Goal: Task Accomplishment & Management: Use online tool/utility

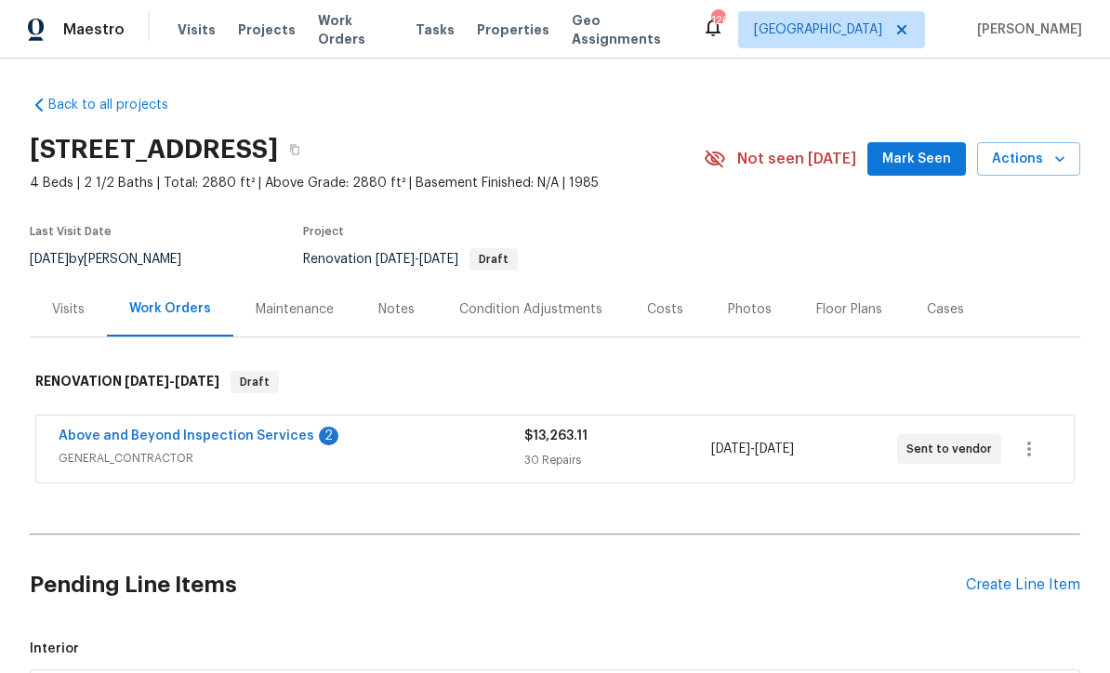
click at [124, 430] on link "Above and Beyond Inspection Services" at bounding box center [187, 435] width 256 height 13
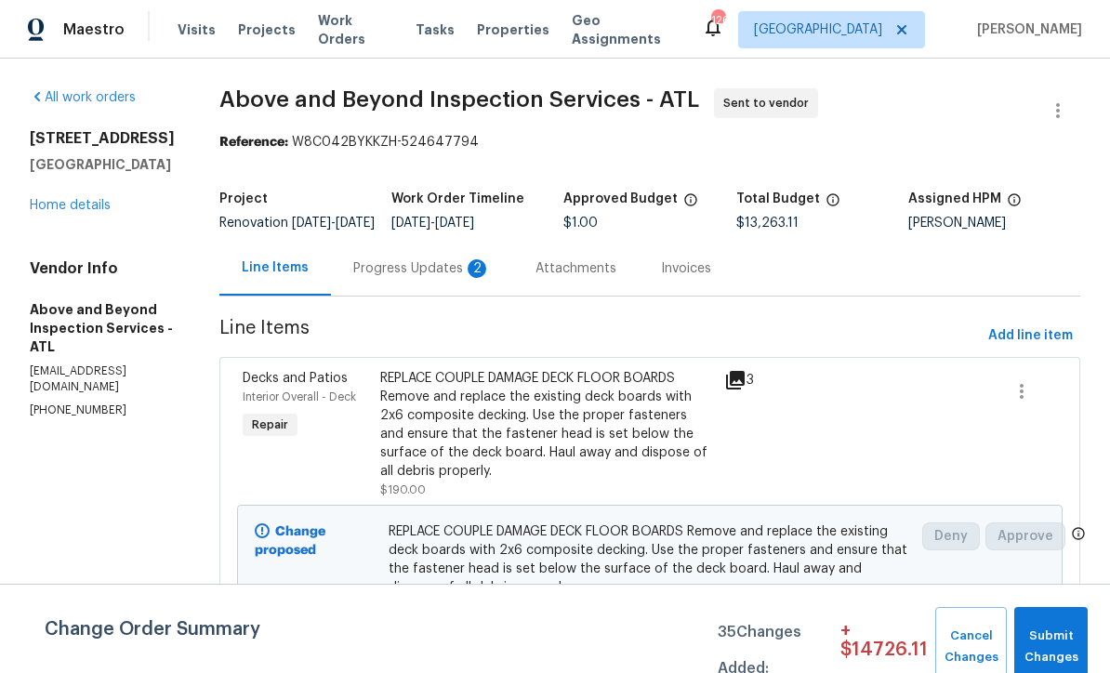
click at [448, 278] on div "Progress Updates 2" at bounding box center [422, 268] width 138 height 19
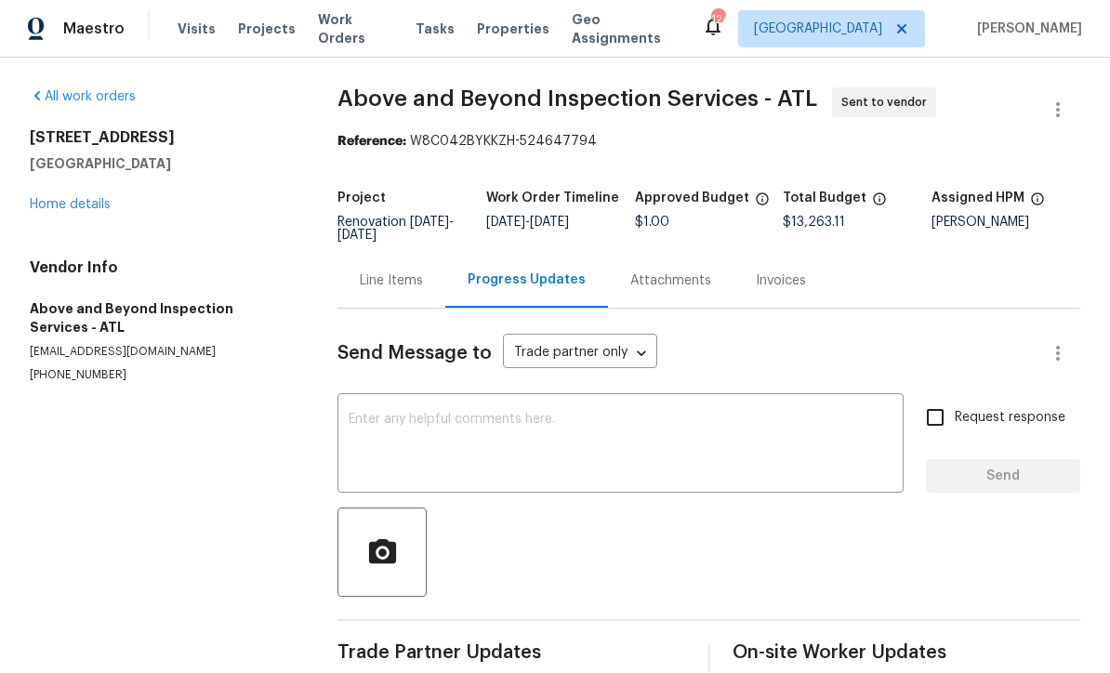
click at [62, 206] on link "Home details" at bounding box center [70, 205] width 81 height 13
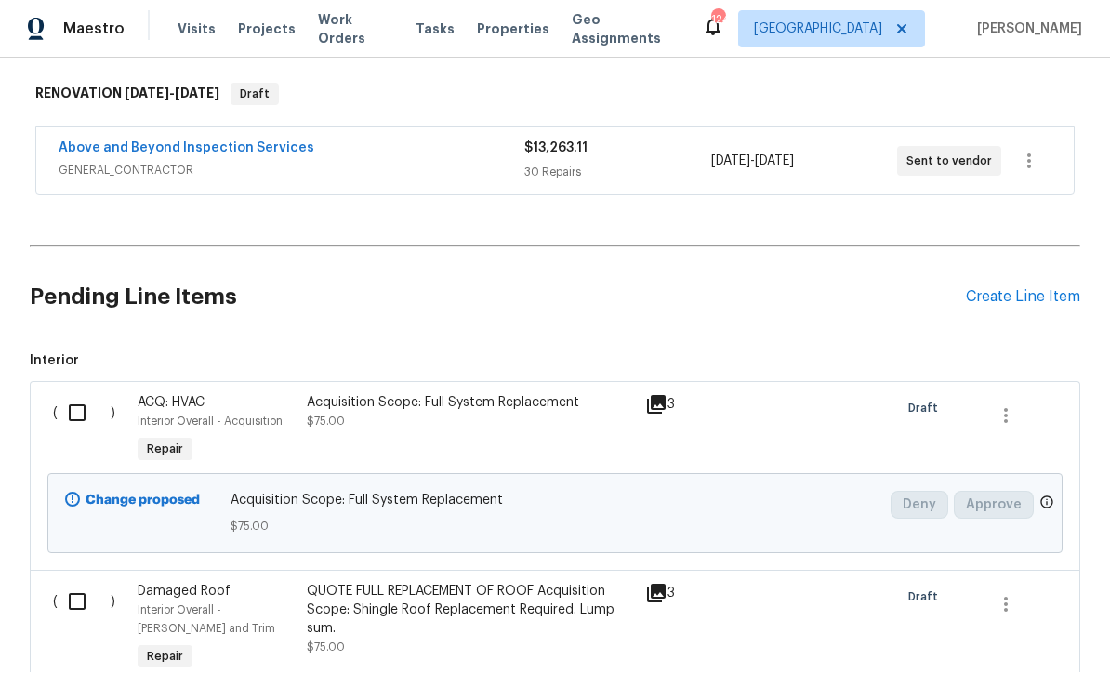
scroll to position [386, 0]
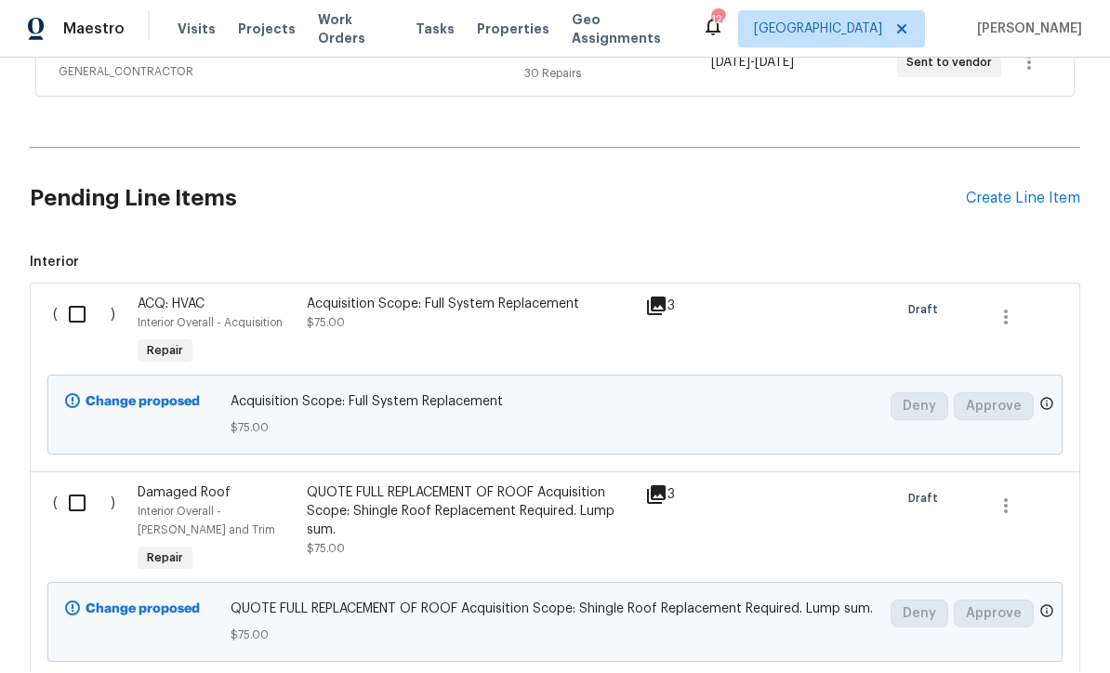
click at [76, 316] on input "checkbox" at bounding box center [84, 315] width 53 height 39
checkbox input "true"
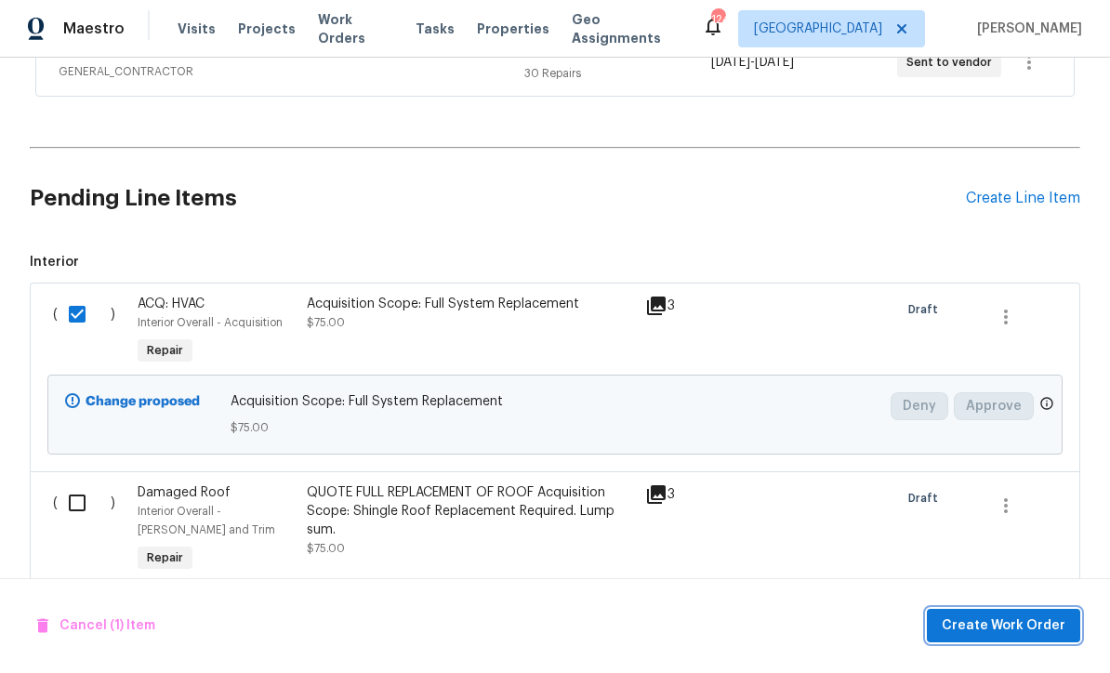
click at [1001, 639] on span "Create Work Order" at bounding box center [1004, 626] width 124 height 23
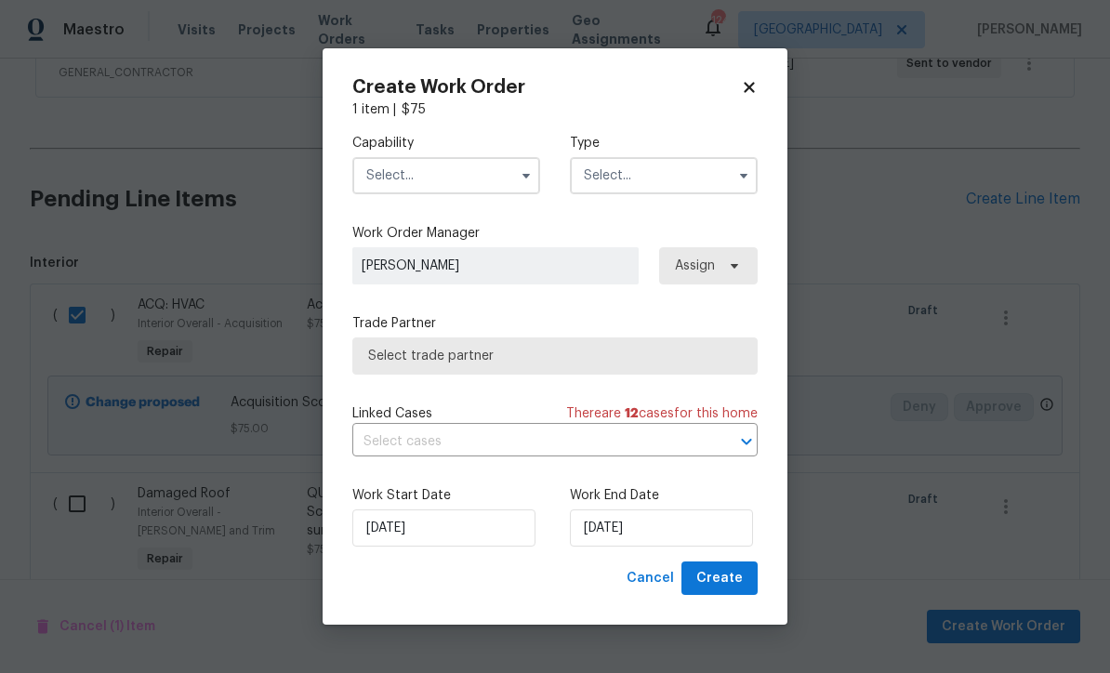
click at [389, 194] on input "text" at bounding box center [446, 175] width 188 height 37
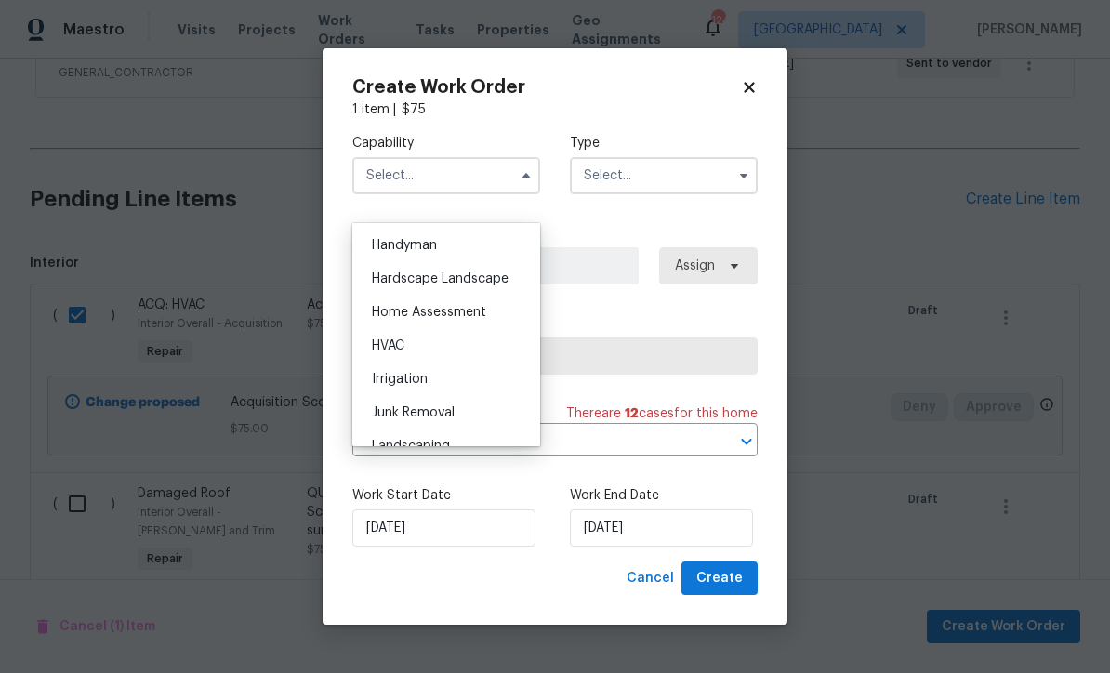
scroll to position [1037, 0]
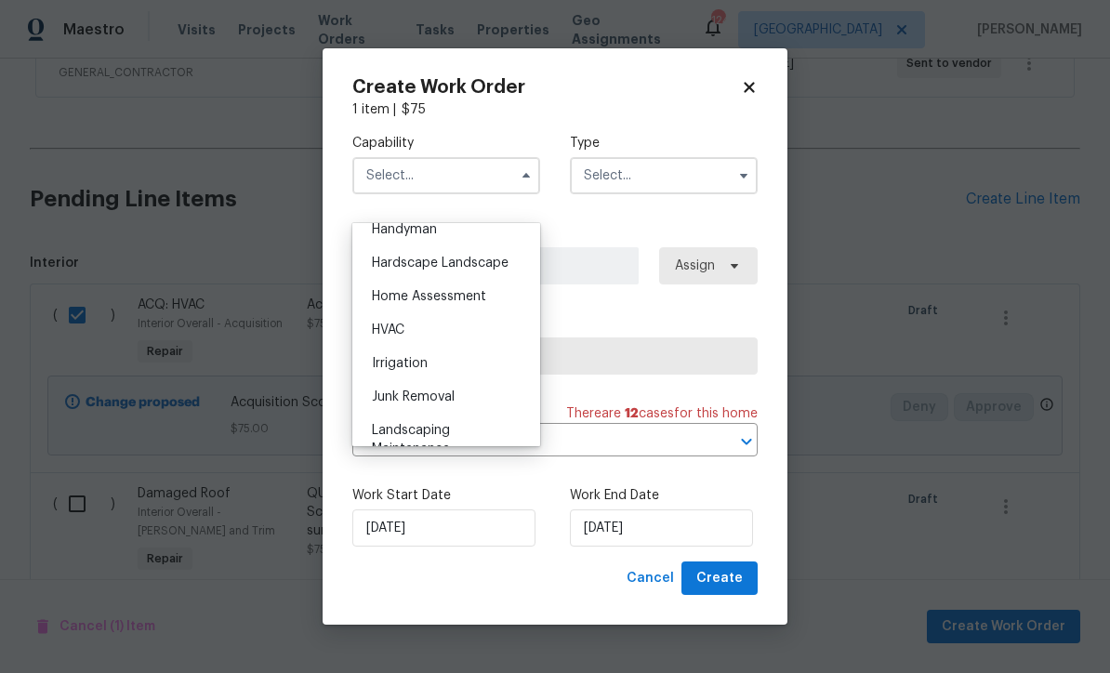
click at [374, 331] on span "HVAC" at bounding box center [388, 329] width 33 height 13
type input "HVAC"
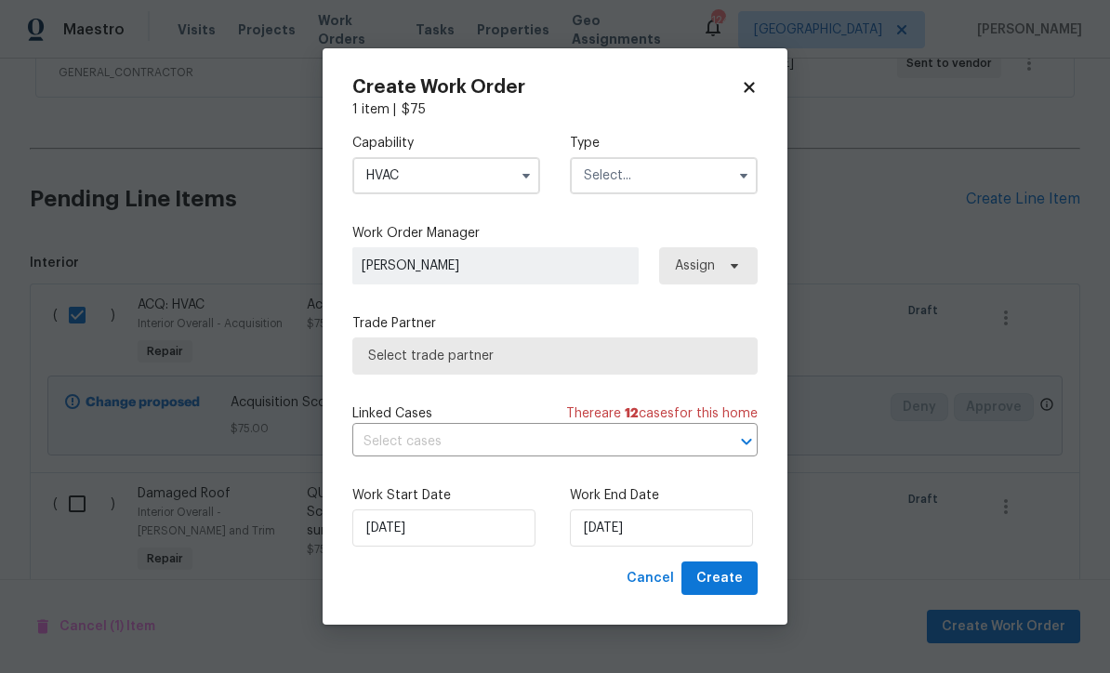
click at [609, 194] on input "text" at bounding box center [664, 175] width 188 height 37
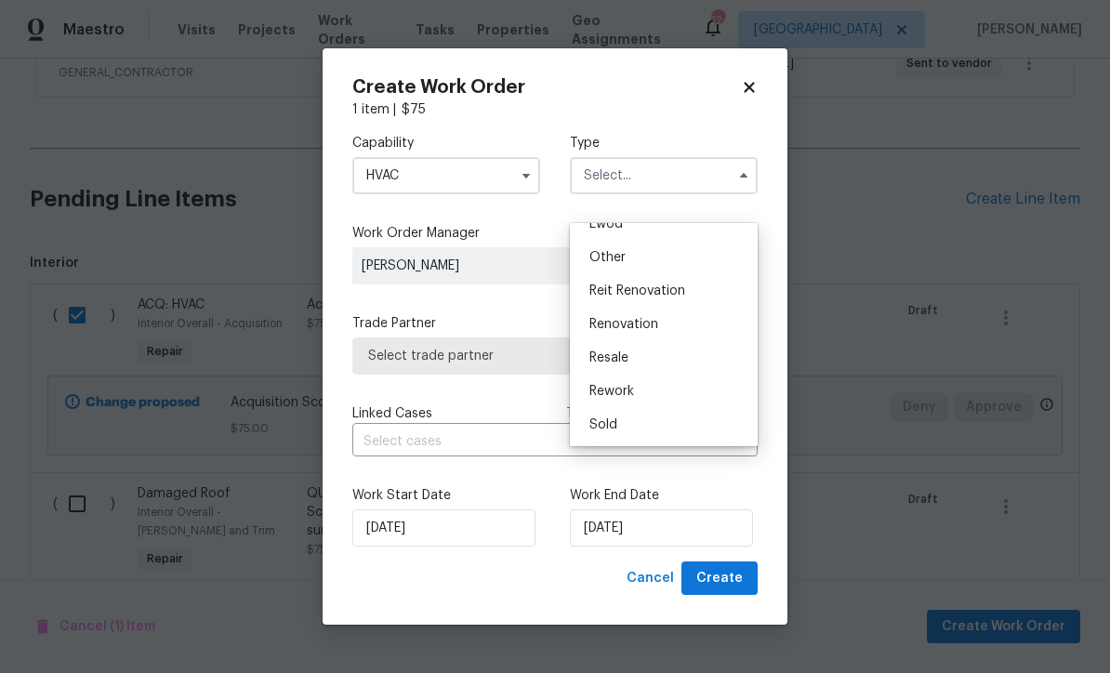
scroll to position [221, 0]
click at [611, 327] on span "Renovation" at bounding box center [623, 324] width 69 height 13
type input "Renovation"
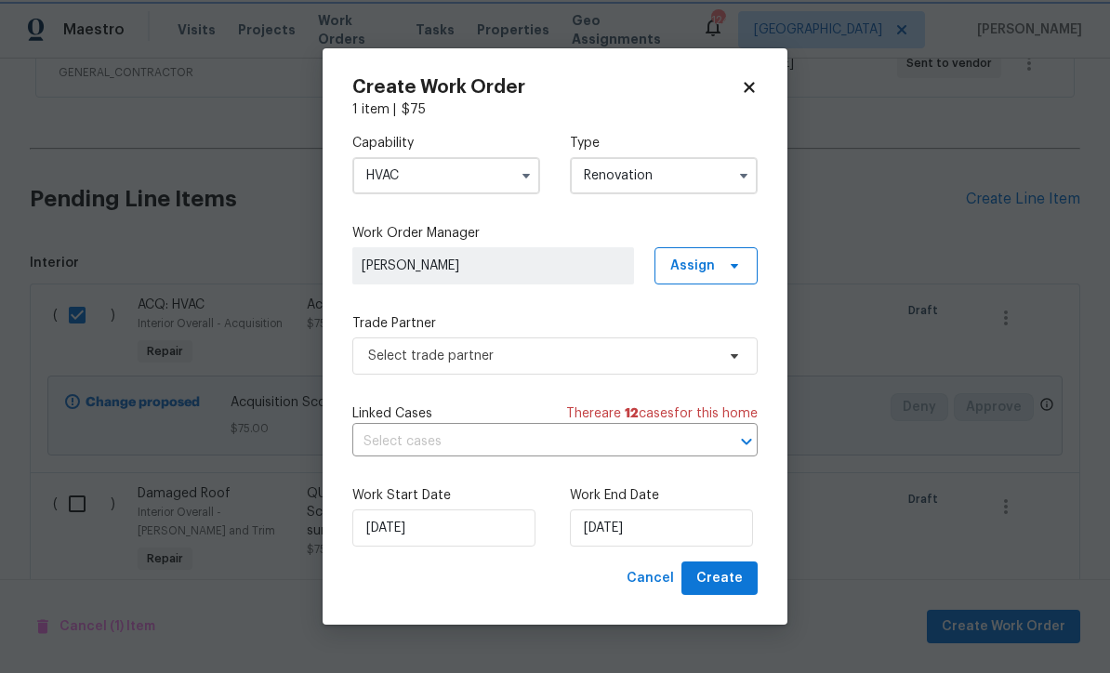
scroll to position [0, 0]
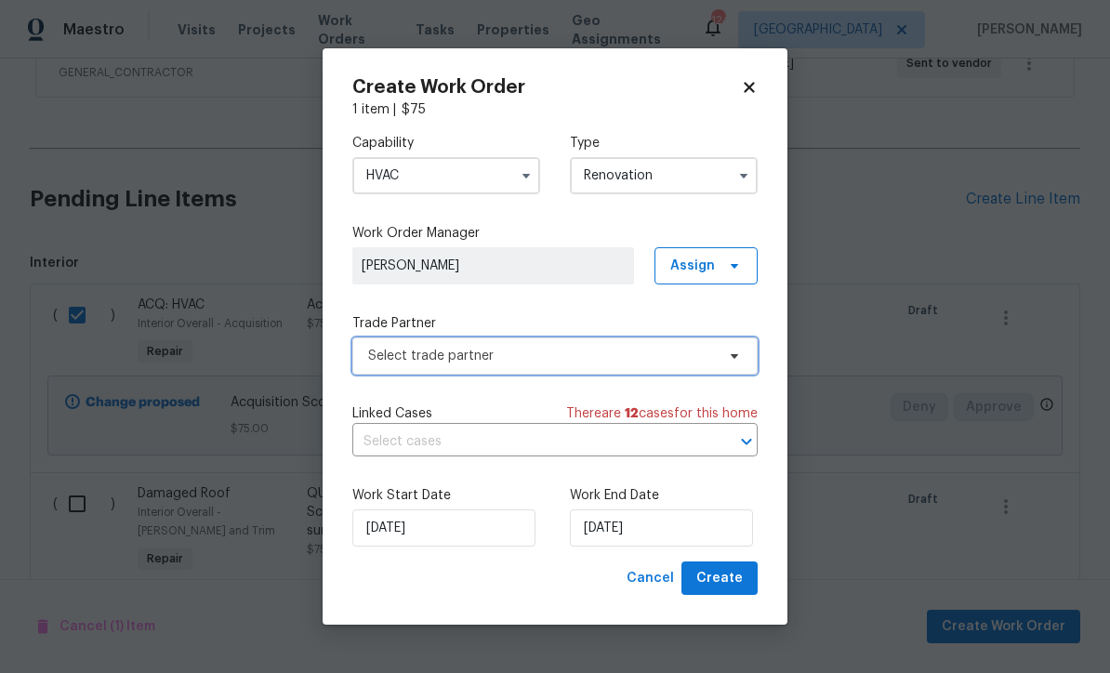
click at [378, 365] on span "Select trade partner" at bounding box center [541, 356] width 347 height 19
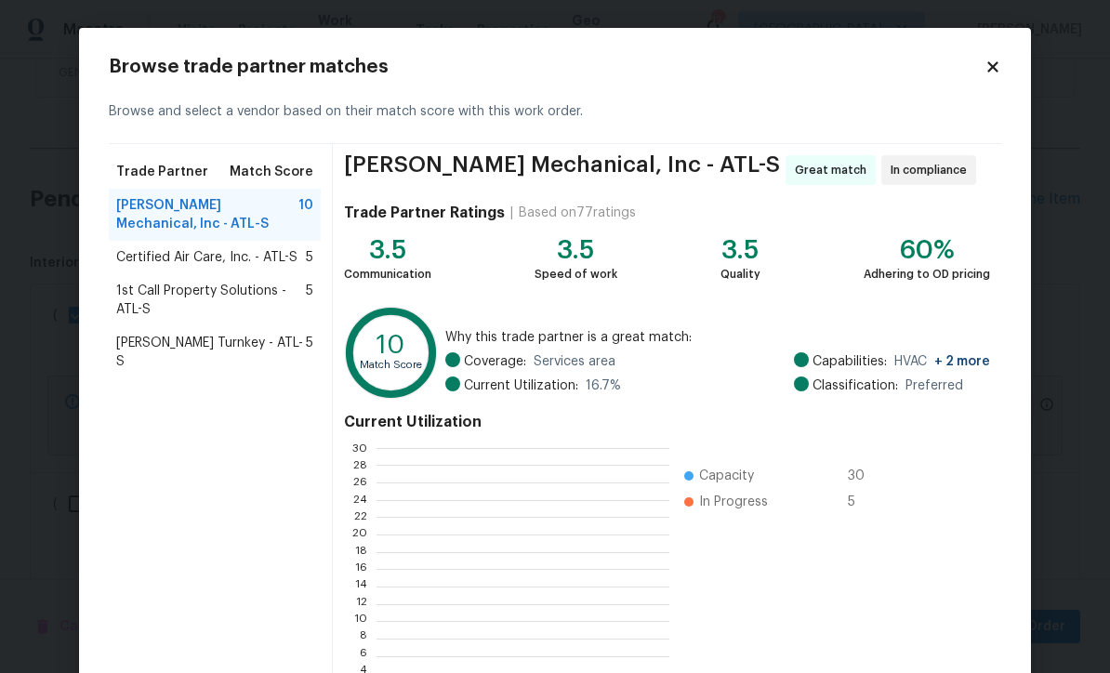
scroll to position [260, 292]
click at [170, 344] on span "[PERSON_NAME] Turnkey - ATL-S" at bounding box center [211, 352] width 190 height 37
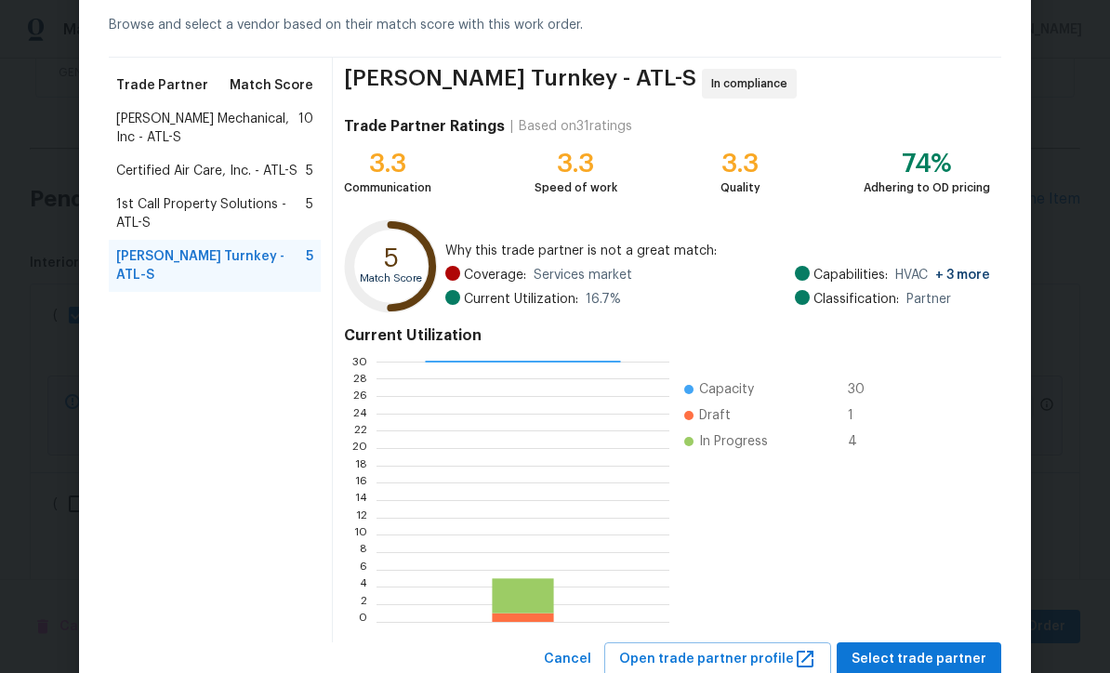
scroll to position [86, 0]
click at [905, 658] on span "Select trade partner" at bounding box center [918, 660] width 135 height 23
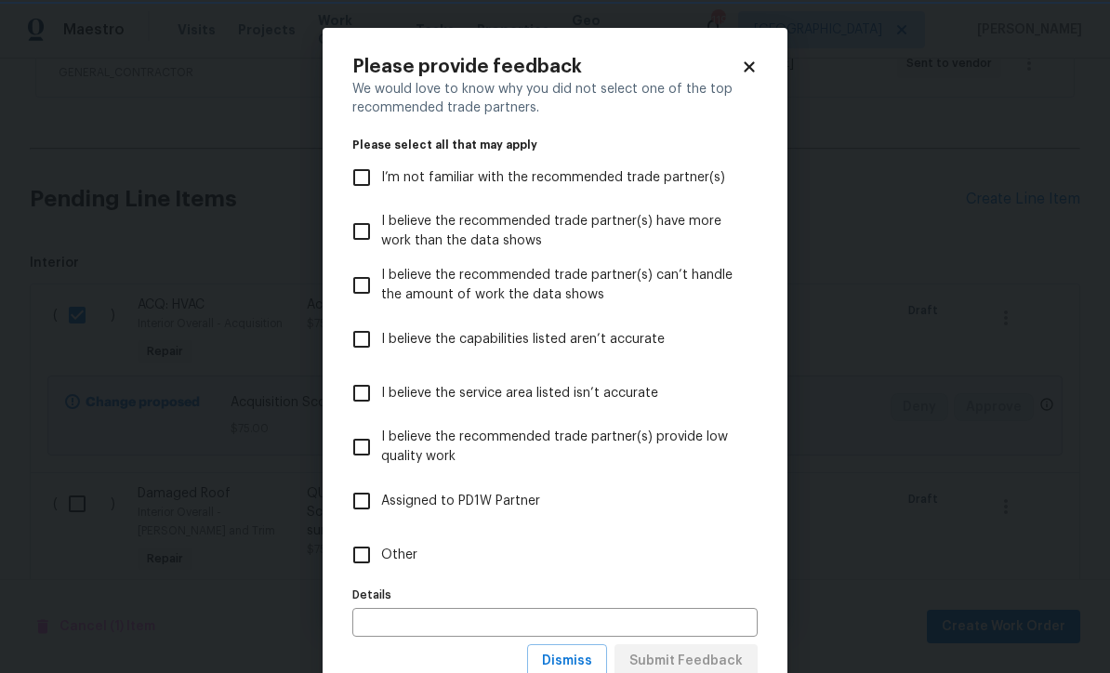
scroll to position [0, 0]
click at [352, 544] on input "Other" at bounding box center [361, 554] width 39 height 39
checkbox input "true"
click at [687, 667] on span "Submit Feedback" at bounding box center [685, 661] width 113 height 23
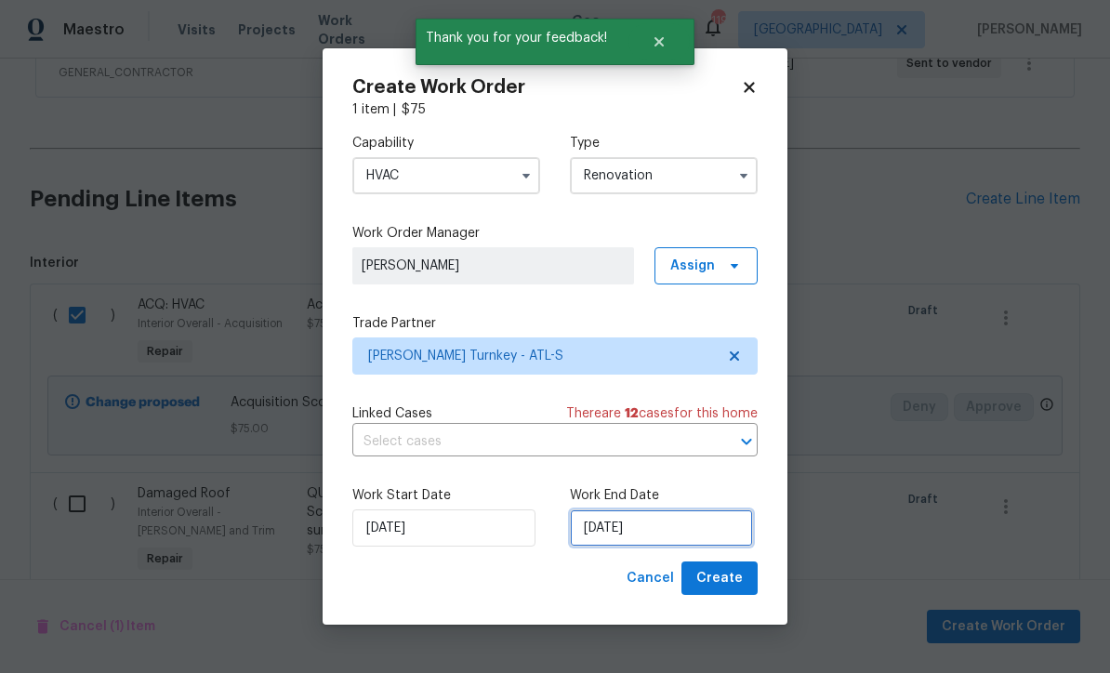
click at [599, 547] on input "[DATE]" at bounding box center [661, 527] width 183 height 37
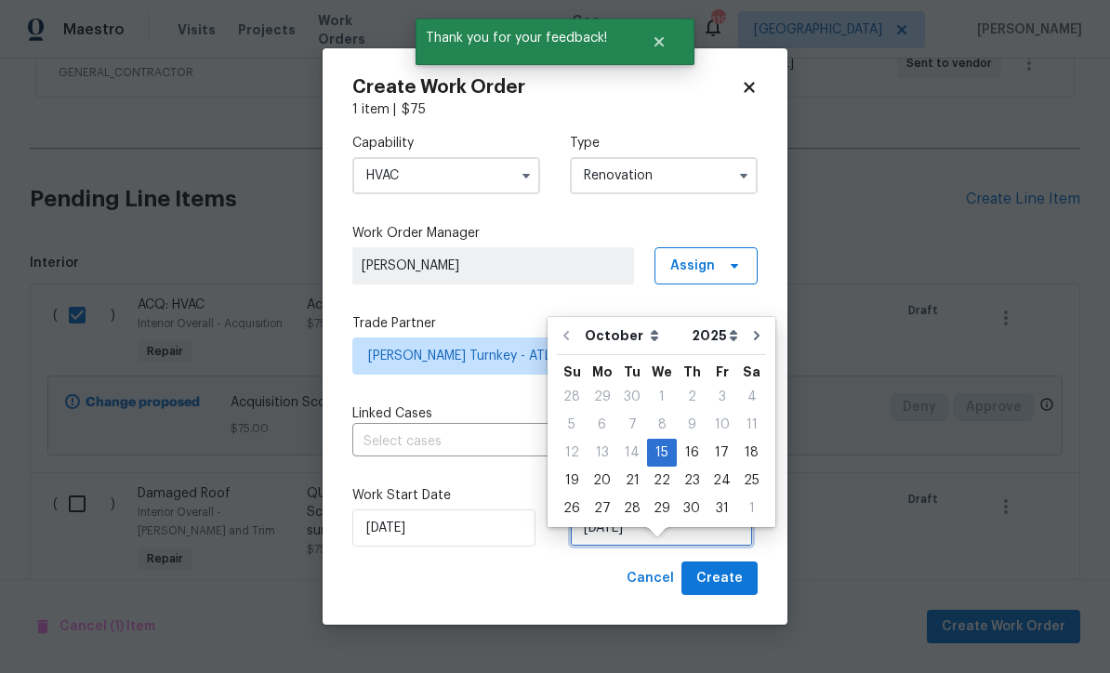
scroll to position [55, 0]
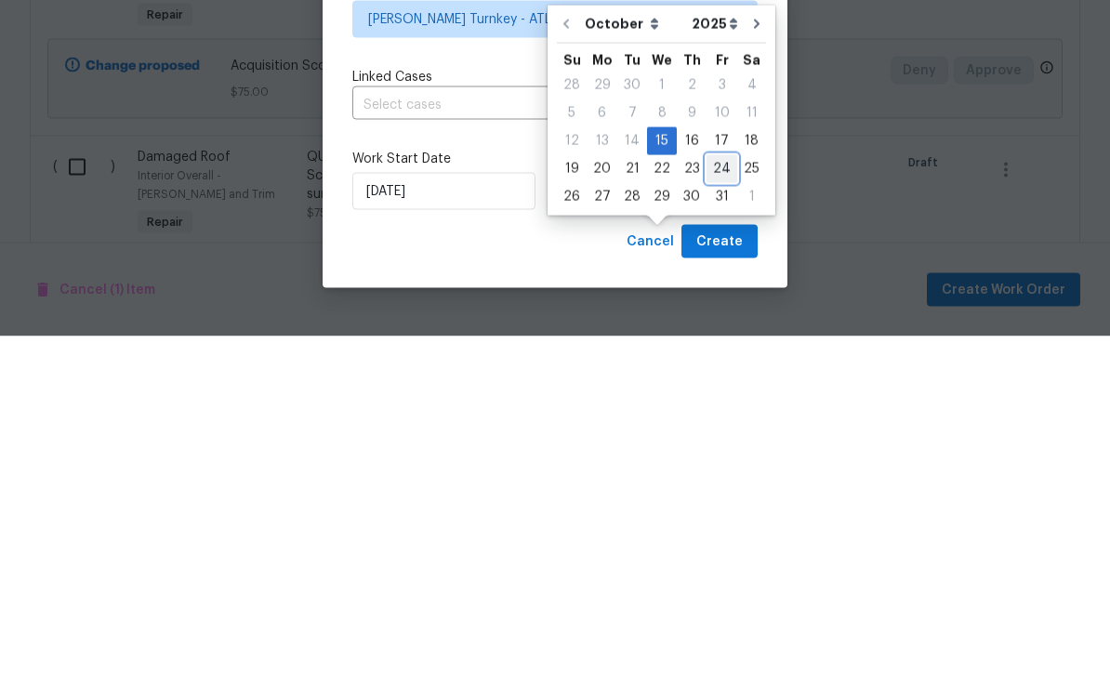
click at [715, 493] on div "24" at bounding box center [721, 506] width 31 height 26
type input "[DATE]"
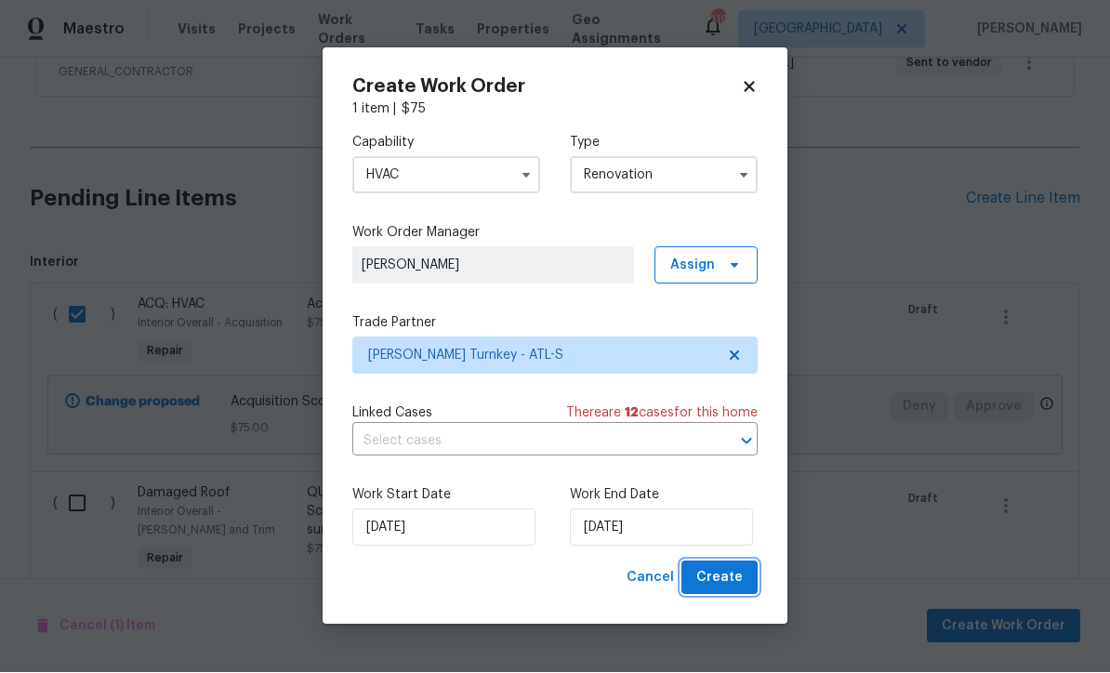
click at [711, 590] on span "Create" at bounding box center [719, 578] width 46 height 23
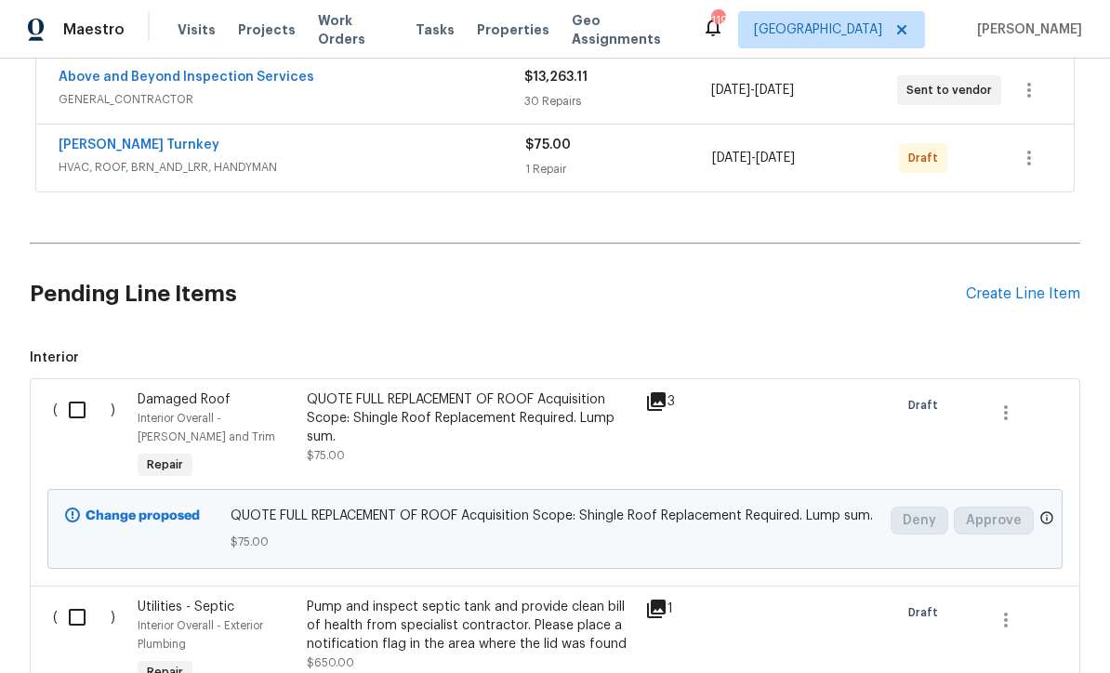
scroll to position [410, 0]
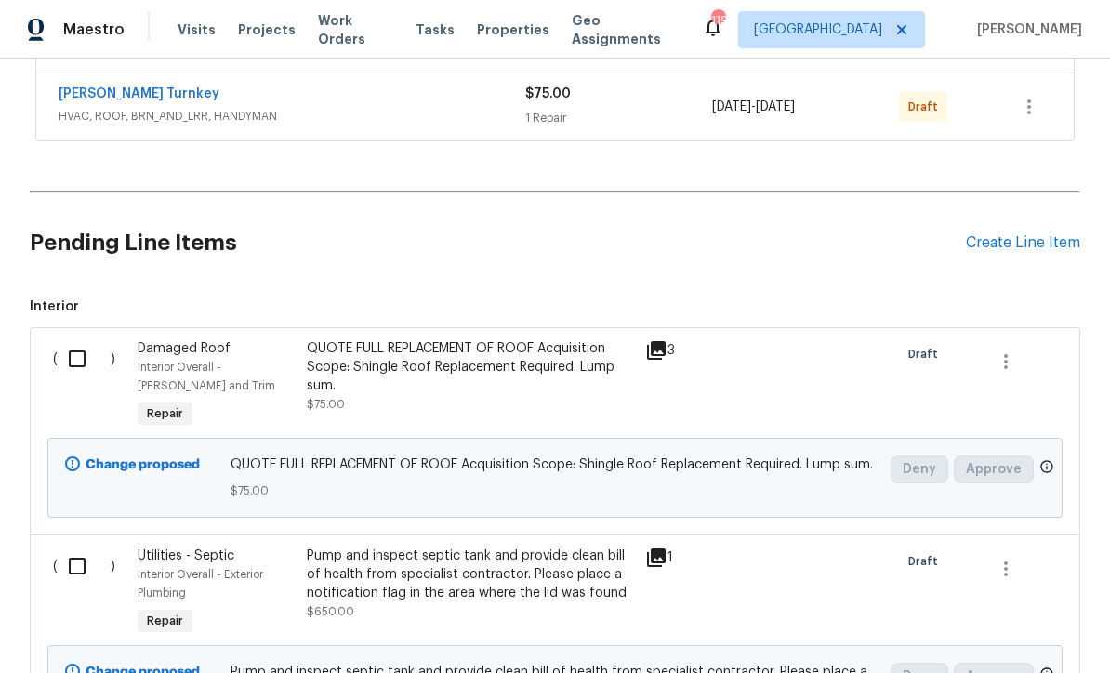
click at [72, 357] on input "checkbox" at bounding box center [84, 358] width 53 height 39
checkbox input "true"
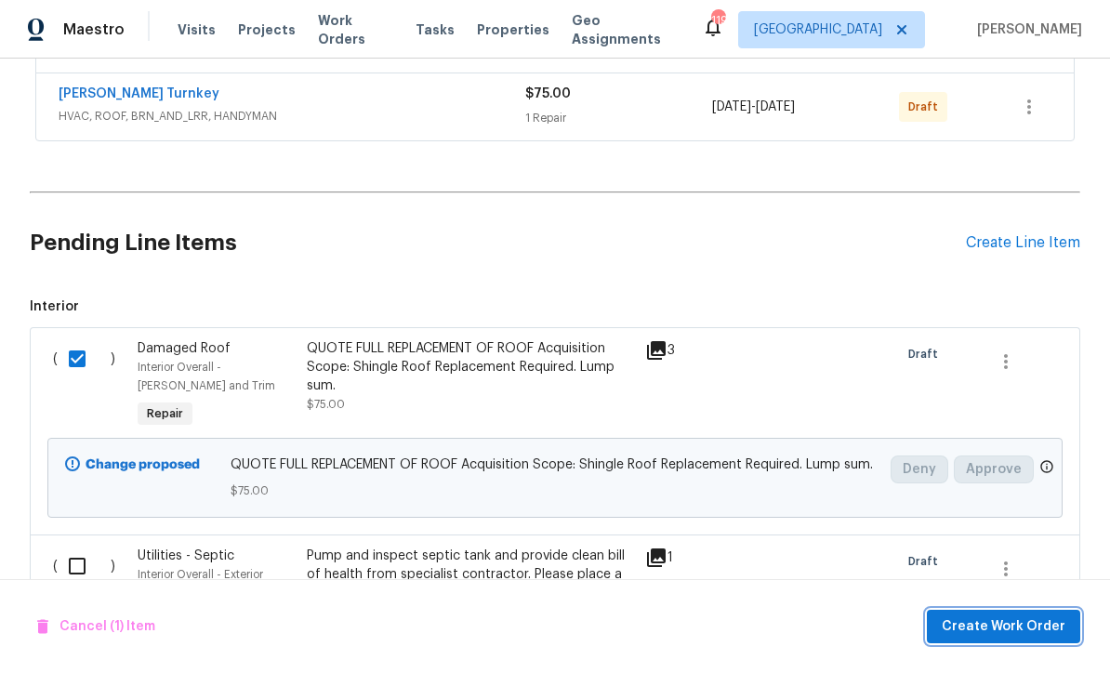
click at [993, 639] on span "Create Work Order" at bounding box center [1004, 626] width 124 height 23
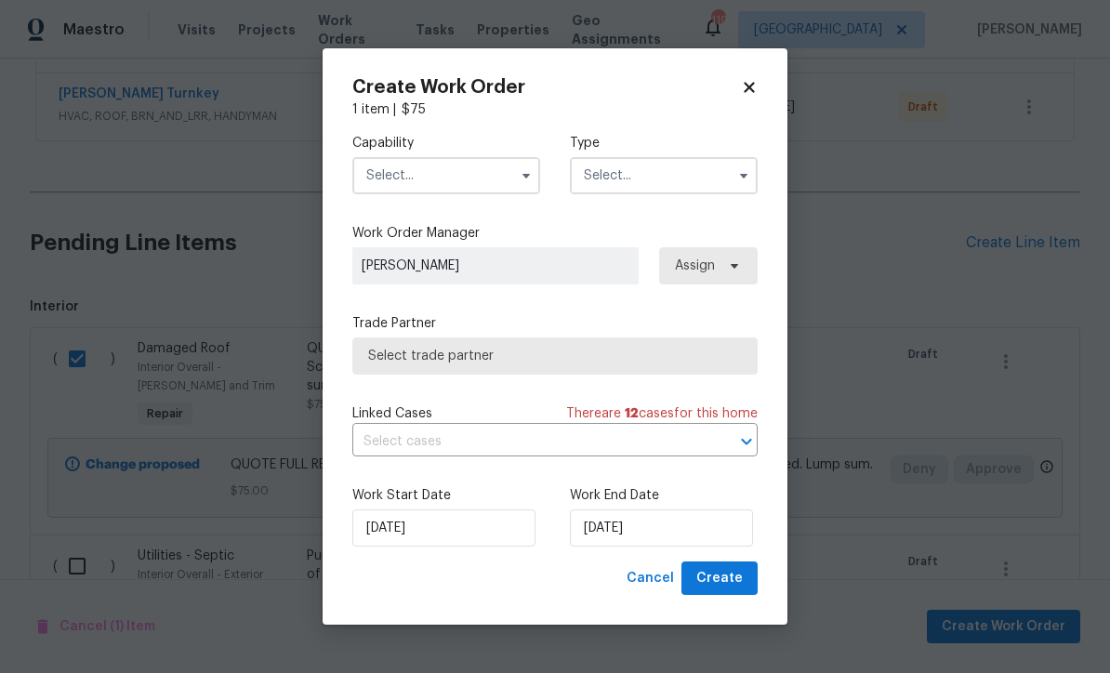
click at [389, 194] on input "text" at bounding box center [446, 175] width 188 height 37
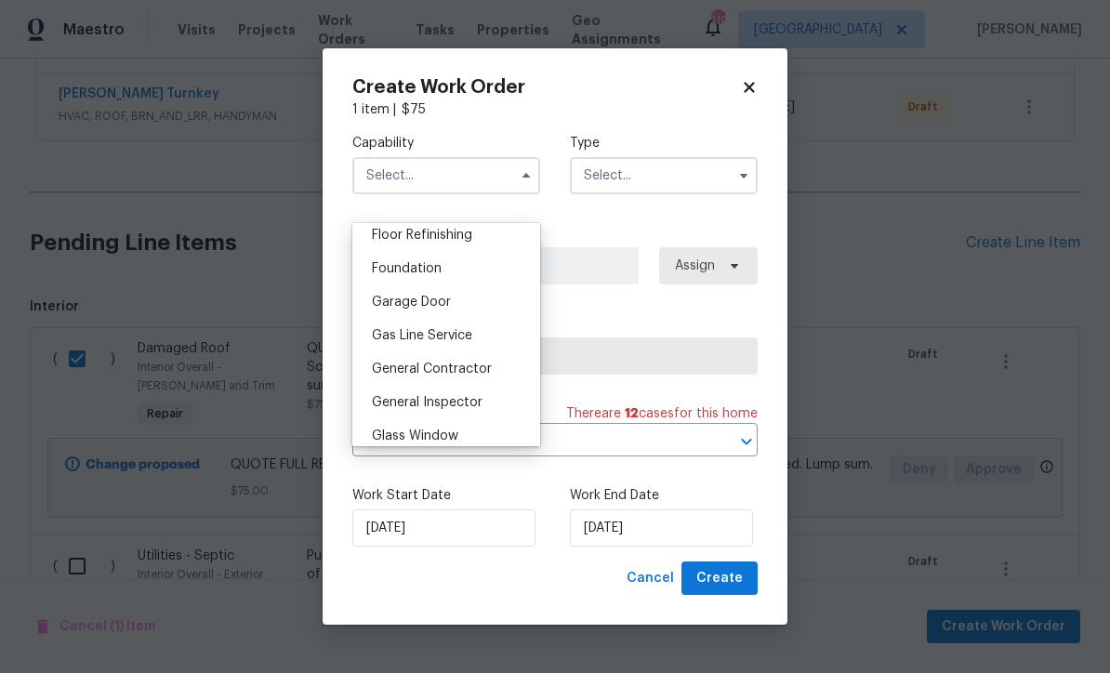
scroll to position [771, 0]
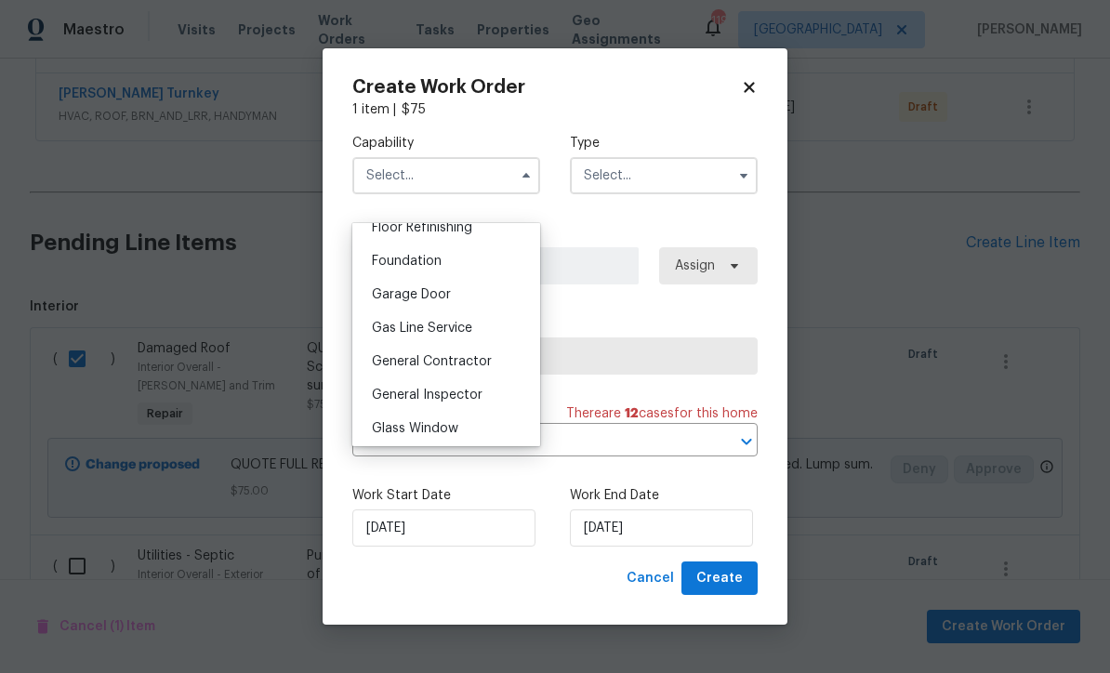
click at [406, 360] on span "General Contractor" at bounding box center [432, 361] width 120 height 13
type input "General Contractor"
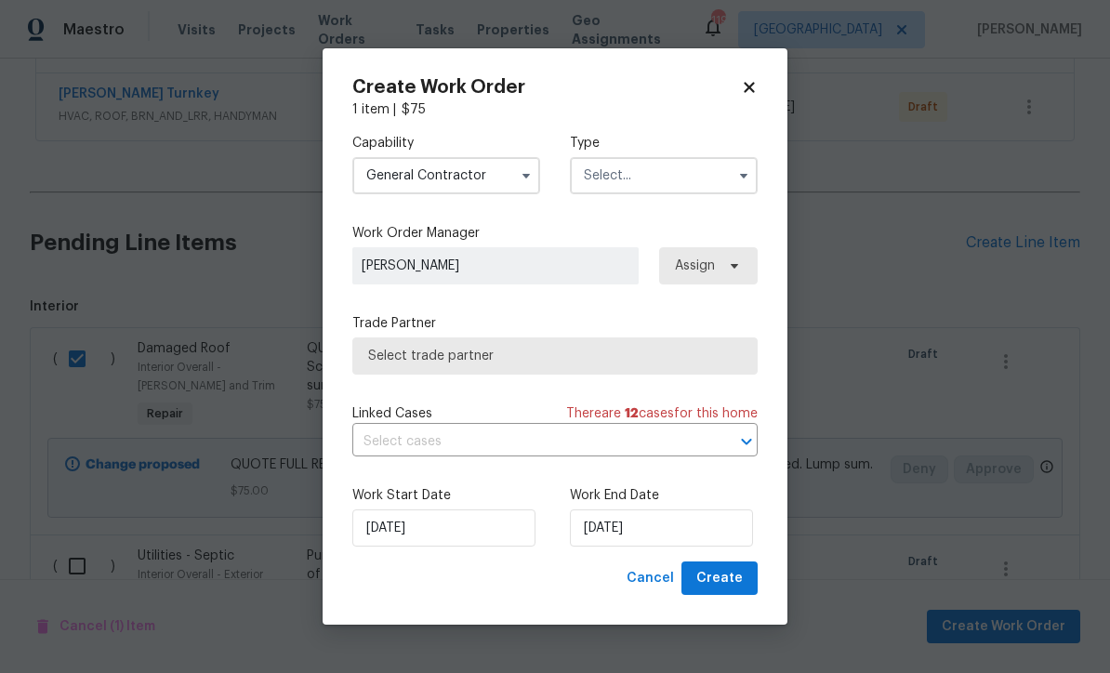
click at [599, 194] on input "text" at bounding box center [664, 175] width 188 height 37
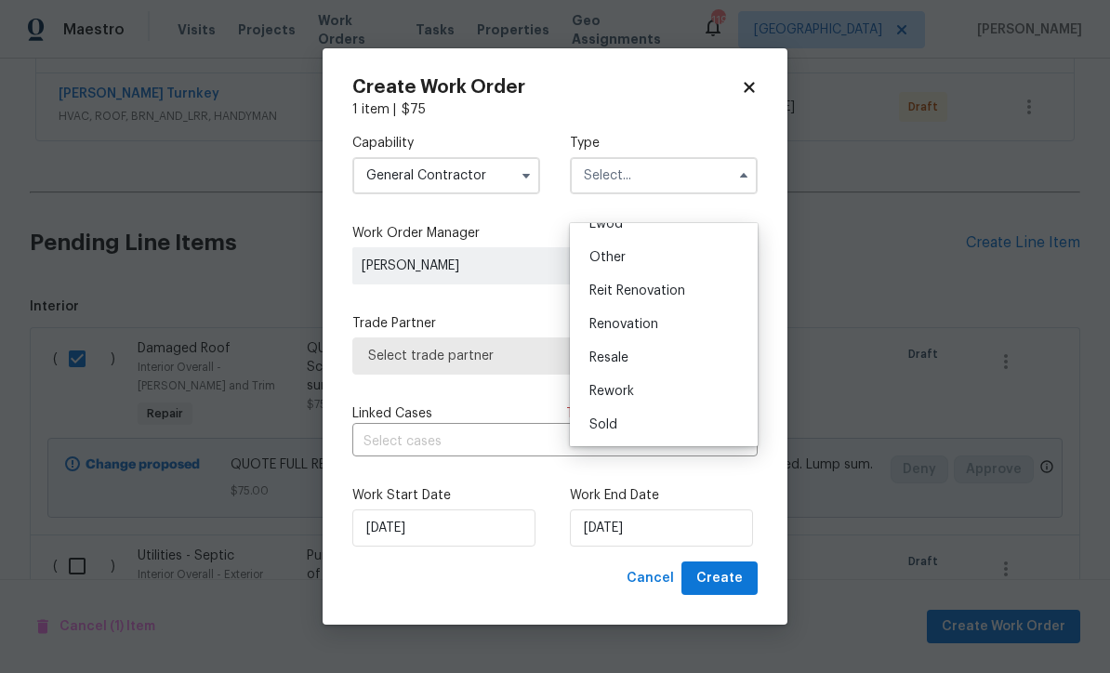
scroll to position [221, 0]
click at [613, 323] on span "Renovation" at bounding box center [623, 324] width 69 height 13
type input "Renovation"
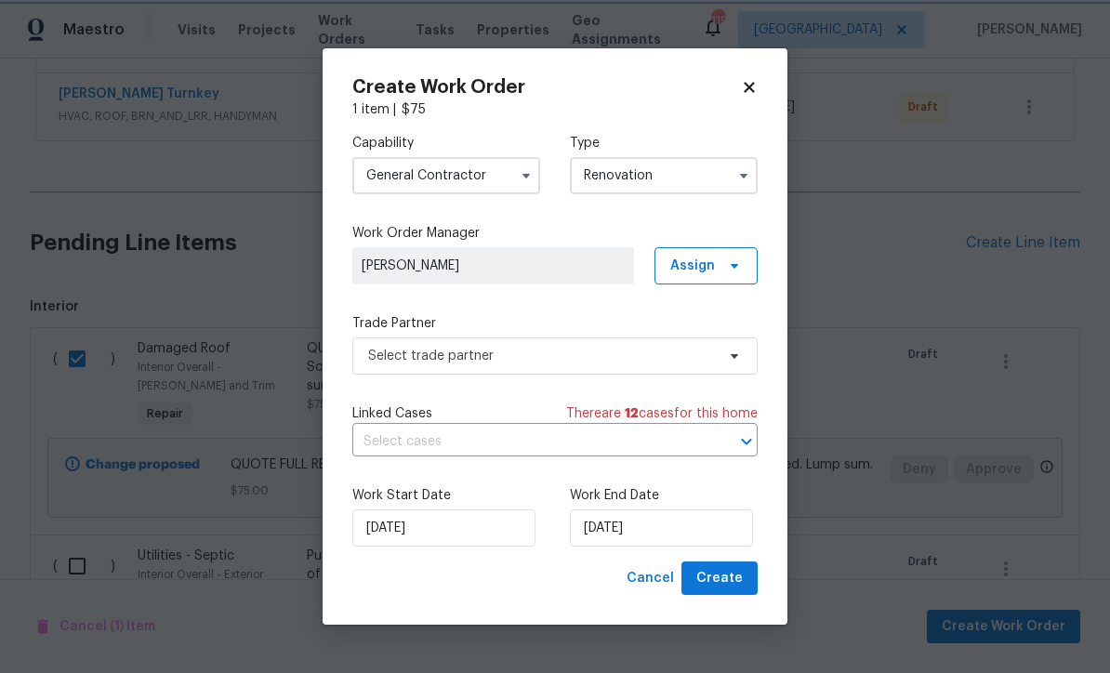
scroll to position [0, 0]
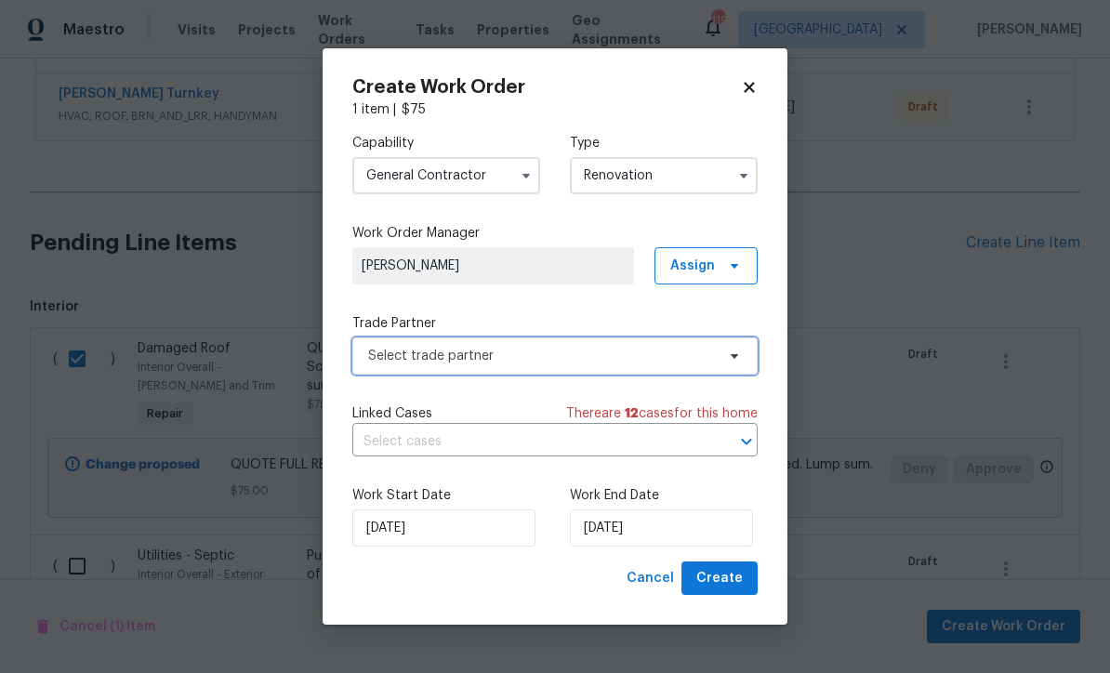
click at [370, 365] on span "Select trade partner" at bounding box center [541, 356] width 347 height 19
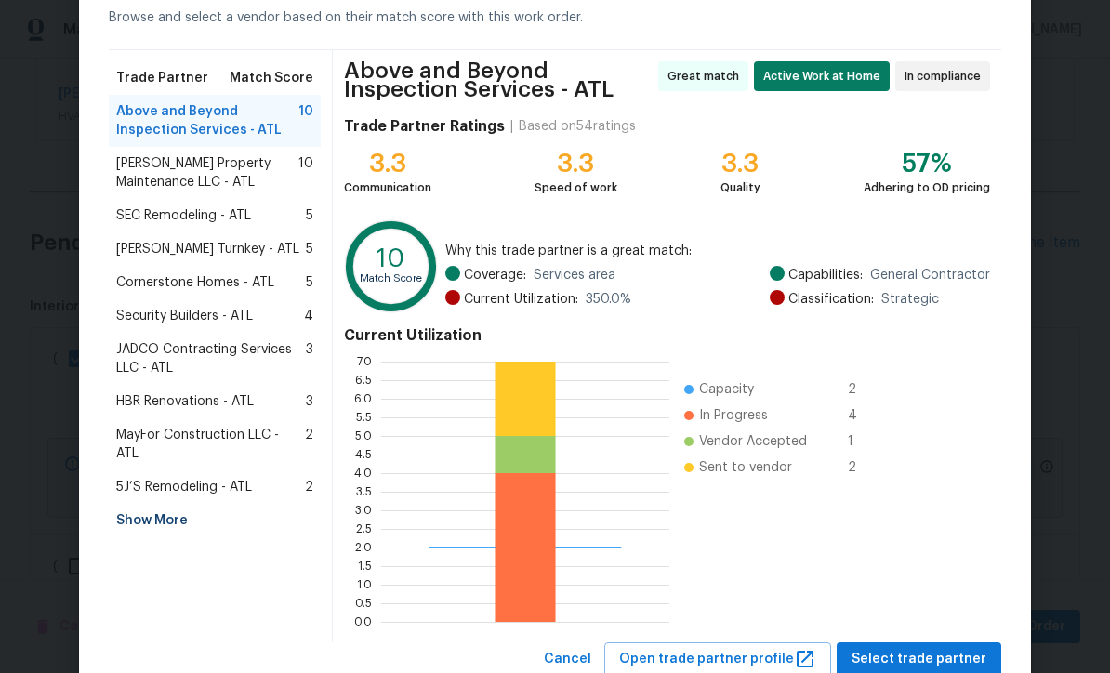
scroll to position [93, 0]
click at [916, 667] on span "Select trade partner" at bounding box center [918, 660] width 135 height 23
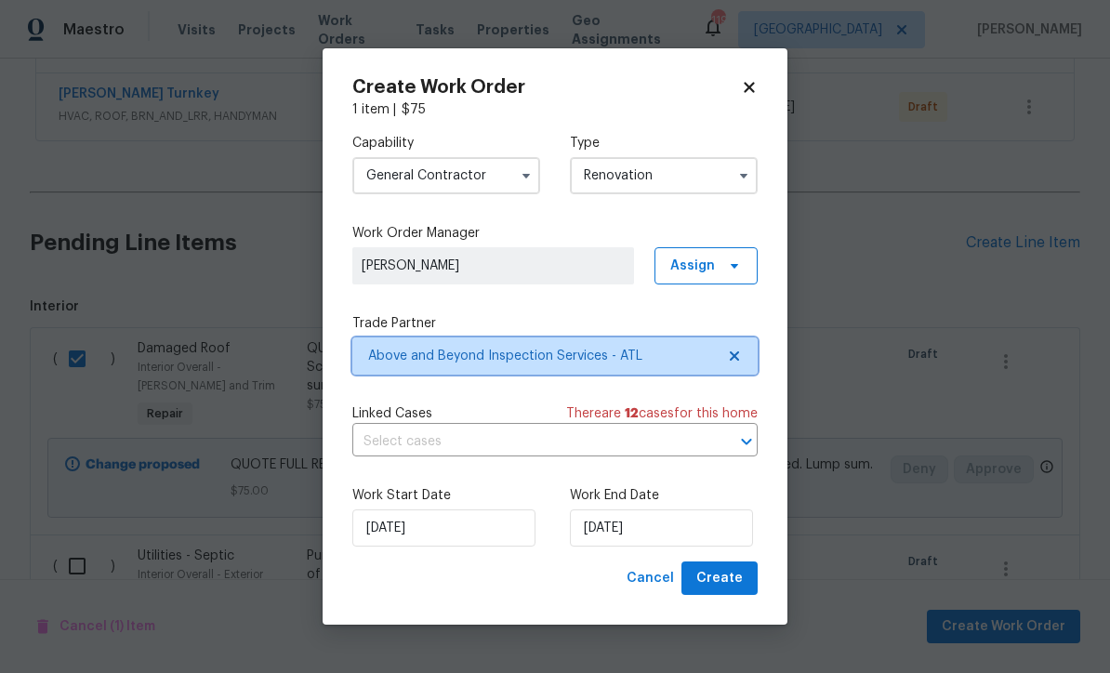
scroll to position [0, 0]
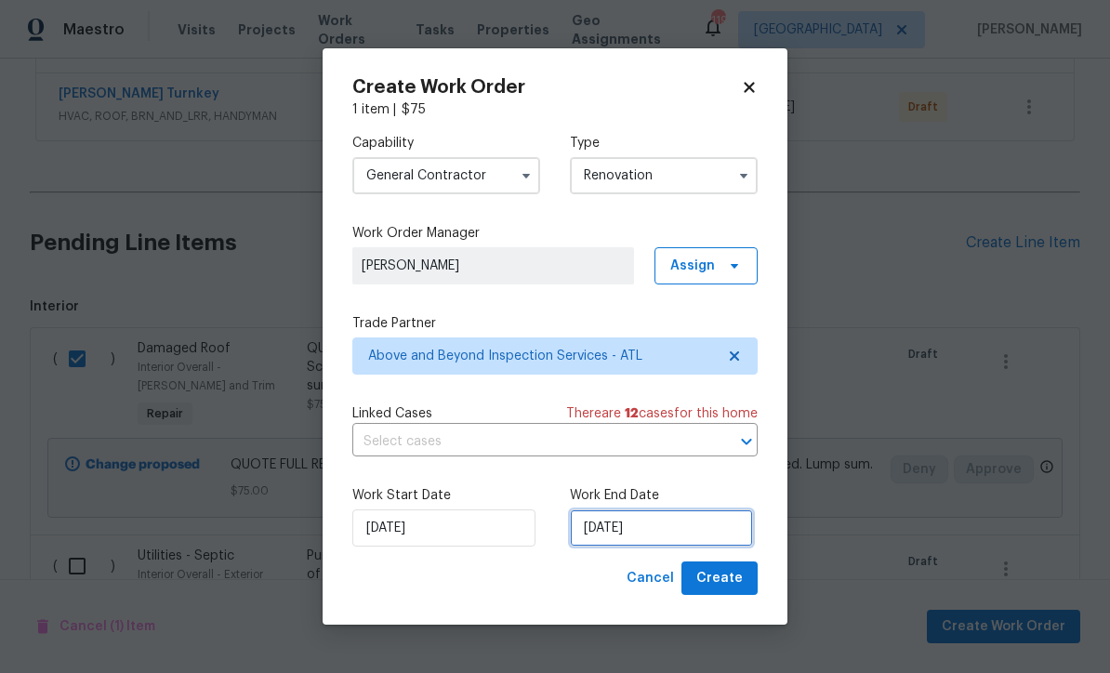
click at [602, 547] on input "[DATE]" at bounding box center [661, 527] width 183 height 37
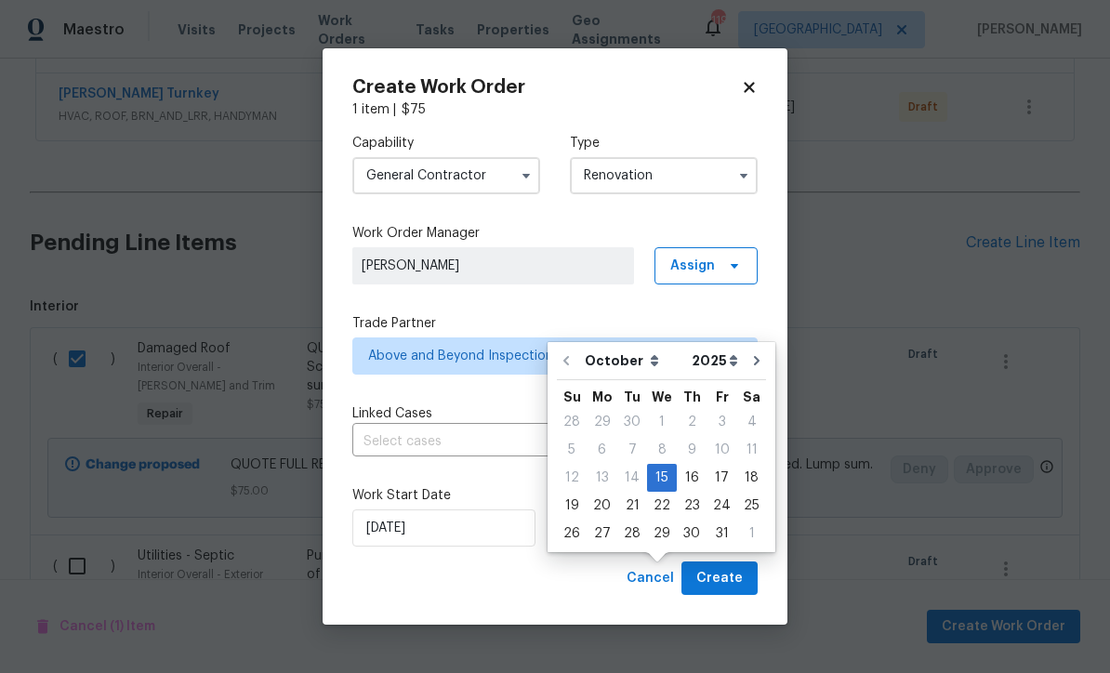
scroll to position [55, 0]
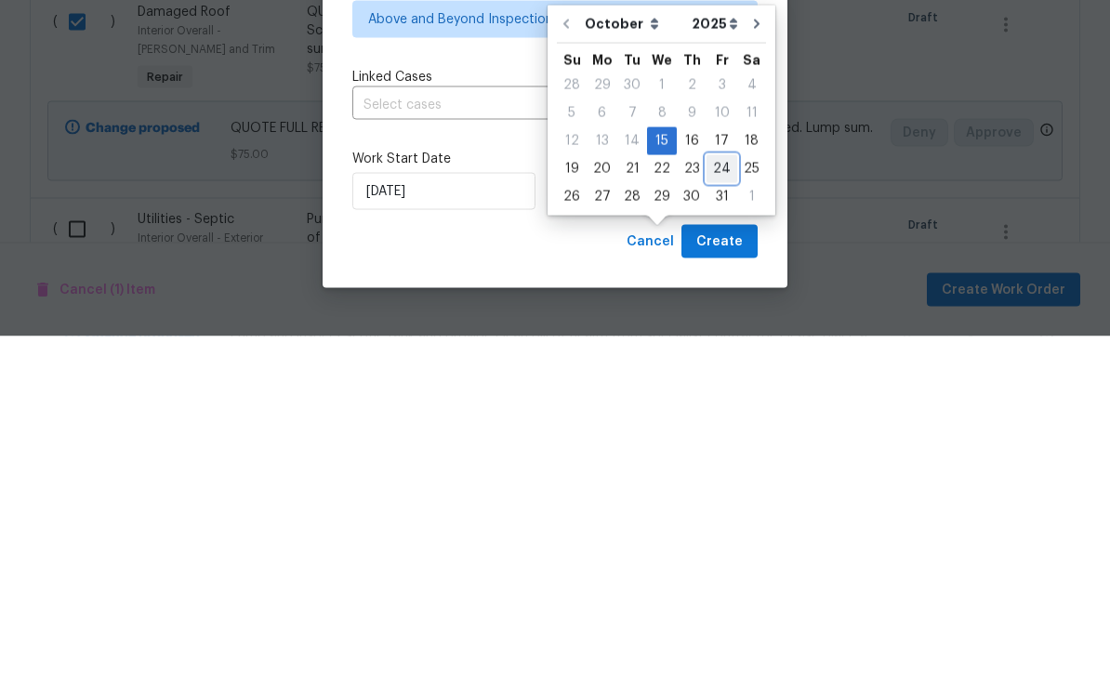
click at [714, 493] on div "24" at bounding box center [721, 506] width 31 height 26
type input "[DATE]"
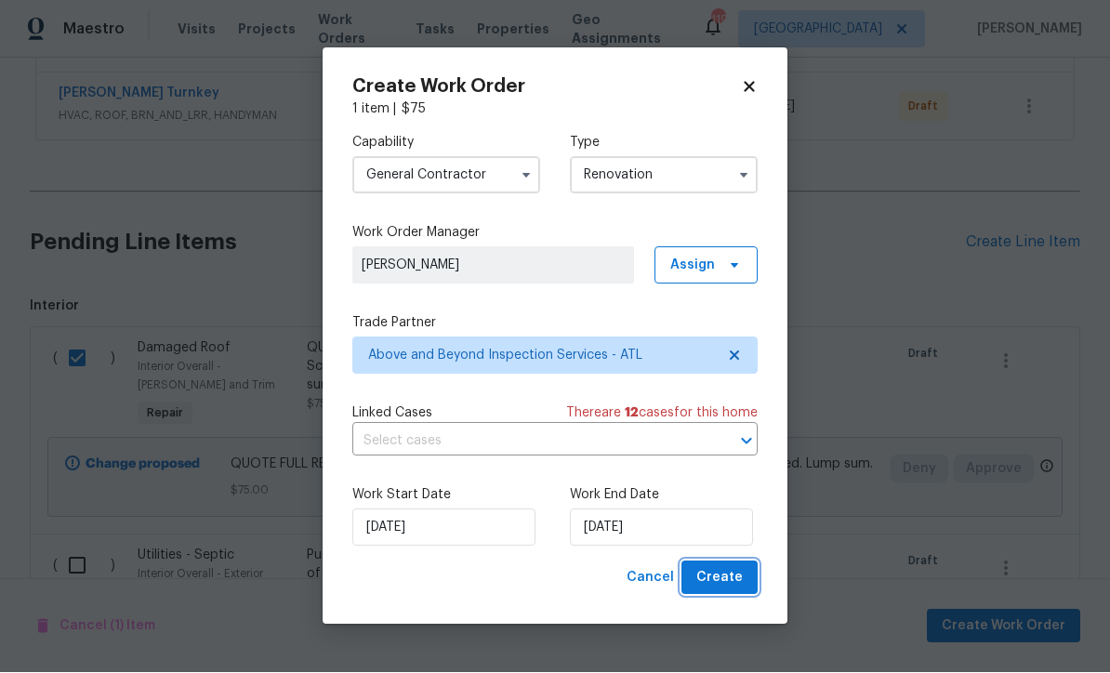
click at [718, 590] on span "Create" at bounding box center [719, 578] width 46 height 23
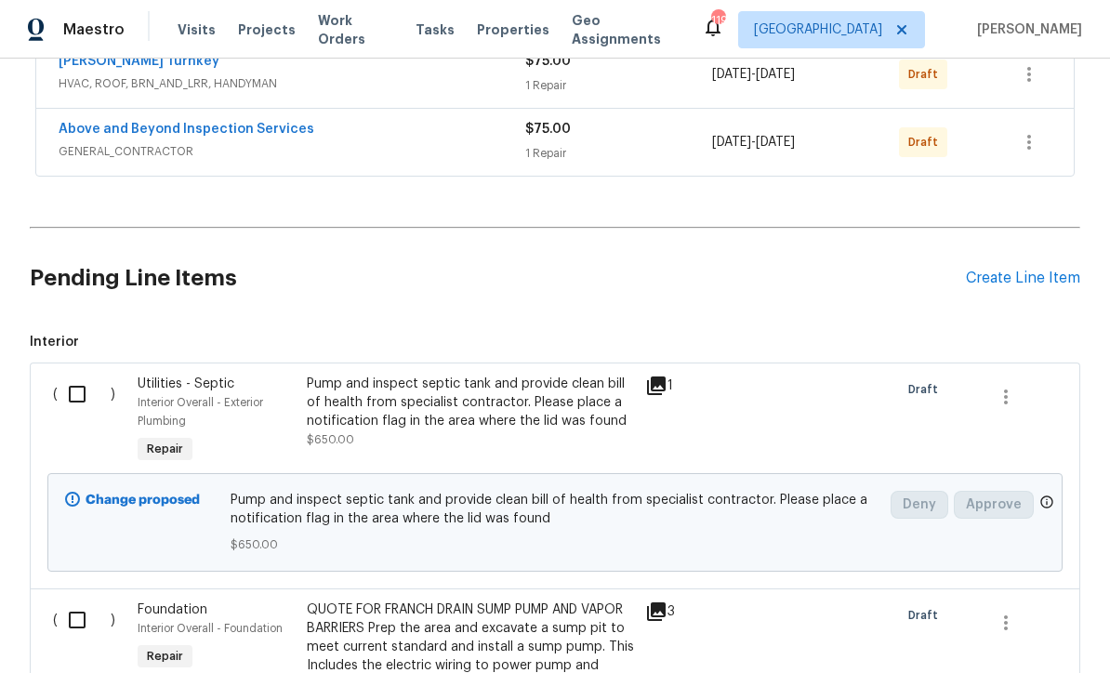
scroll to position [498, 0]
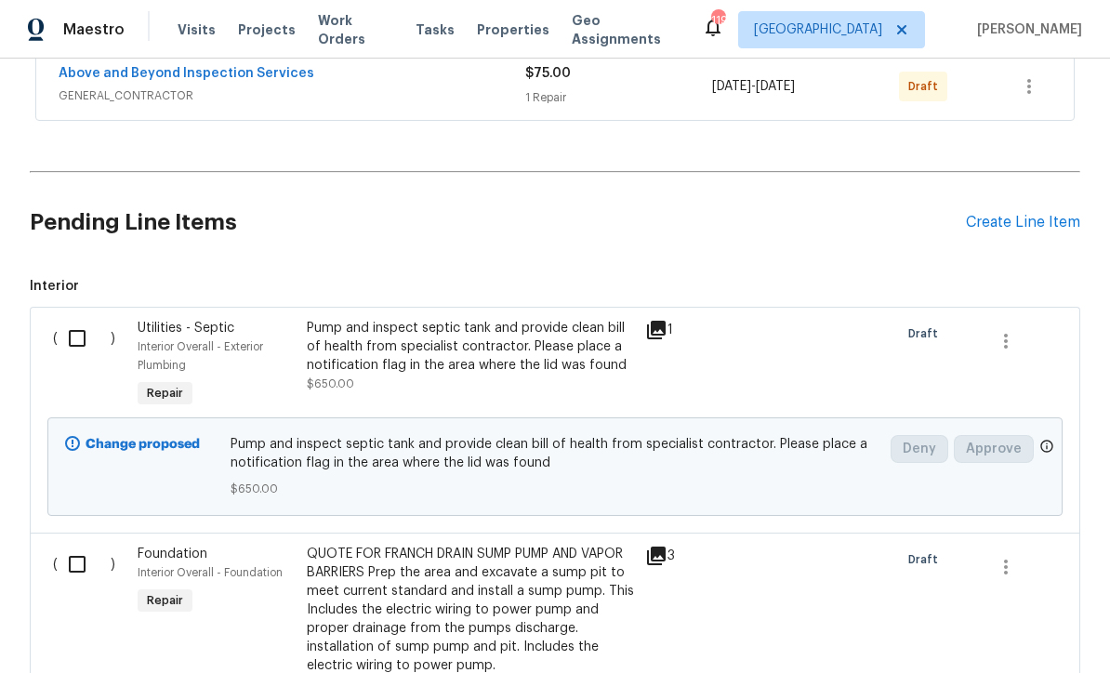
click at [73, 342] on input "checkbox" at bounding box center [84, 338] width 53 height 39
checkbox input "true"
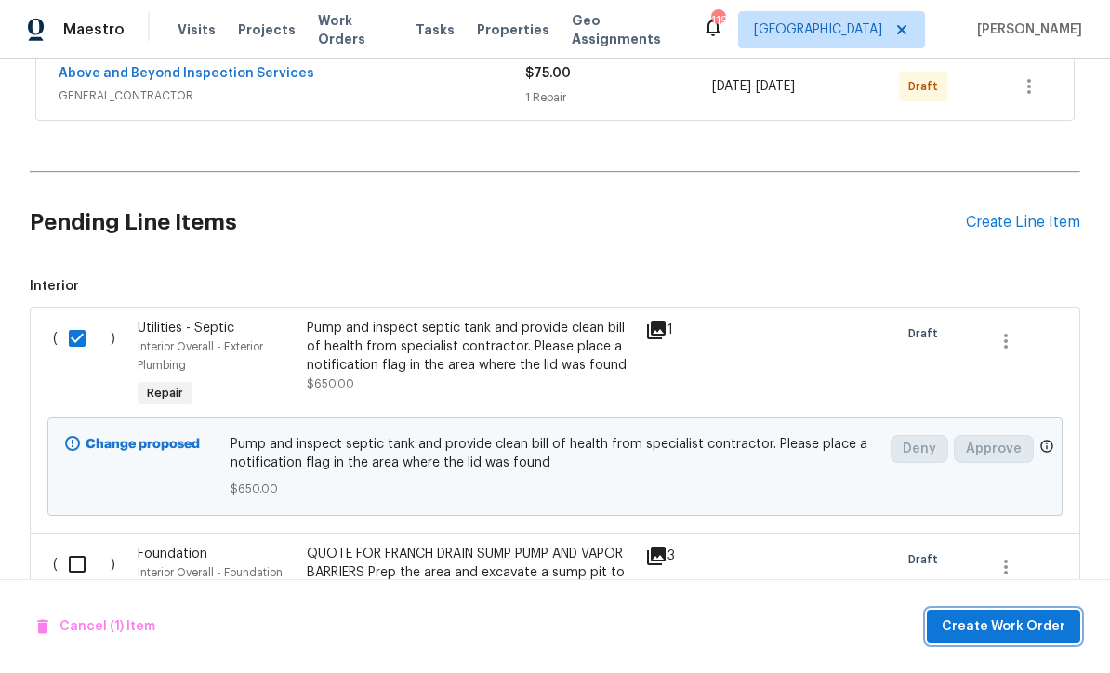
click at [982, 639] on span "Create Work Order" at bounding box center [1004, 626] width 124 height 23
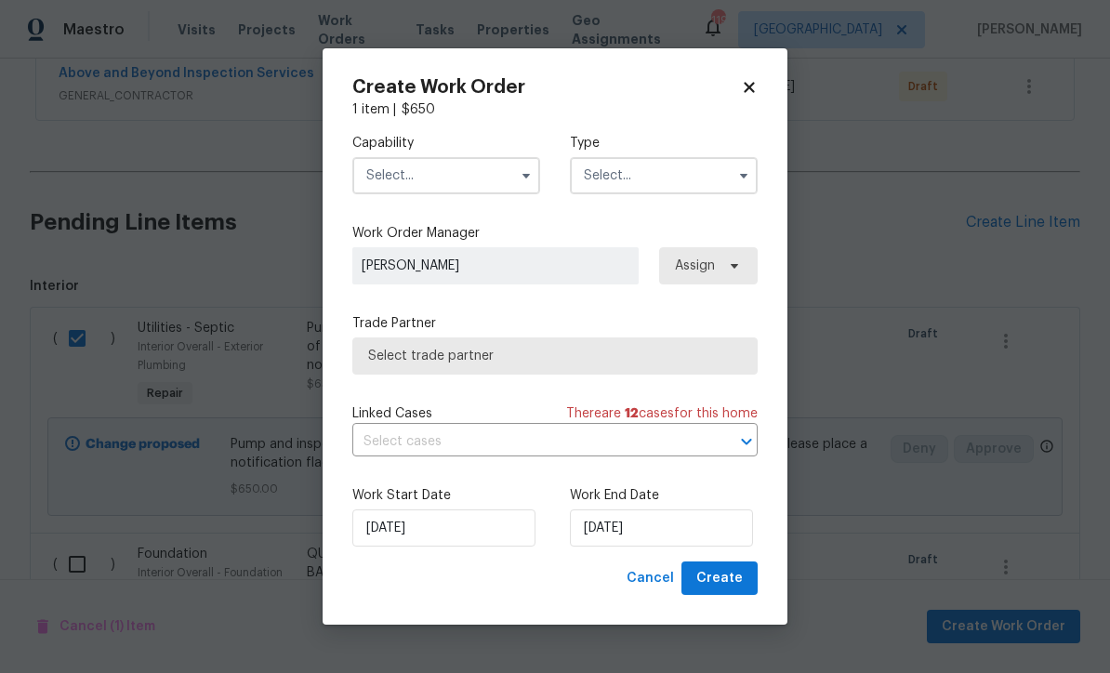
click at [389, 194] on input "text" at bounding box center [446, 175] width 188 height 37
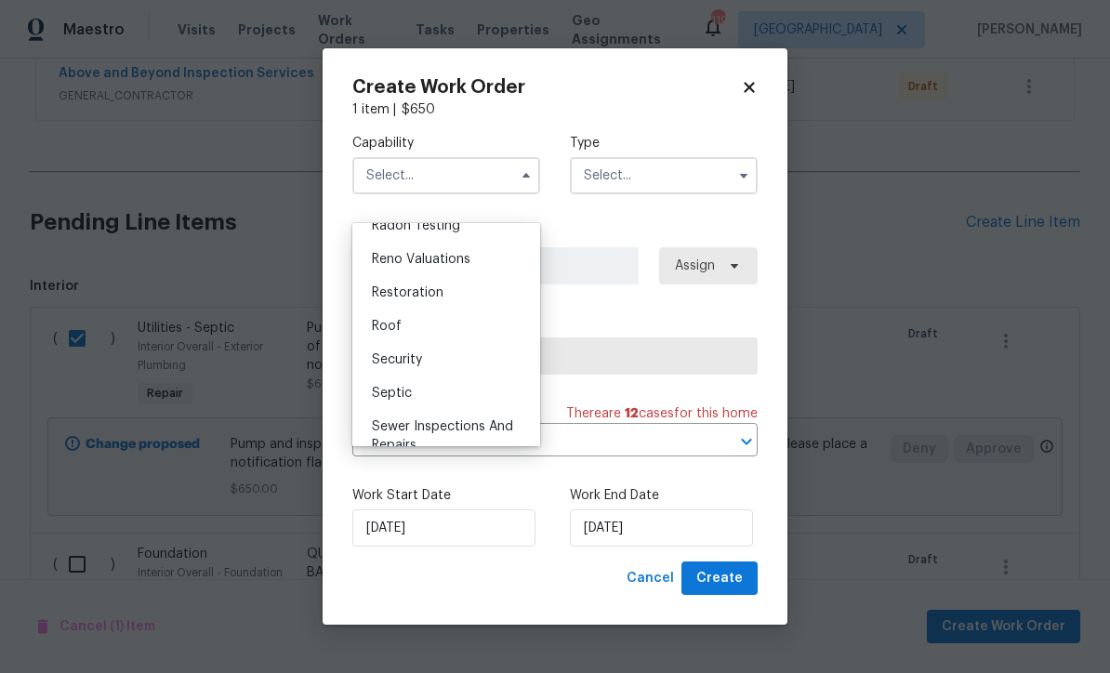
scroll to position [1818, 0]
click at [377, 383] on span "Septic" at bounding box center [392, 389] width 40 height 13
type input "Septic"
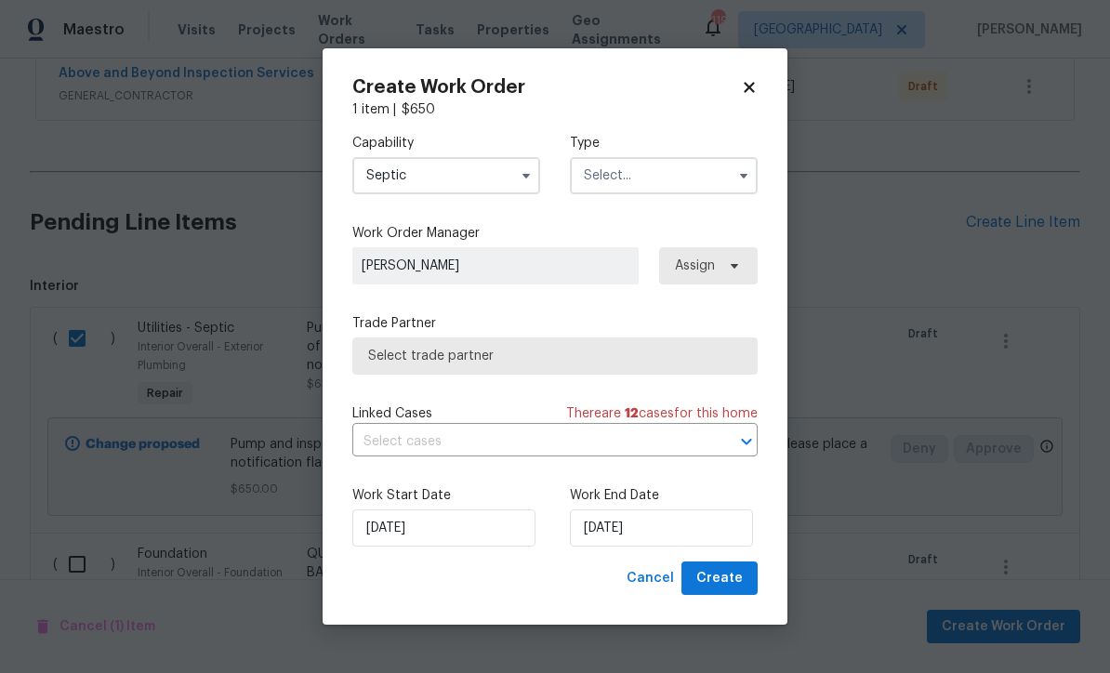
click at [589, 194] on input "text" at bounding box center [664, 175] width 188 height 37
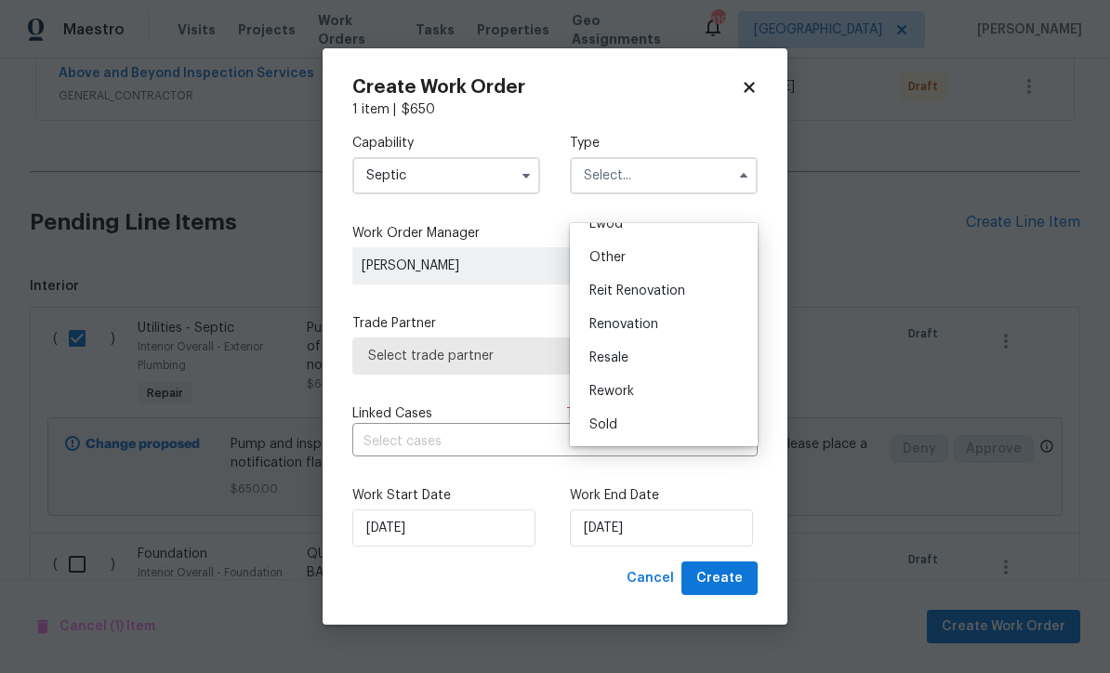
scroll to position [221, 0]
click at [614, 331] on div "Renovation" at bounding box center [663, 324] width 178 height 33
type input "Renovation"
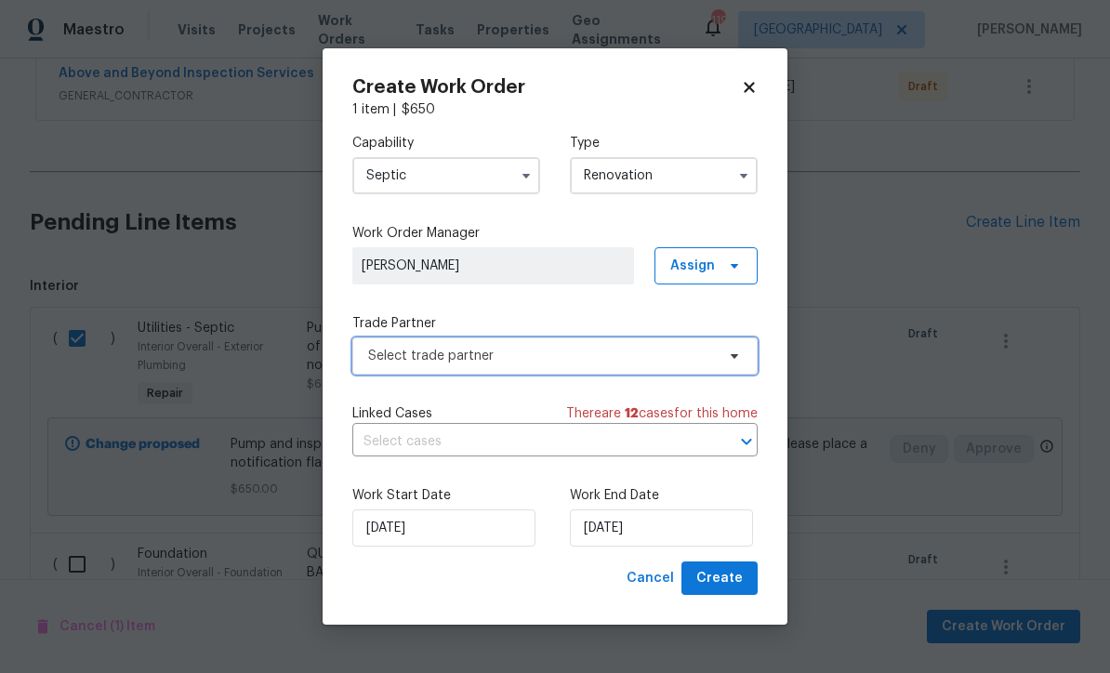
click at [378, 365] on span "Select trade partner" at bounding box center [541, 356] width 347 height 19
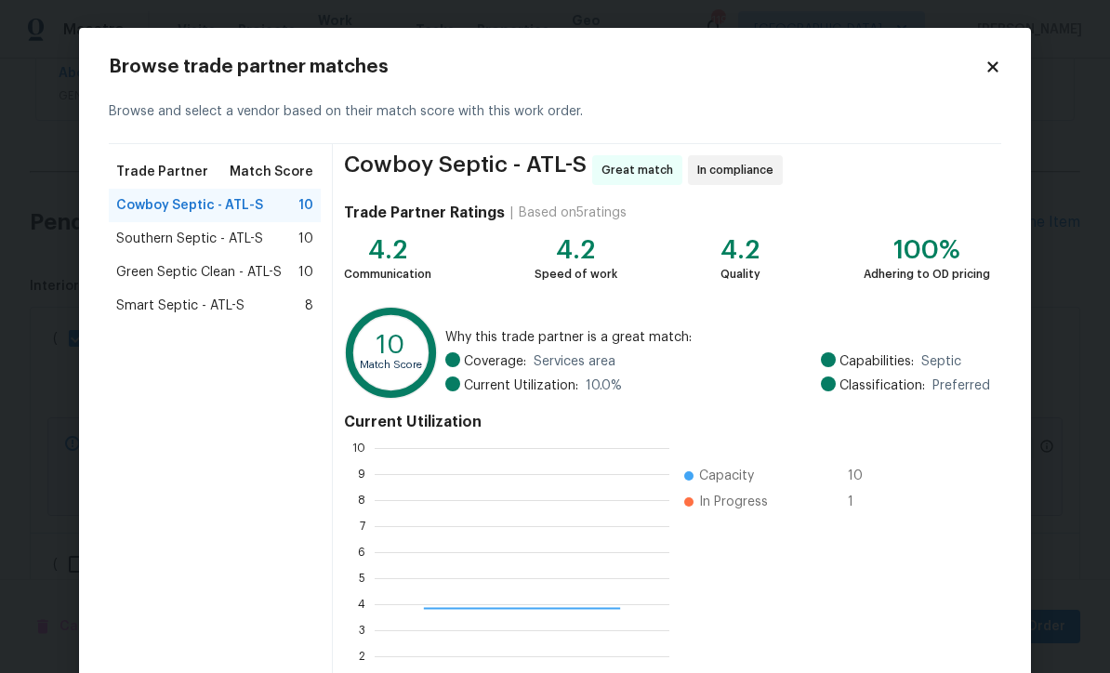
scroll to position [260, 295]
click at [162, 310] on span "Smart Septic - ATL-S" at bounding box center [180, 305] width 128 height 19
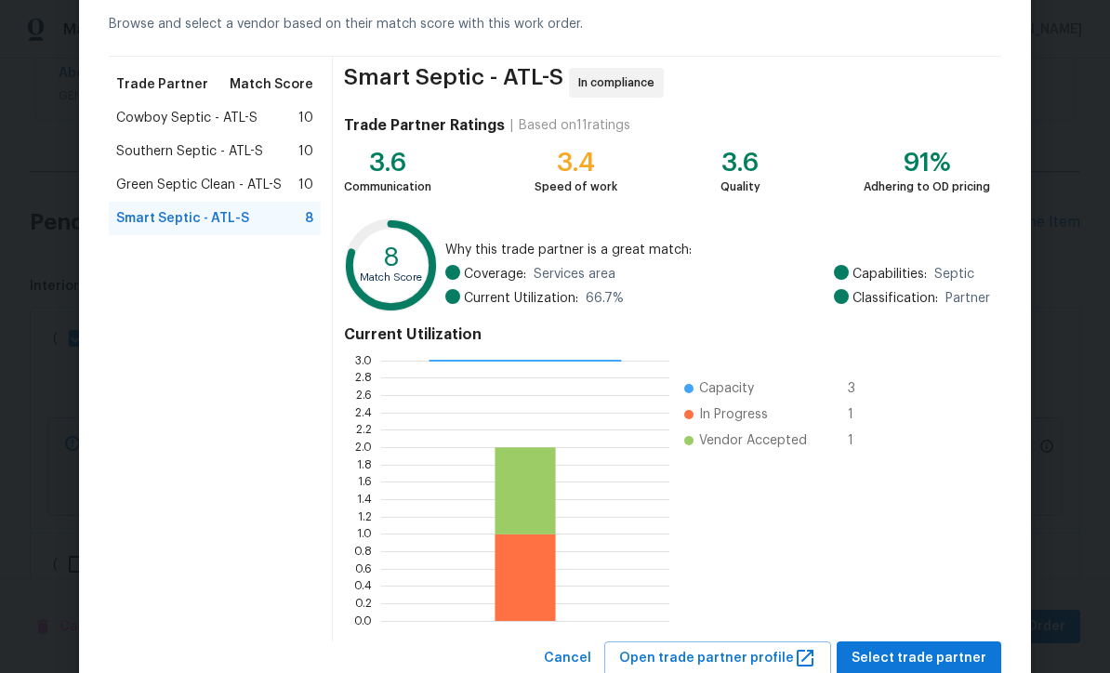
scroll to position [86, 0]
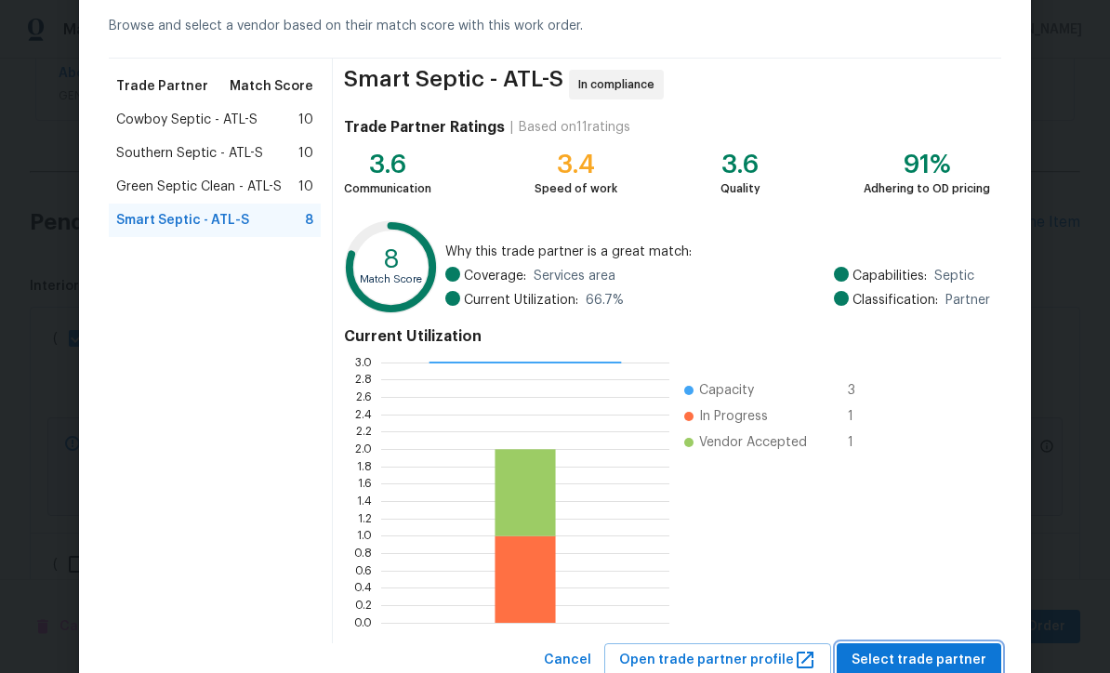
click at [906, 662] on span "Select trade partner" at bounding box center [918, 660] width 135 height 23
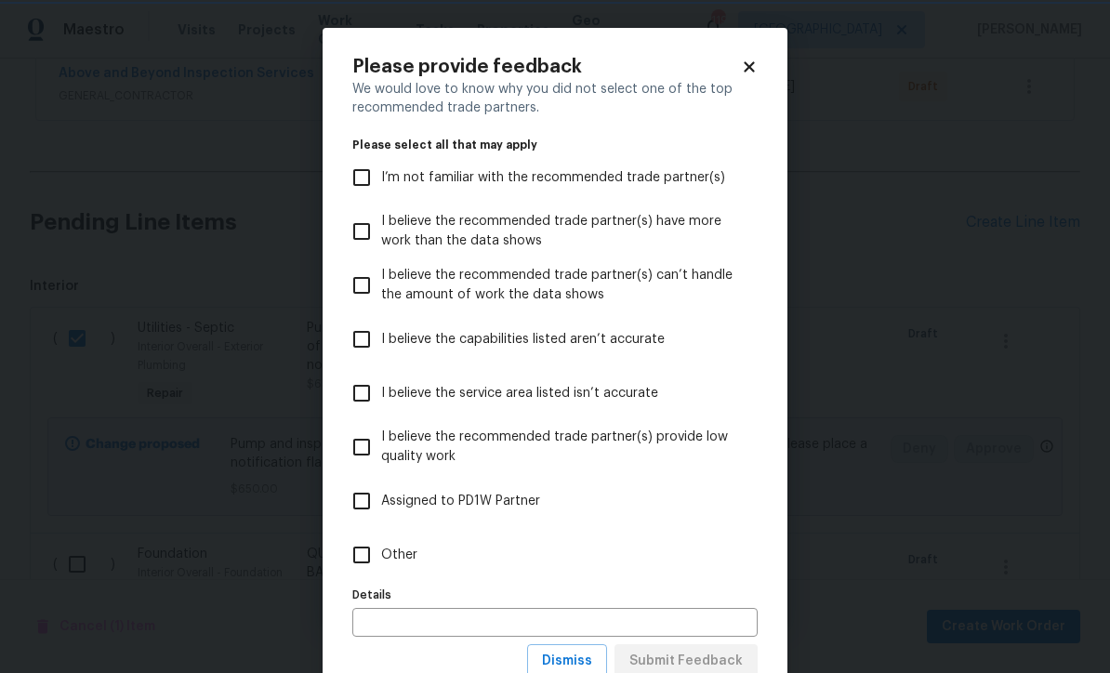
scroll to position [0, 0]
click at [352, 550] on input "Other" at bounding box center [361, 554] width 39 height 39
checkbox input "true"
click at [680, 653] on span "Submit Feedback" at bounding box center [685, 661] width 113 height 23
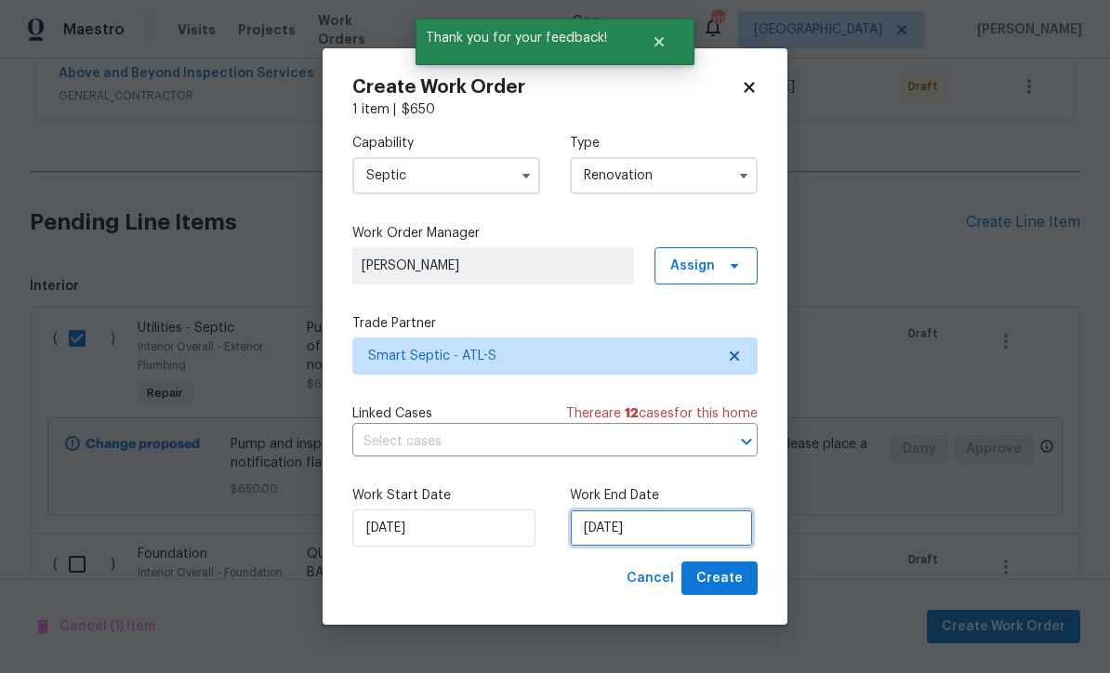
click at [592, 547] on input "[DATE]" at bounding box center [661, 527] width 183 height 37
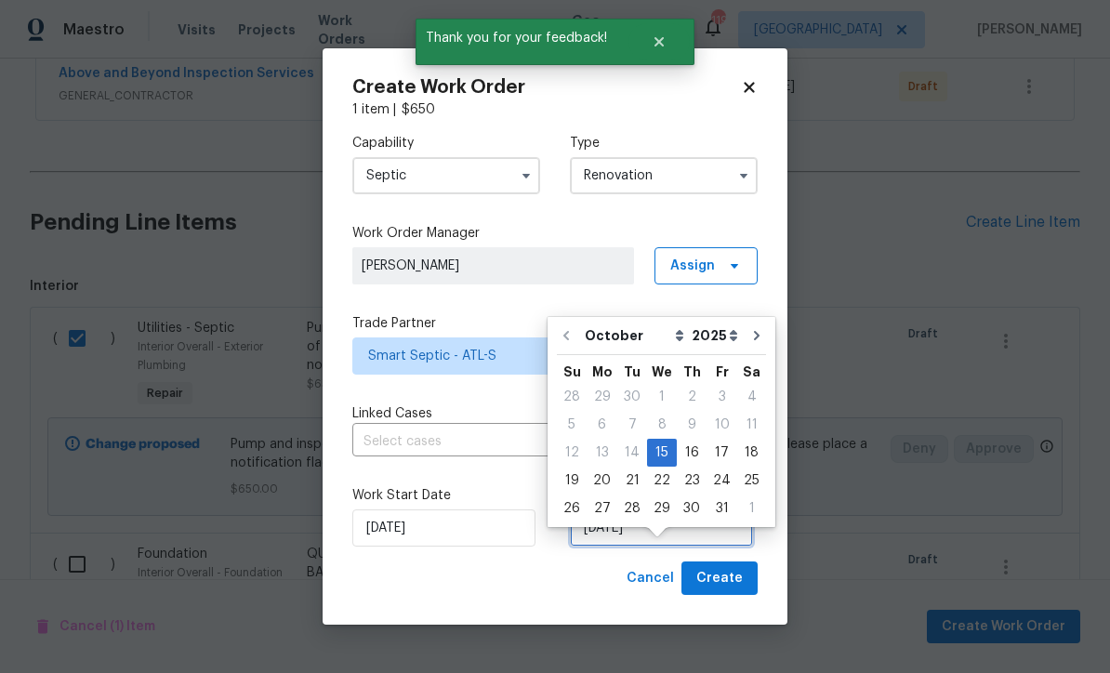
scroll to position [55, 0]
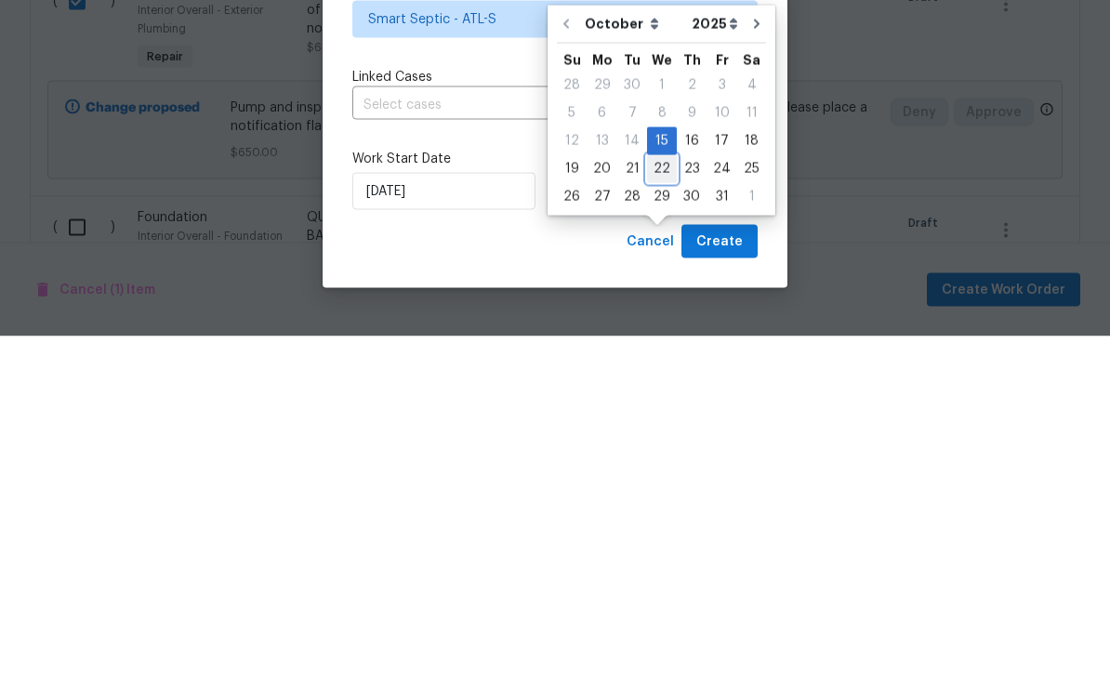
click at [659, 493] on div "22" at bounding box center [662, 506] width 30 height 26
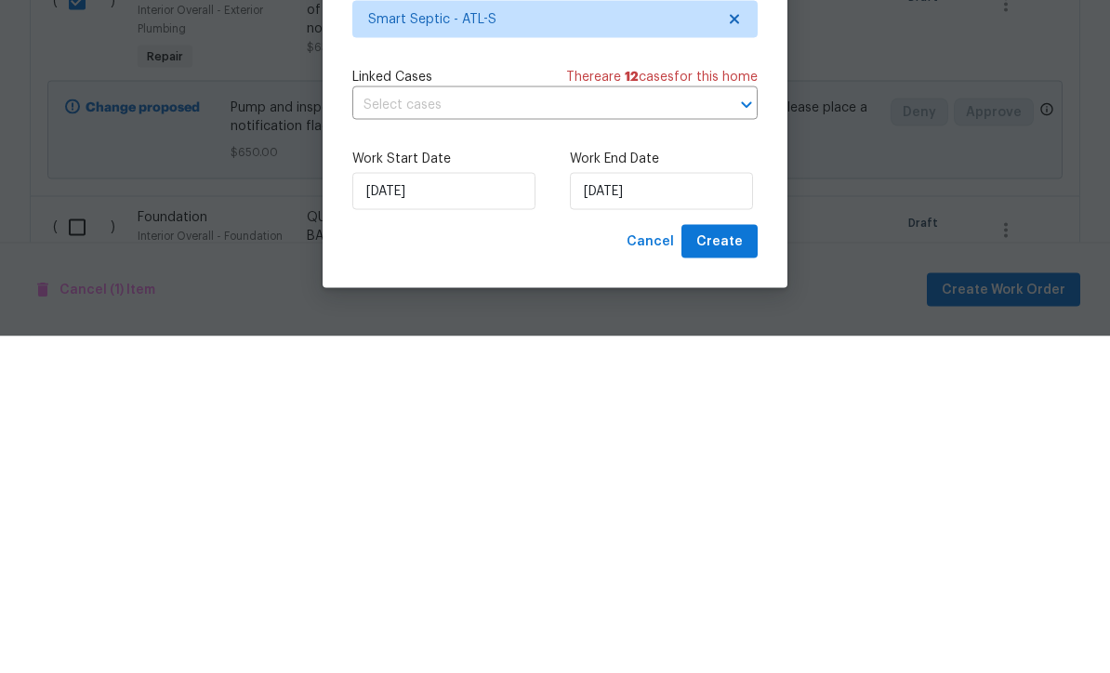
type input "[DATE]"
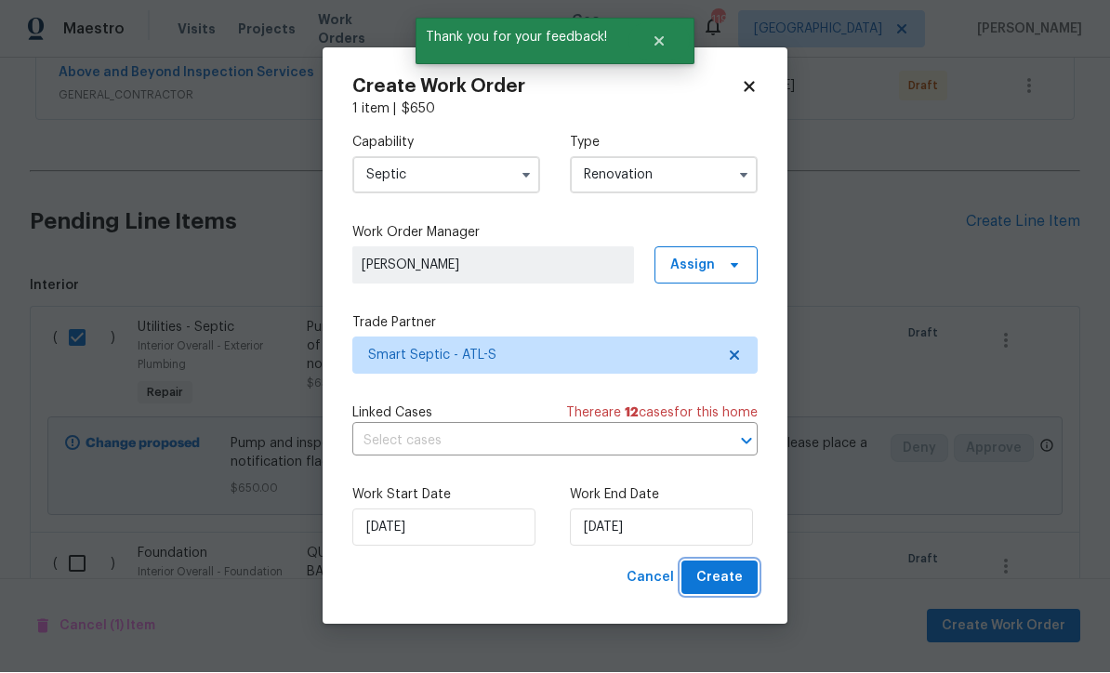
click at [722, 590] on span "Create" at bounding box center [719, 578] width 46 height 23
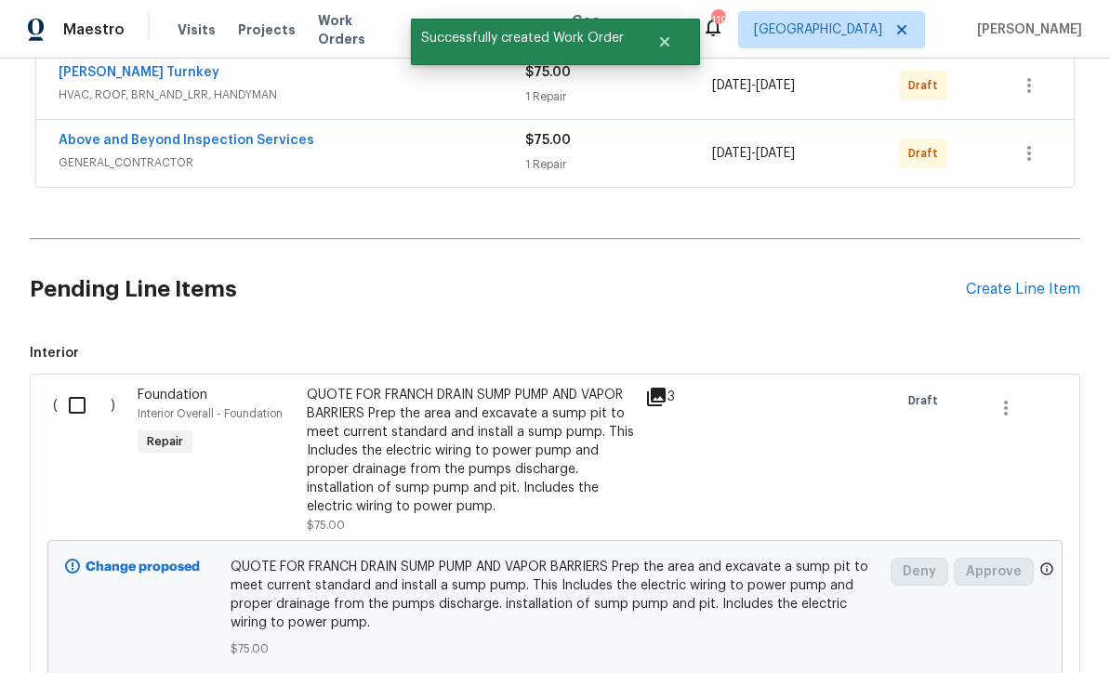
scroll to position [535, 0]
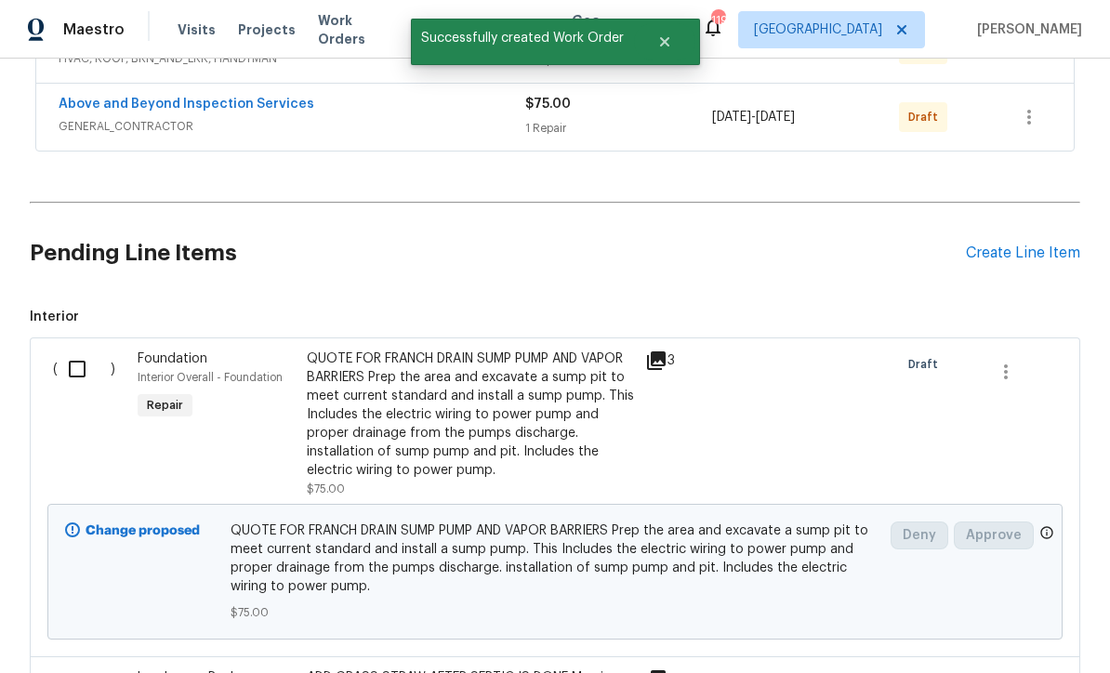
click at [72, 374] on input "checkbox" at bounding box center [84, 368] width 53 height 39
checkbox input "true"
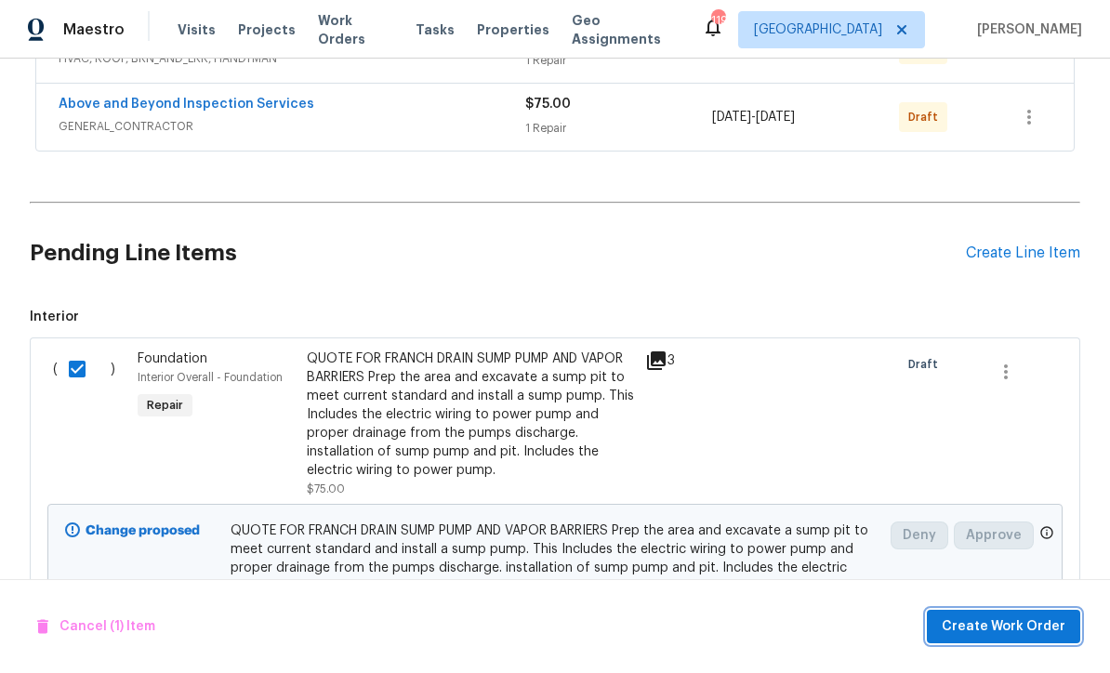
click at [982, 639] on span "Create Work Order" at bounding box center [1004, 626] width 124 height 23
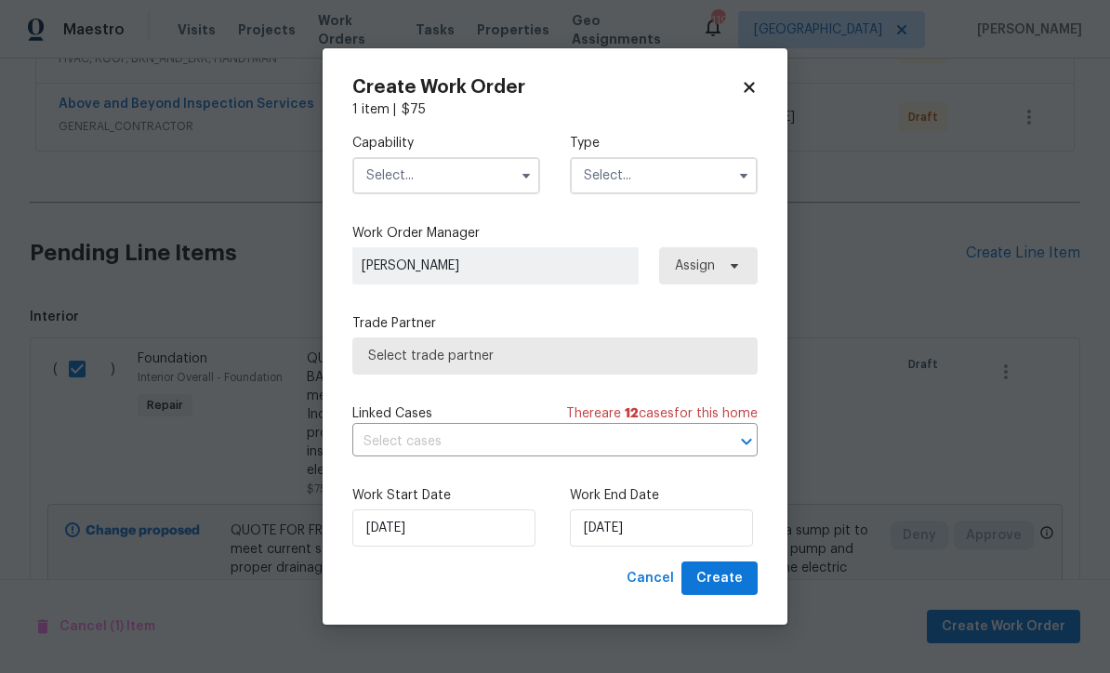
click at [385, 194] on input "text" at bounding box center [446, 175] width 188 height 37
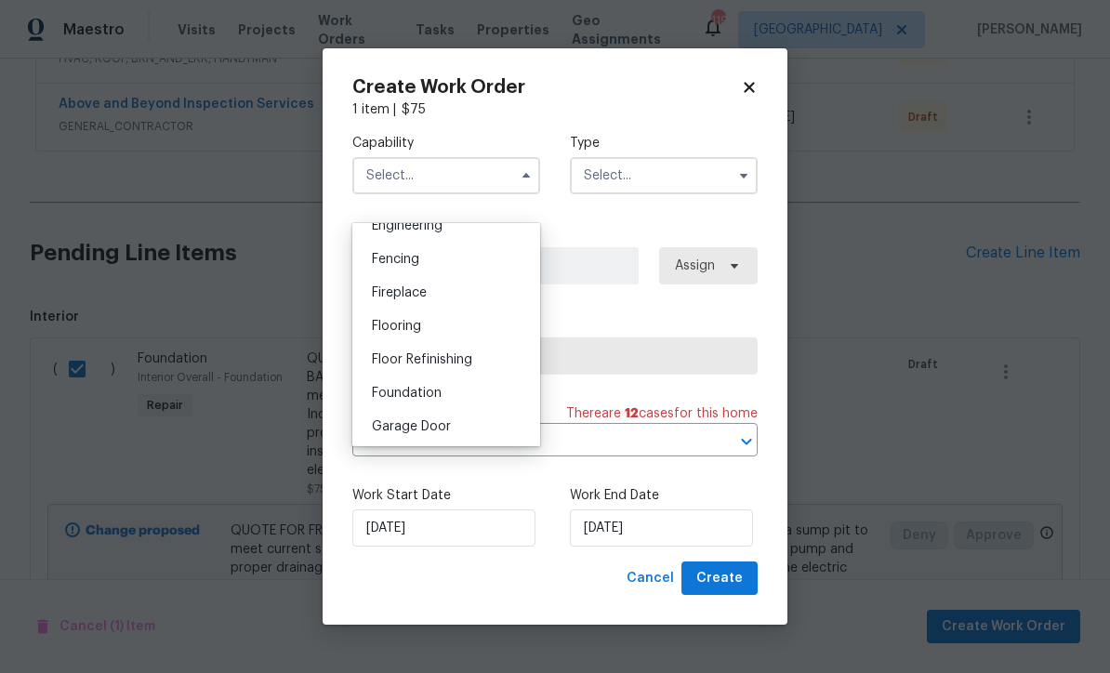
scroll to position [640, 0]
click at [397, 394] on span "Foundation" at bounding box center [407, 392] width 70 height 13
type input "Foundation"
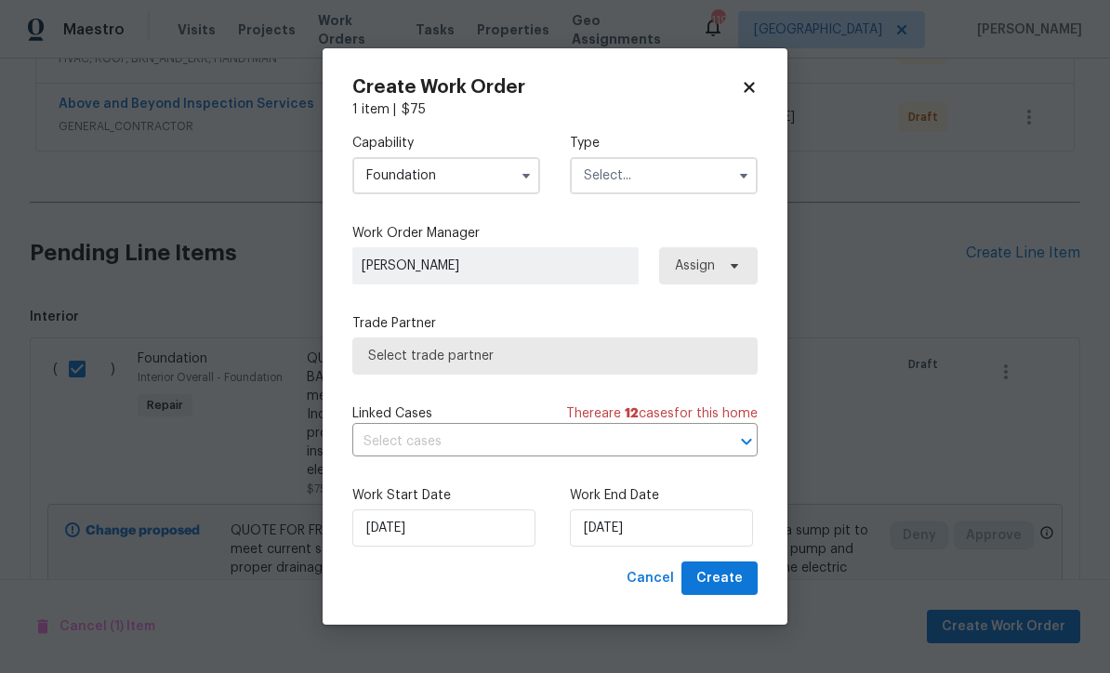
click at [598, 194] on input "text" at bounding box center [664, 175] width 188 height 37
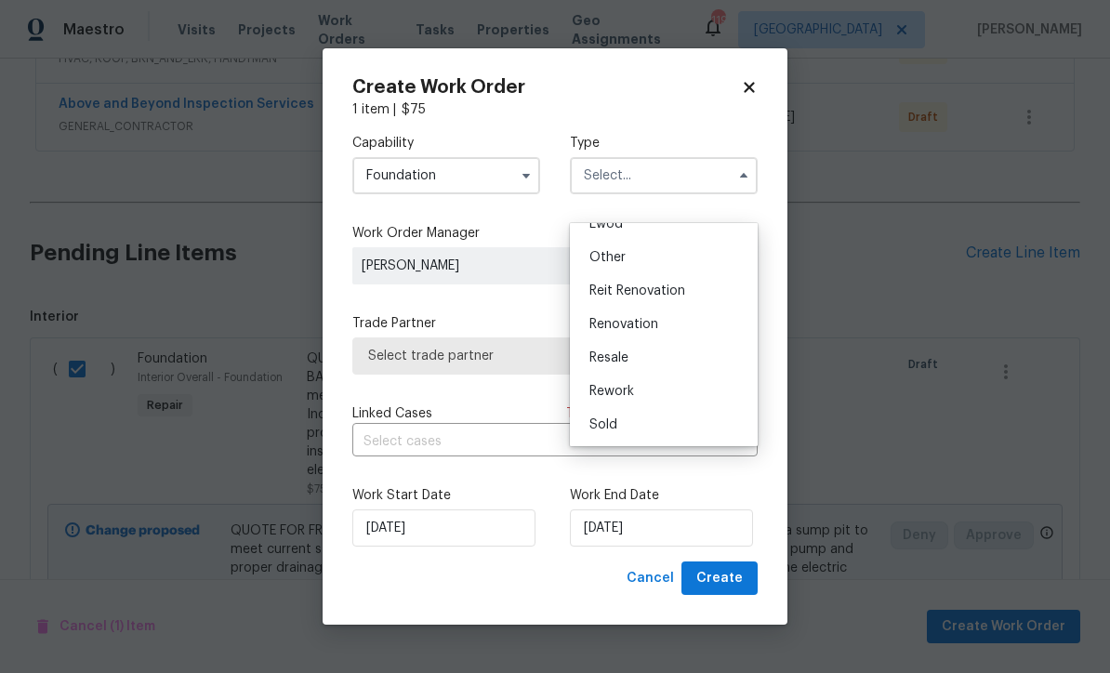
scroll to position [221, 0]
click at [618, 328] on span "Renovation" at bounding box center [623, 324] width 69 height 13
type input "Renovation"
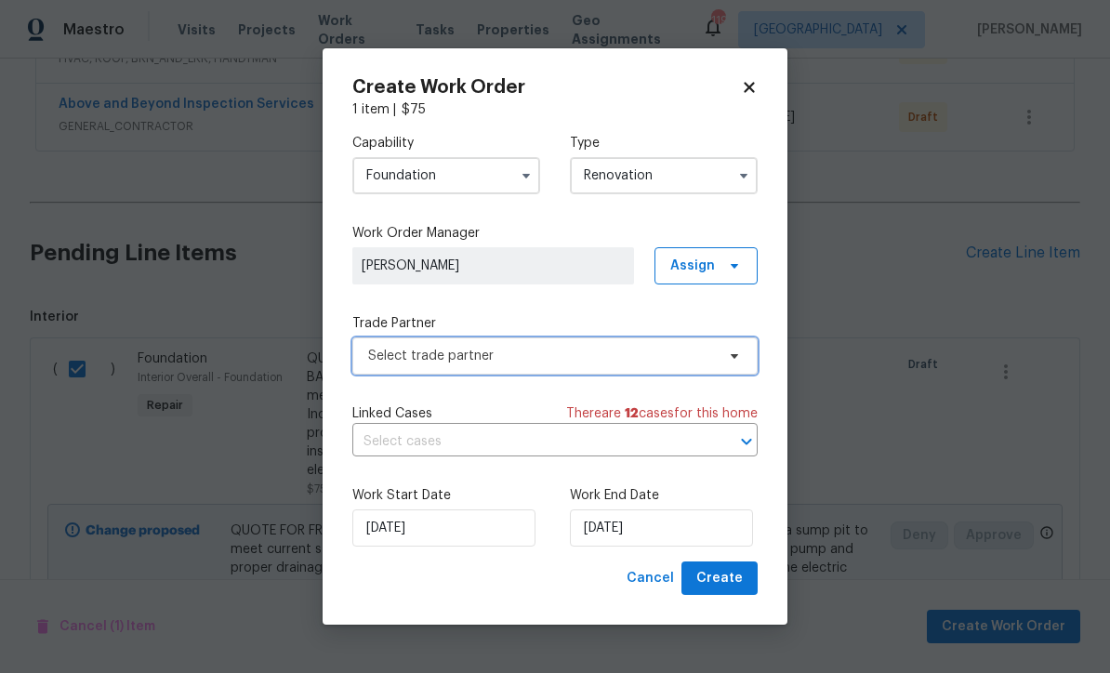
click at [373, 365] on span "Select trade partner" at bounding box center [541, 356] width 347 height 19
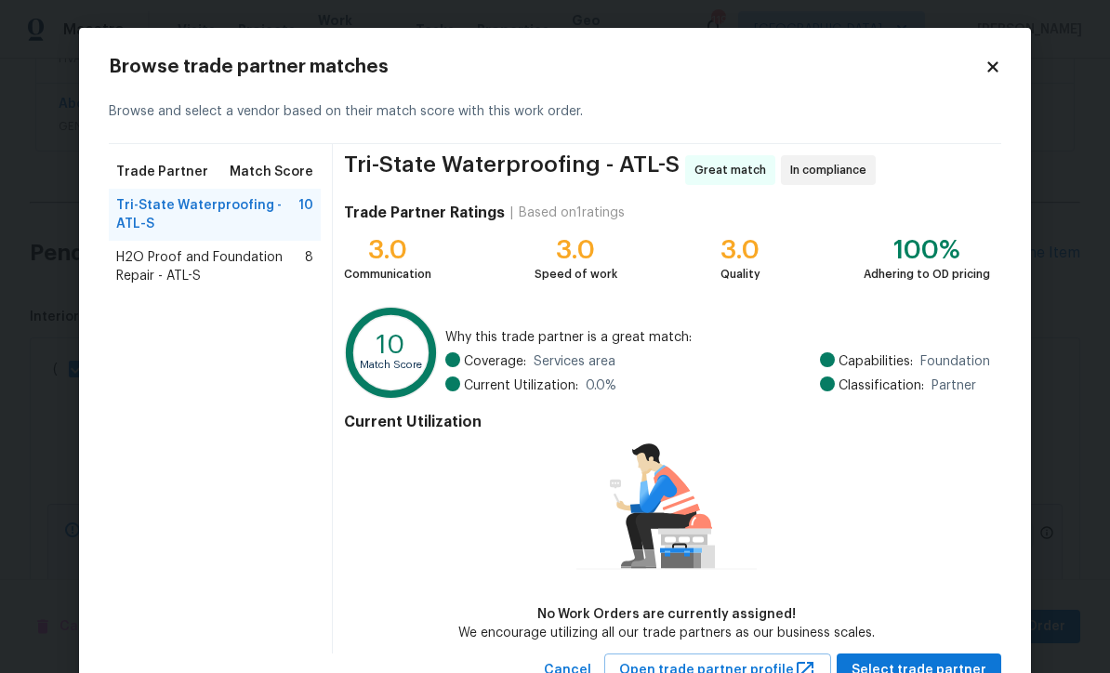
click at [174, 264] on span "H2O Proof and Foundation Repair - ATL-S" at bounding box center [210, 266] width 189 height 37
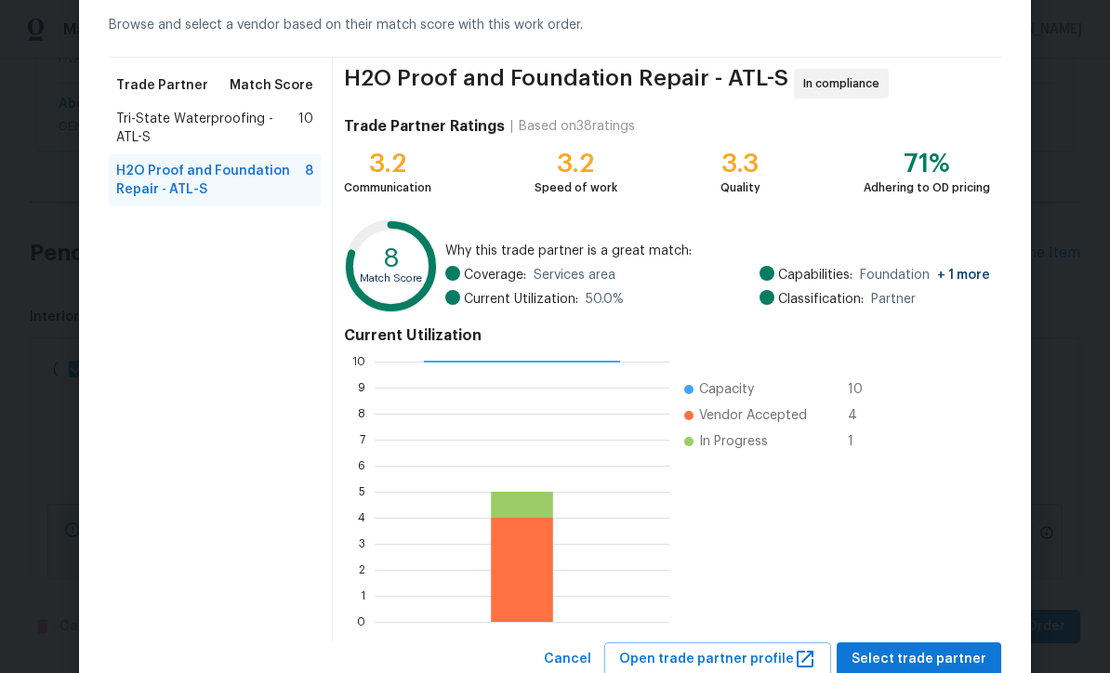
scroll to position [86, 0]
click at [909, 661] on span "Select trade partner" at bounding box center [918, 660] width 135 height 23
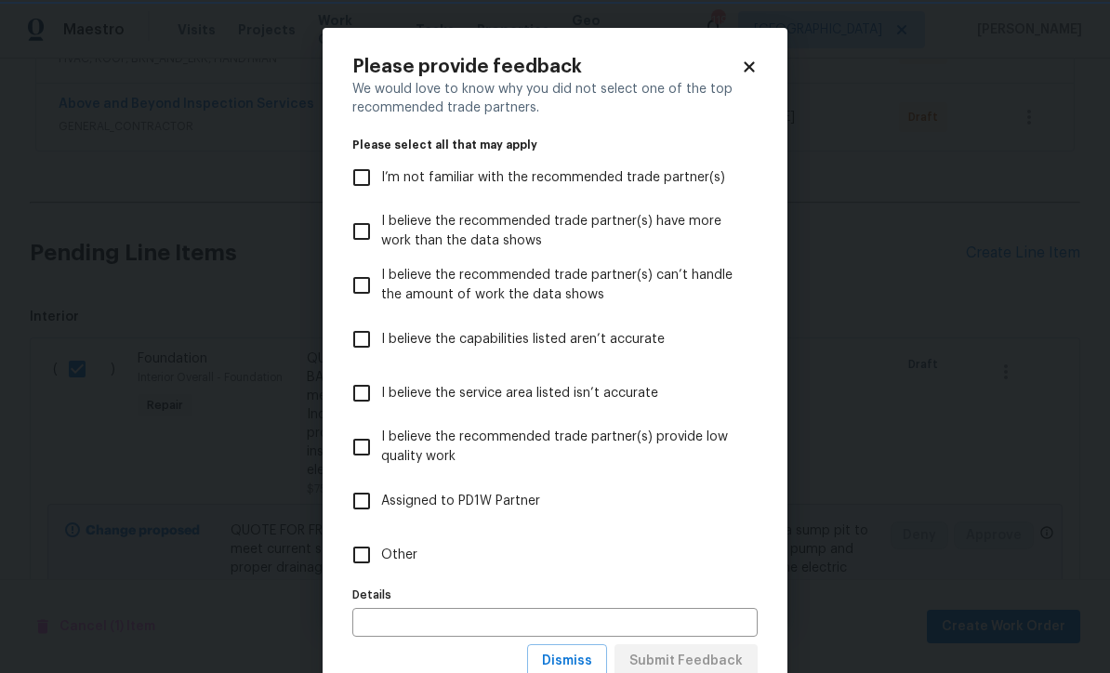
scroll to position [0, 0]
click at [349, 553] on input "Other" at bounding box center [361, 554] width 39 height 39
checkbox input "true"
click at [677, 661] on span "Submit Feedback" at bounding box center [685, 661] width 113 height 23
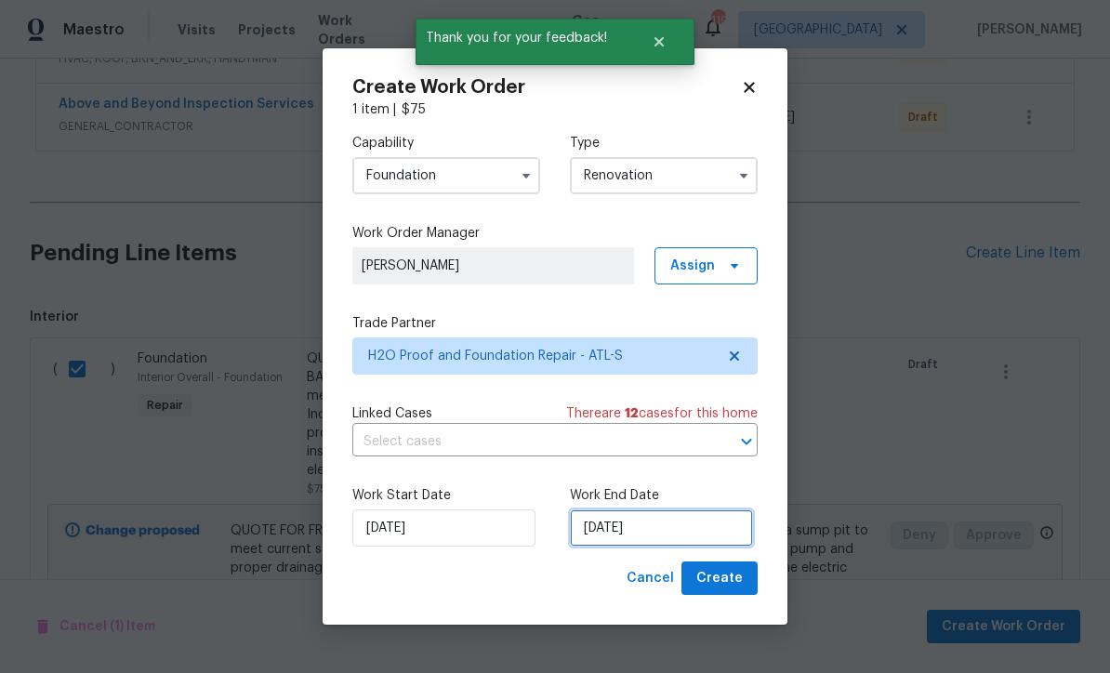
click at [593, 547] on input "[DATE]" at bounding box center [661, 527] width 183 height 37
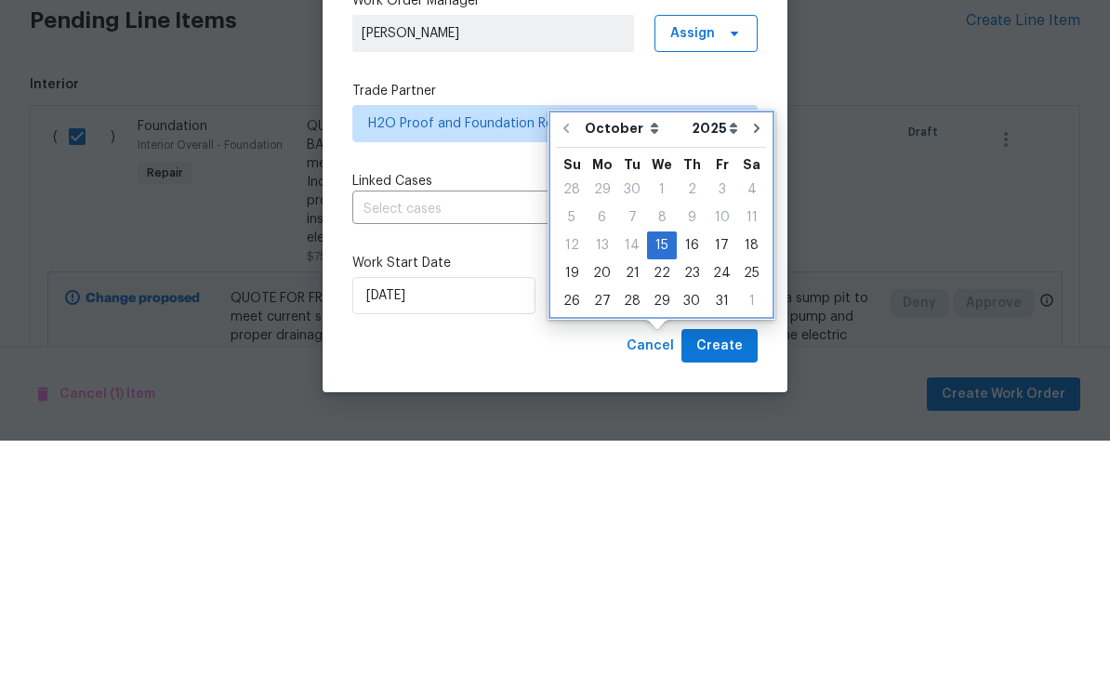
click at [759, 342] on button "Go to next month" at bounding box center [757, 360] width 28 height 37
type input "[DATE]"
select select "10"
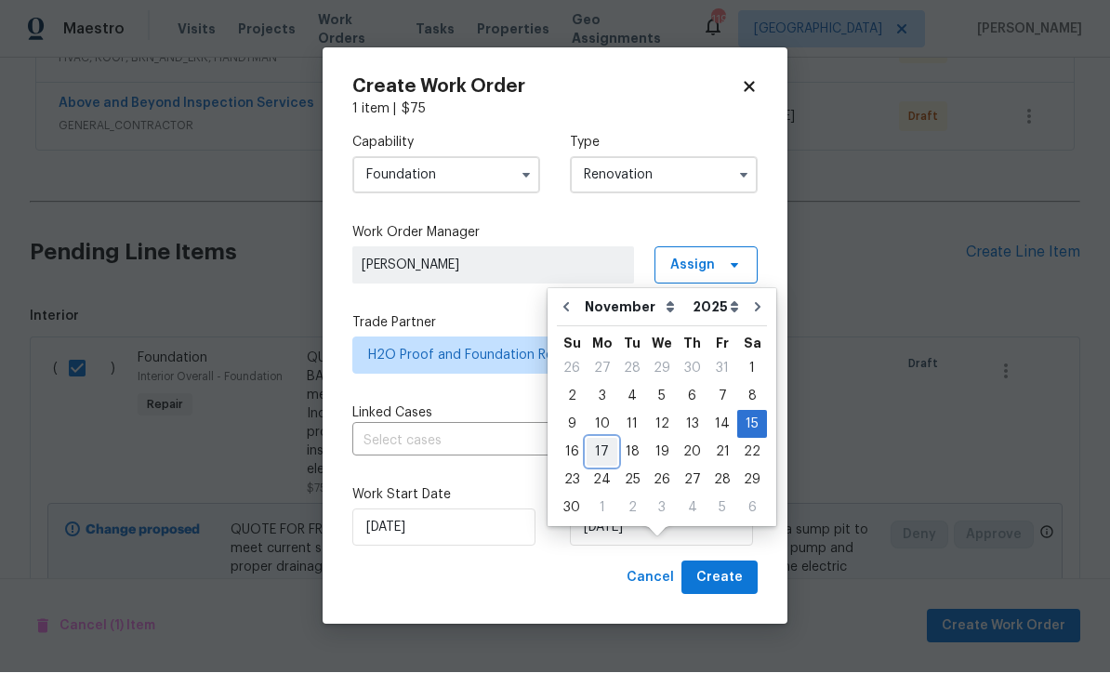
click at [601, 459] on div "17" at bounding box center [601, 453] width 31 height 26
type input "[DATE]"
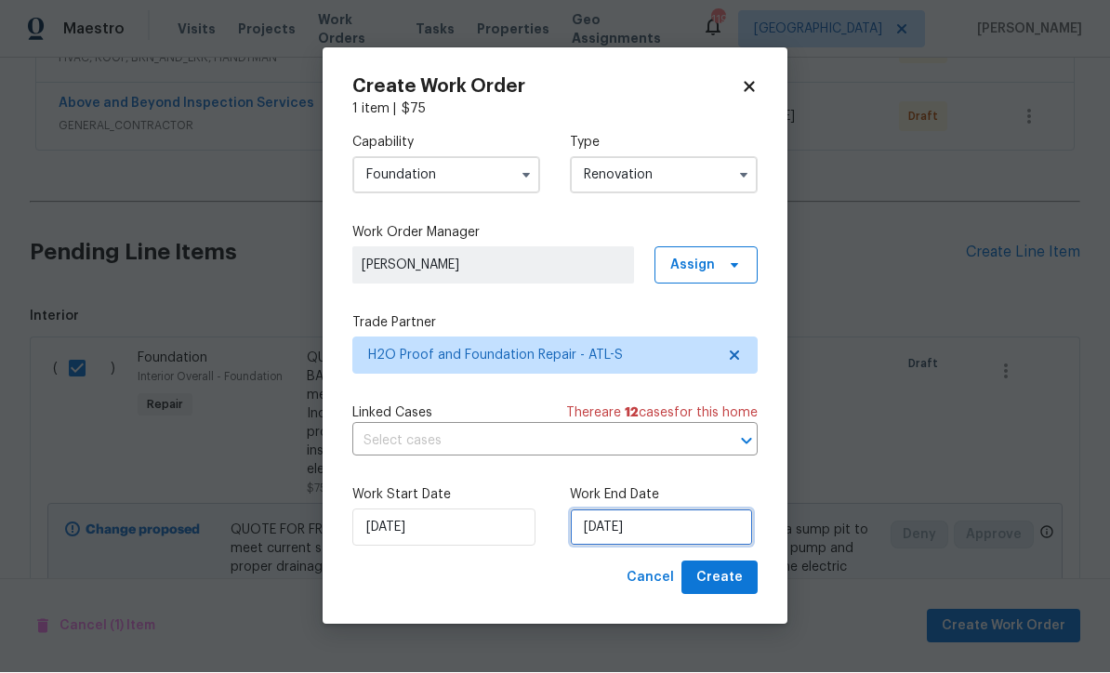
click at [600, 547] on input "[DATE]" at bounding box center [661, 527] width 183 height 37
select select "10"
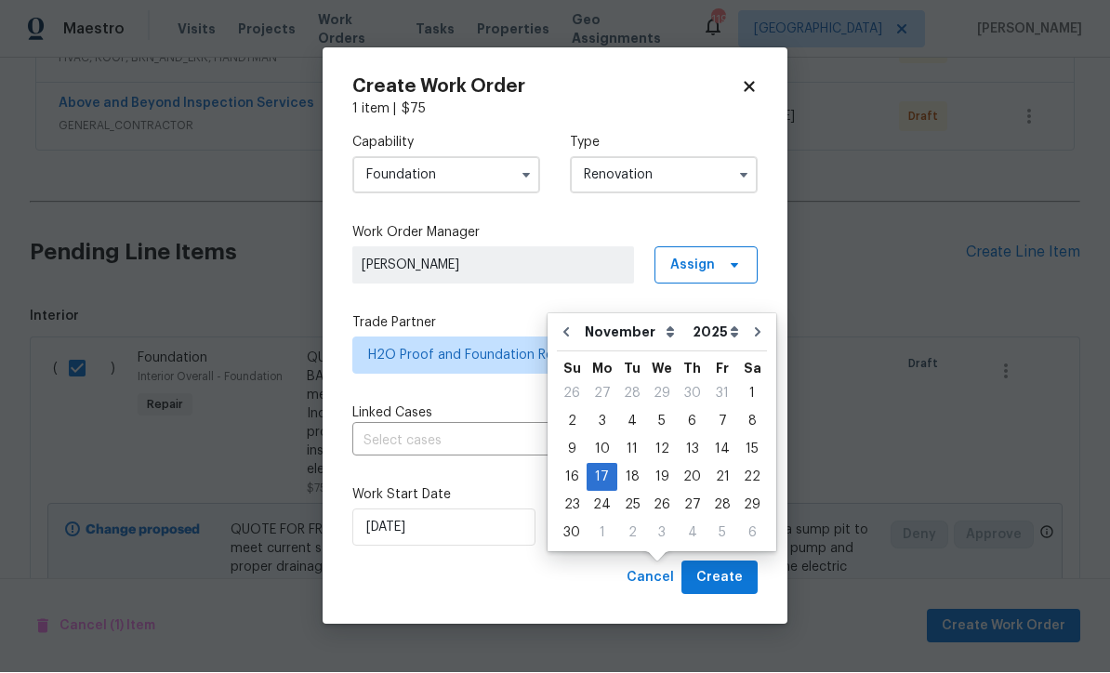
scroll to position [55, 0]
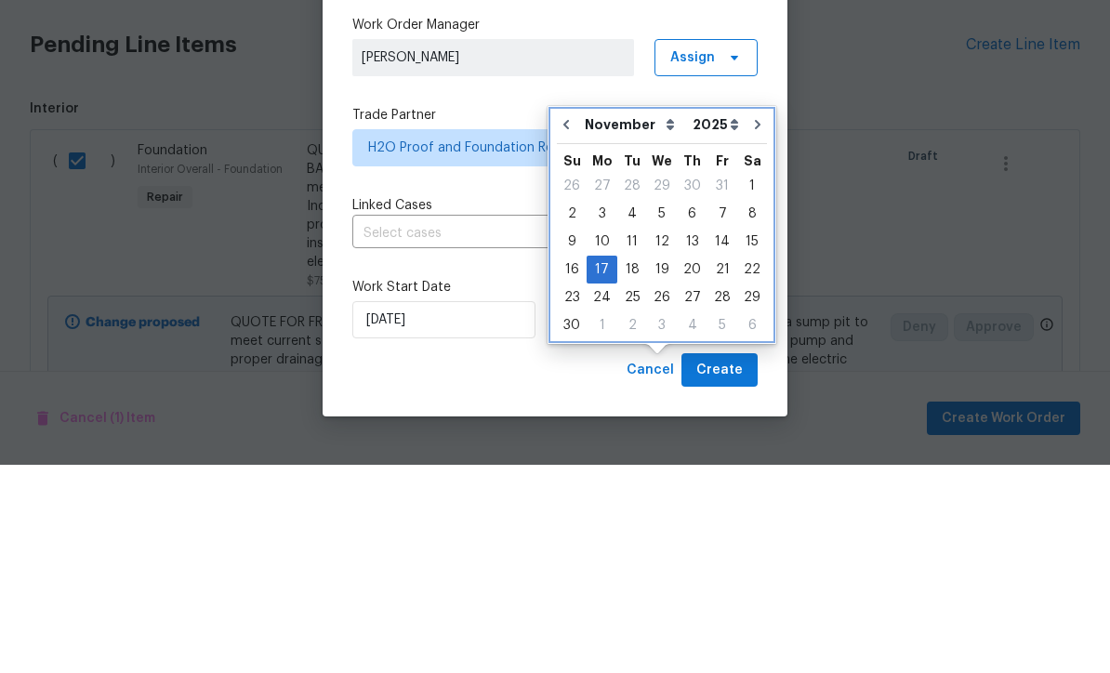
click at [569, 325] on icon "Go to previous month" at bounding box center [566, 332] width 15 height 15
type input "[DATE]"
select select "9"
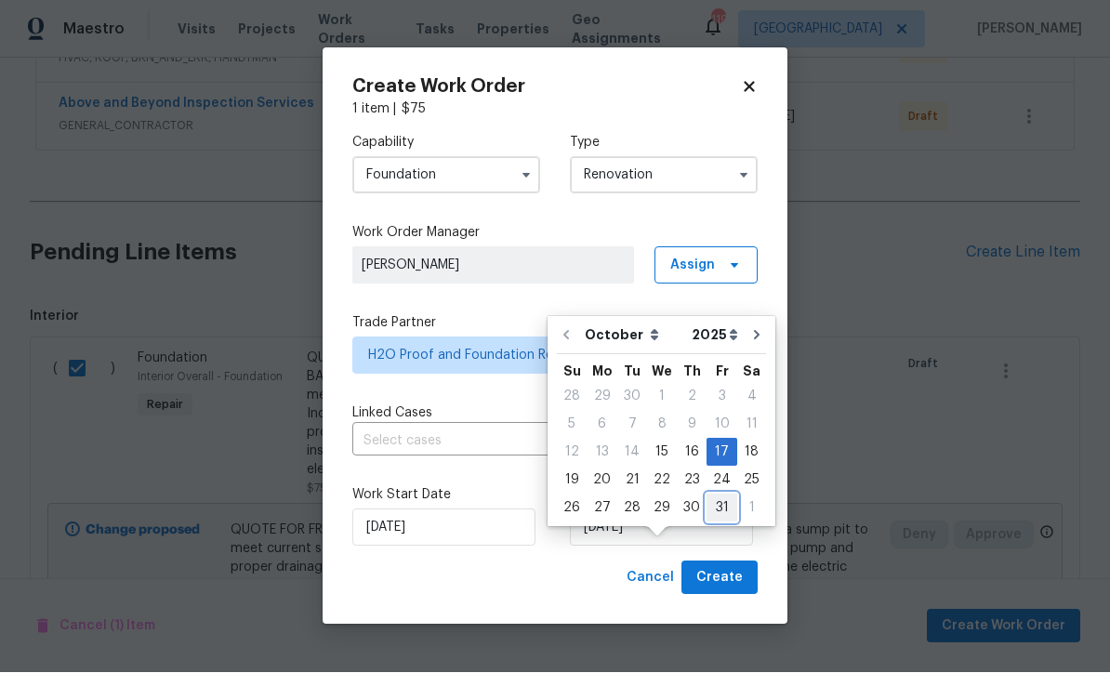
click at [712, 519] on div "31" at bounding box center [721, 508] width 31 height 26
type input "[DATE]"
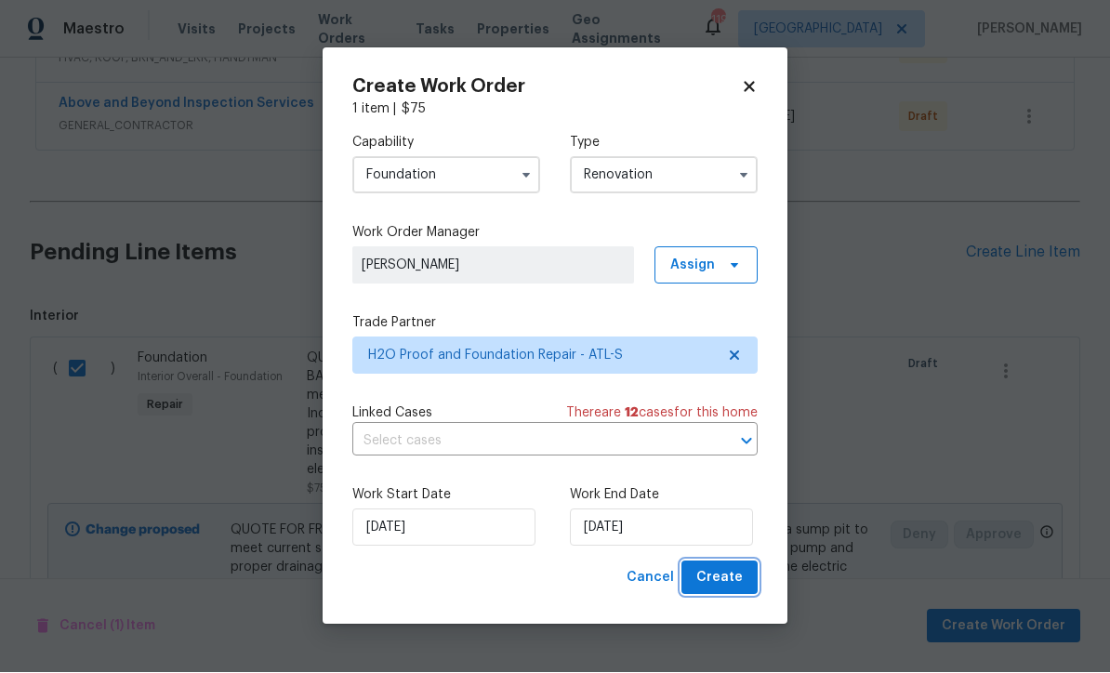
click at [715, 590] on span "Create" at bounding box center [719, 578] width 46 height 23
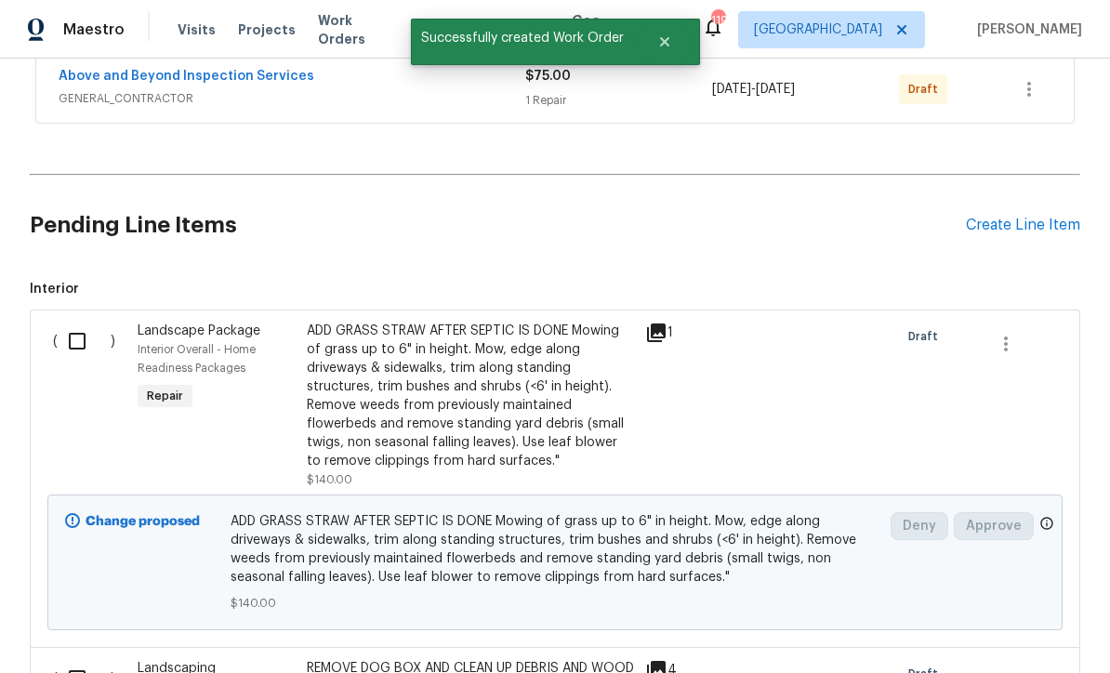
scroll to position [620, 0]
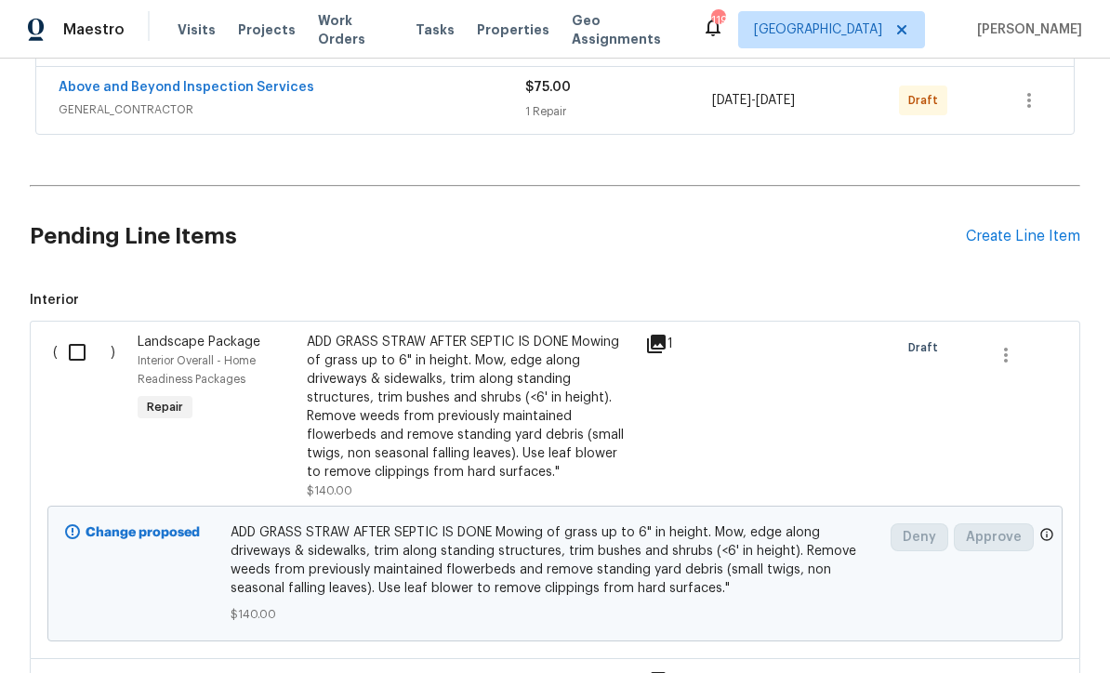
click at [72, 344] on input "checkbox" at bounding box center [84, 352] width 53 height 39
checkbox input "true"
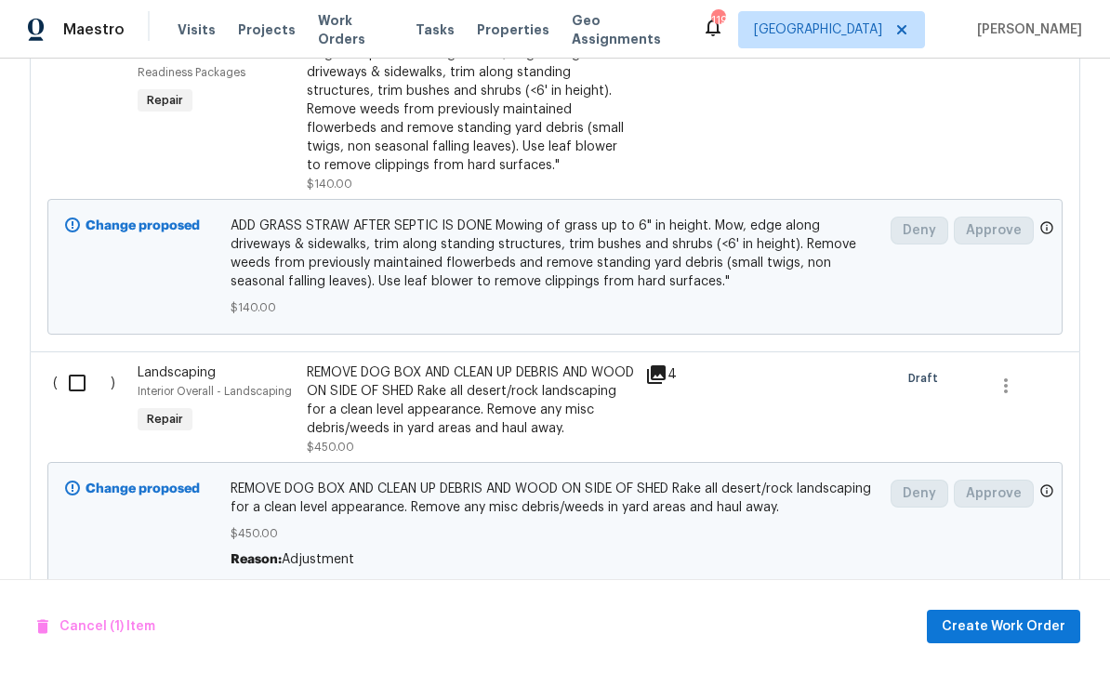
scroll to position [925, 0]
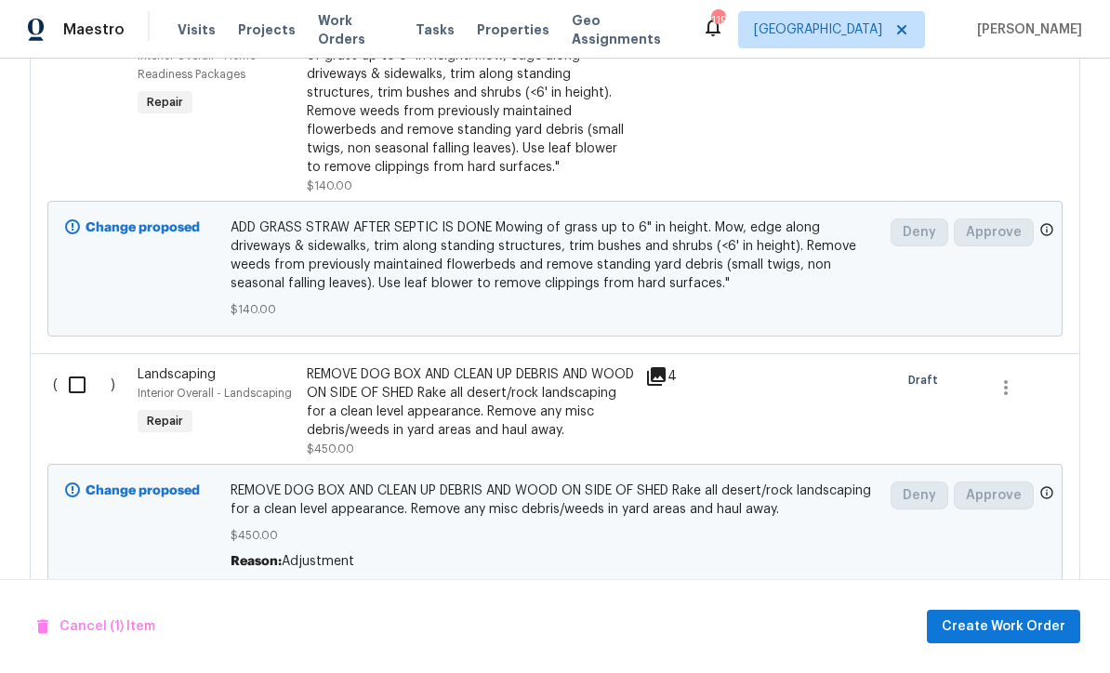
click at [79, 387] on input "checkbox" at bounding box center [84, 384] width 53 height 39
checkbox input "true"
click at [963, 639] on span "Create Work Order" at bounding box center [1004, 626] width 124 height 23
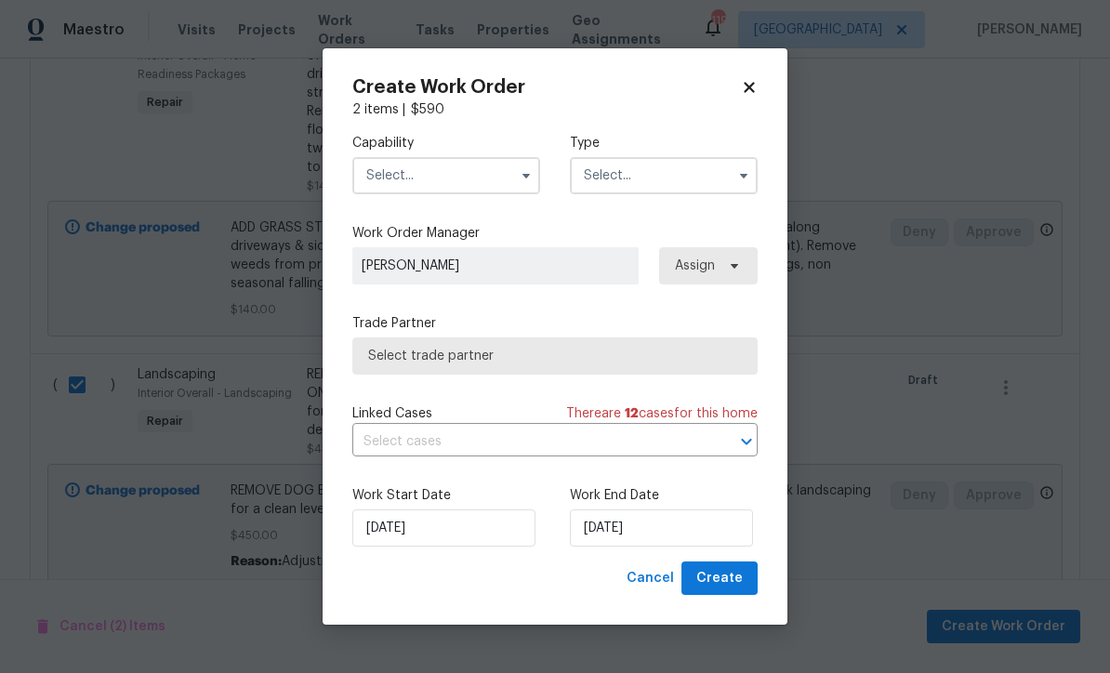
click at [387, 194] on input "text" at bounding box center [446, 175] width 188 height 37
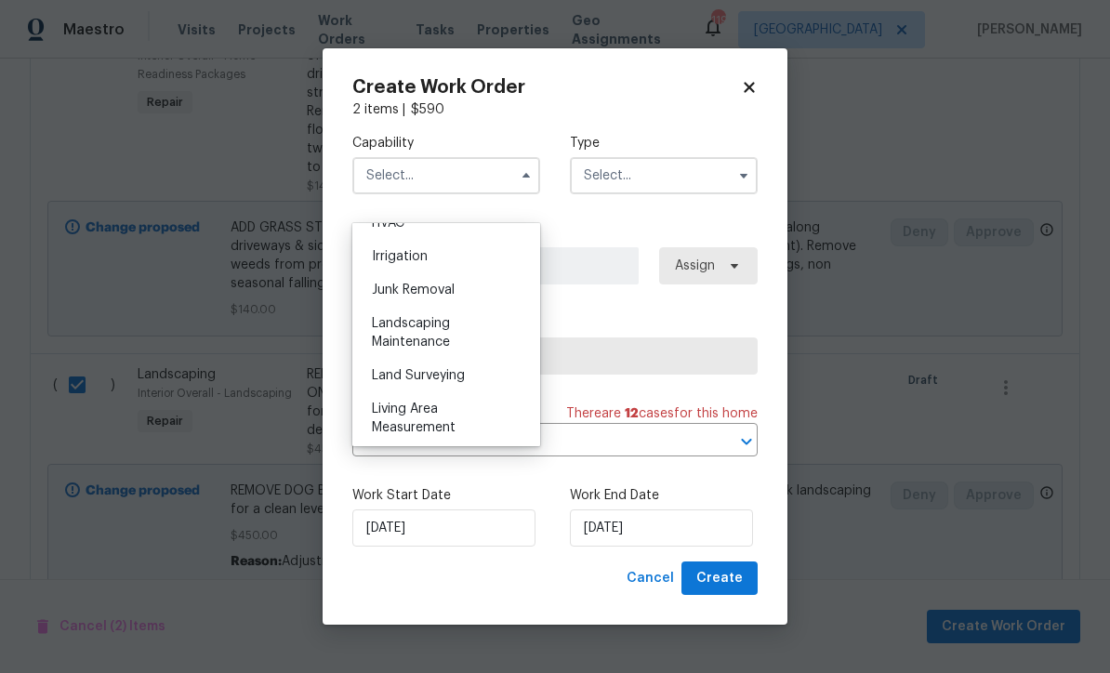
scroll to position [1166, 0]
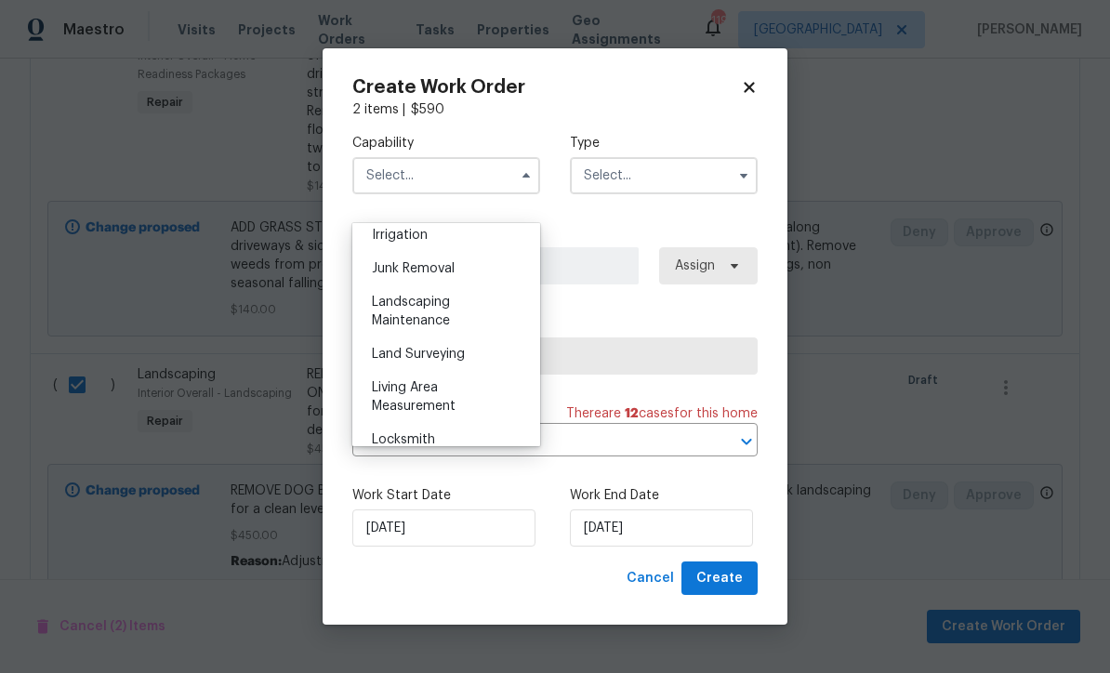
click at [387, 307] on span "Landscaping Maintenance" at bounding box center [411, 312] width 78 height 32
type input "Landscaping Maintenance"
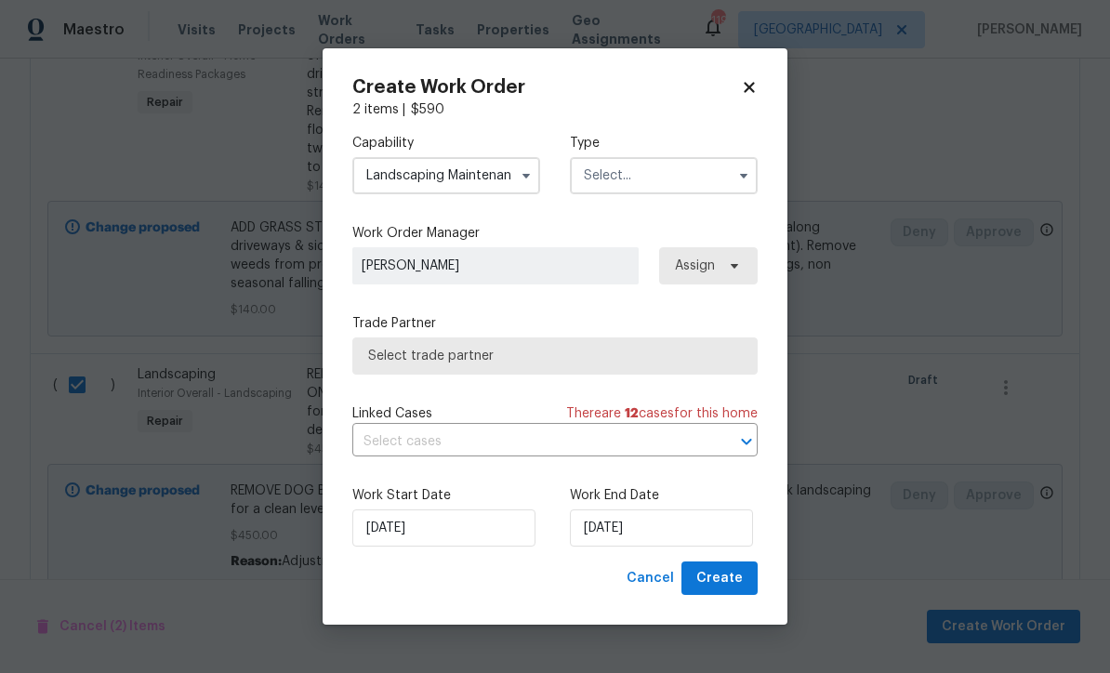
click at [592, 194] on input "text" at bounding box center [664, 175] width 188 height 37
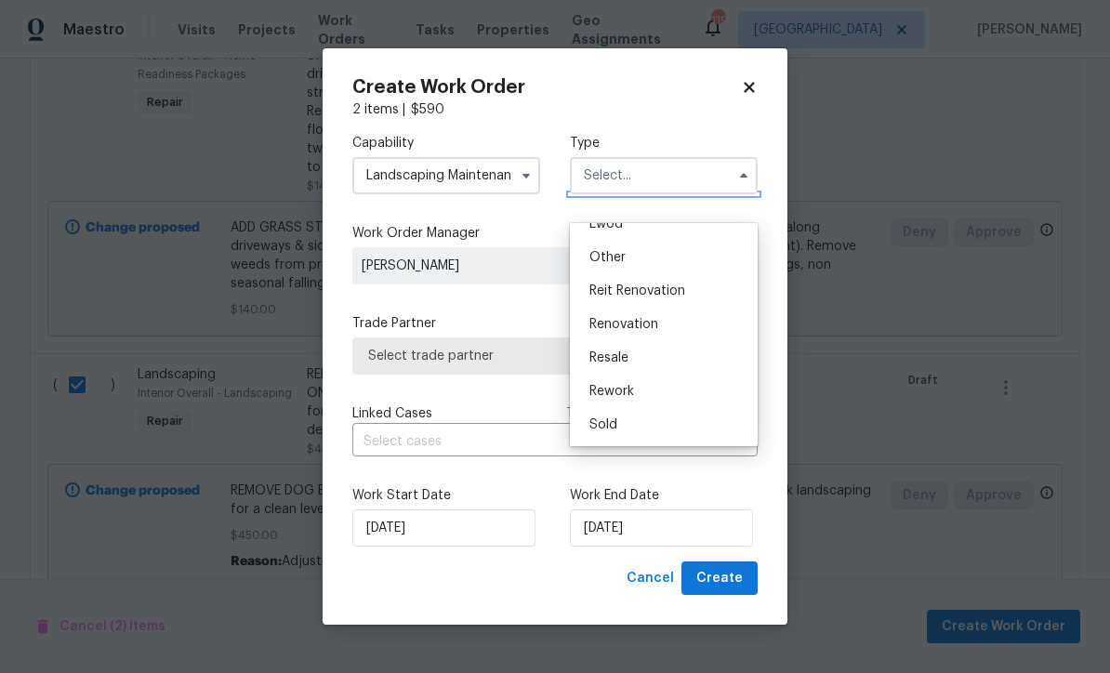
scroll to position [221, 0]
click at [613, 329] on span "Renovation" at bounding box center [623, 324] width 69 height 13
type input "Renovation"
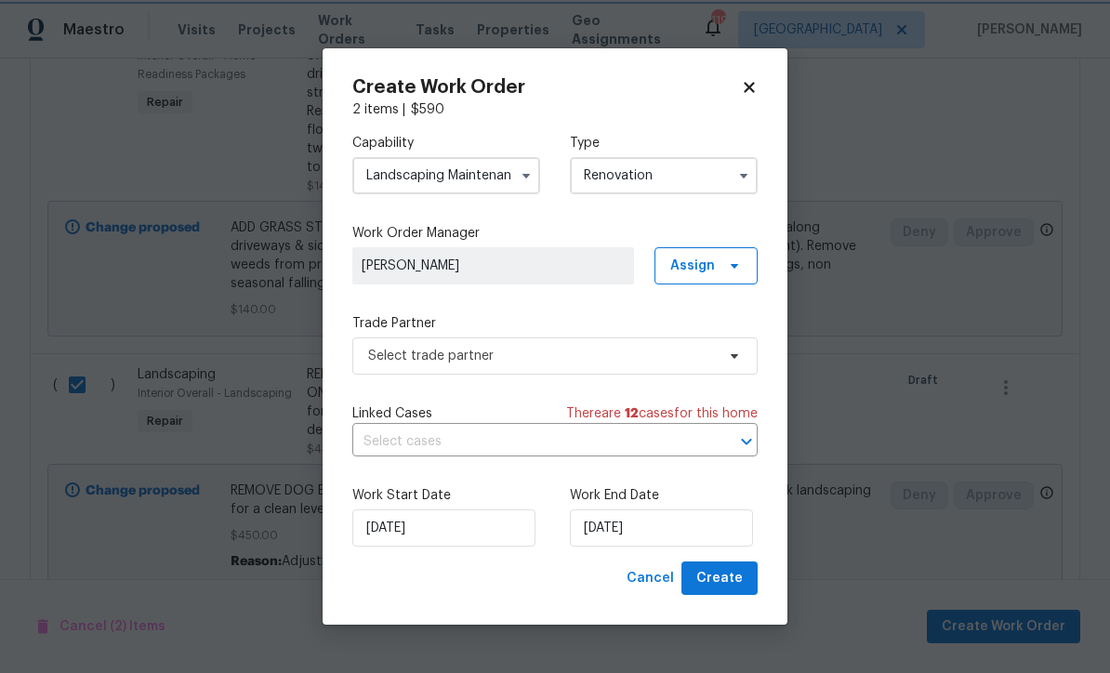
scroll to position [0, 0]
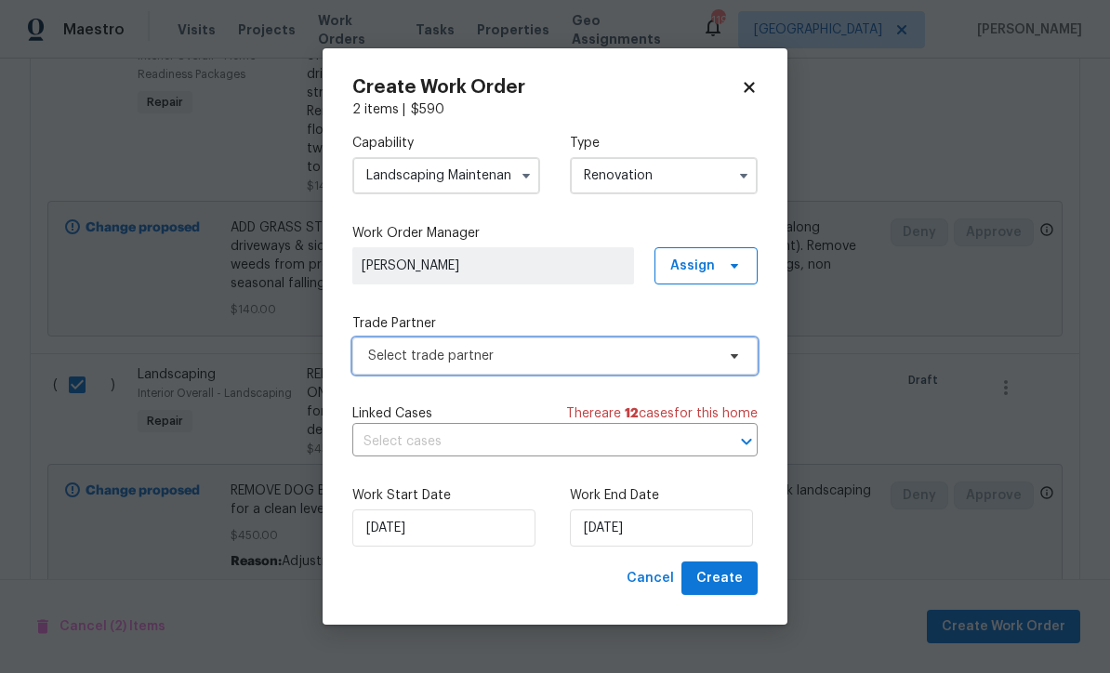
click at [369, 365] on span "Select trade partner" at bounding box center [541, 356] width 347 height 19
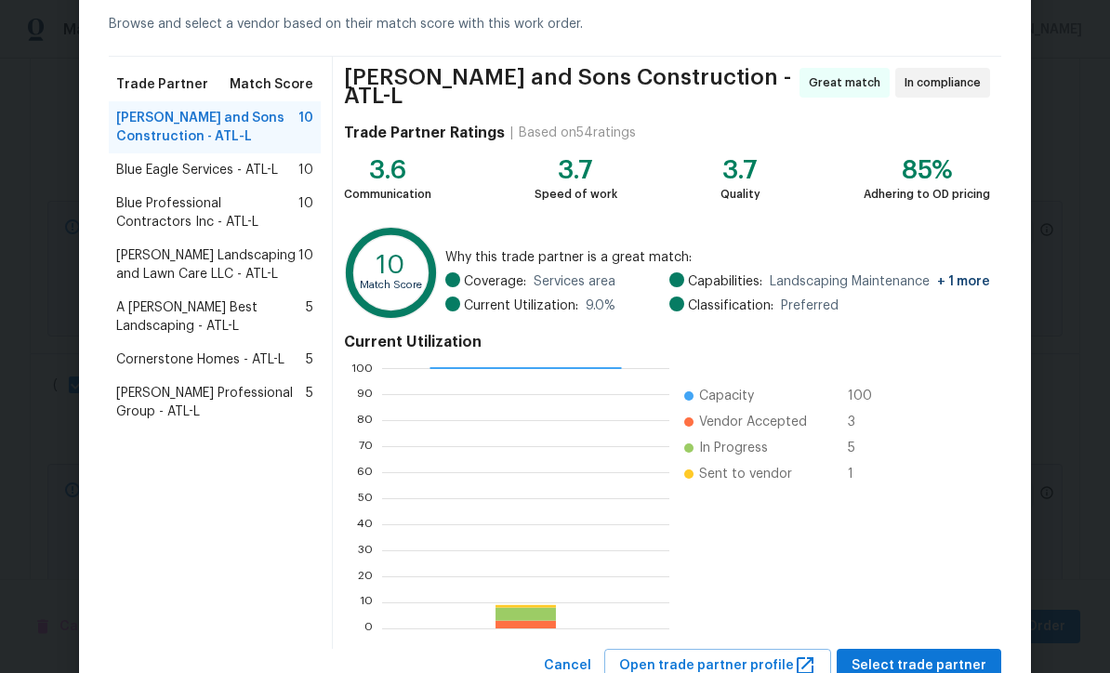
scroll to position [86, 0]
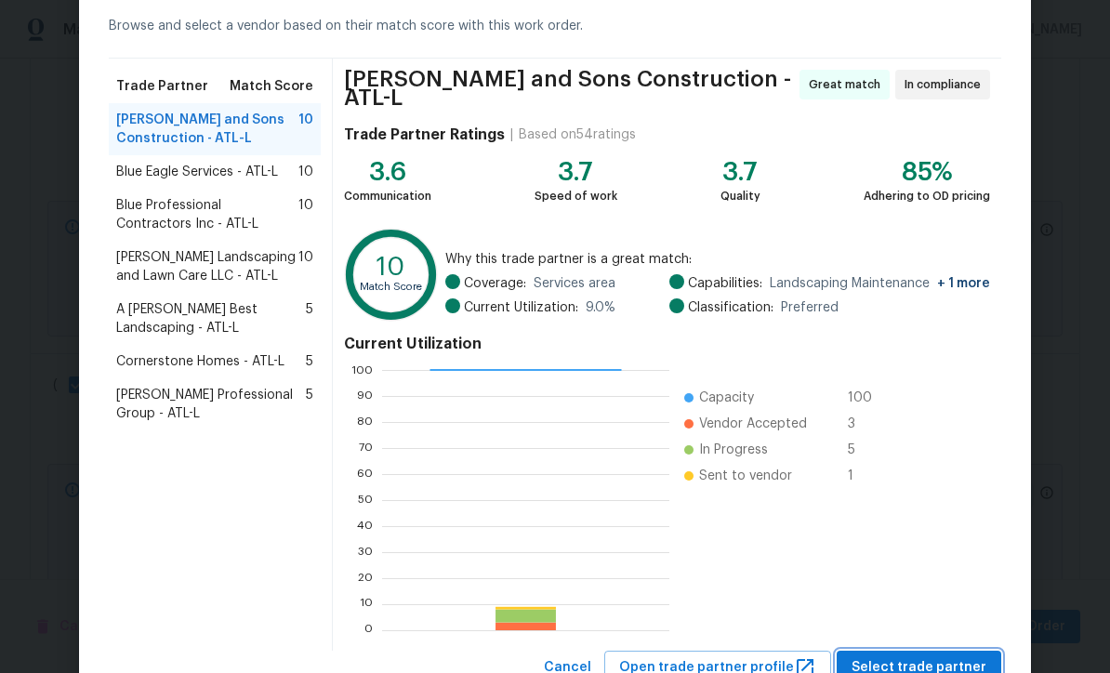
click at [908, 661] on span "Select trade partner" at bounding box center [918, 667] width 135 height 23
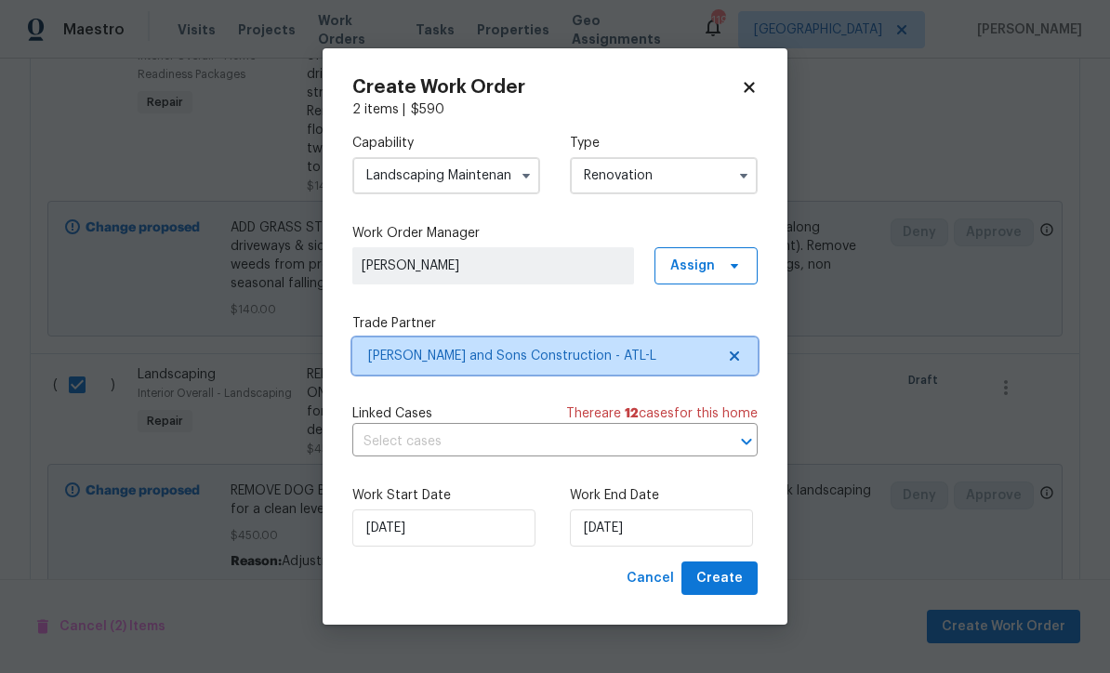
scroll to position [0, 0]
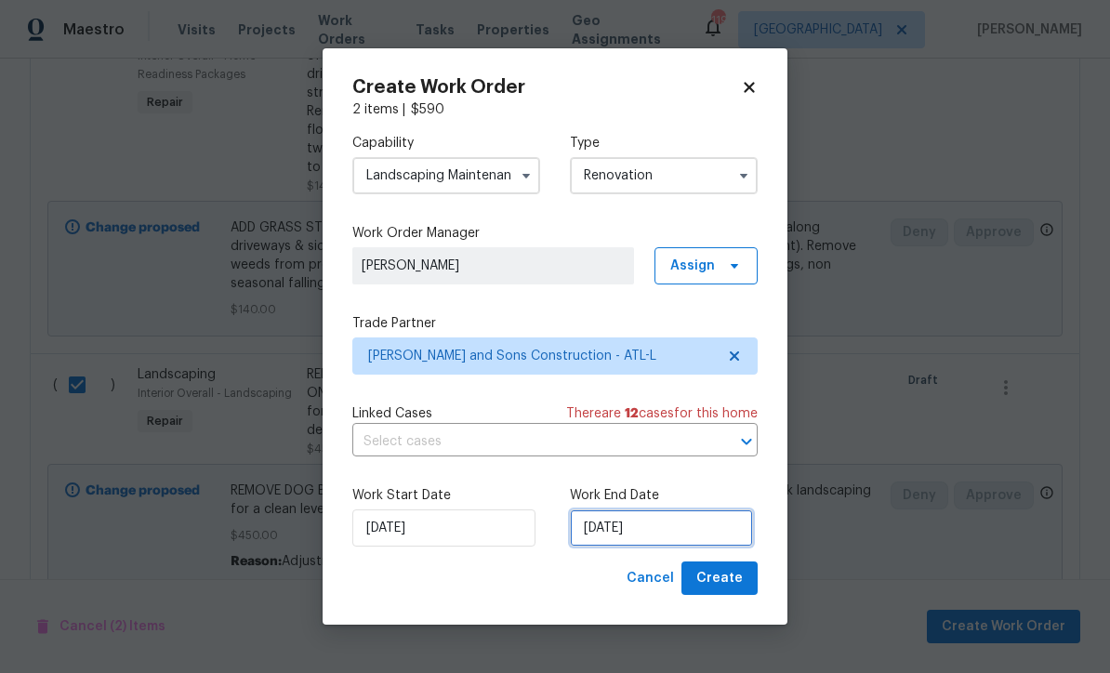
click at [599, 547] on input "[DATE]" at bounding box center [661, 527] width 183 height 37
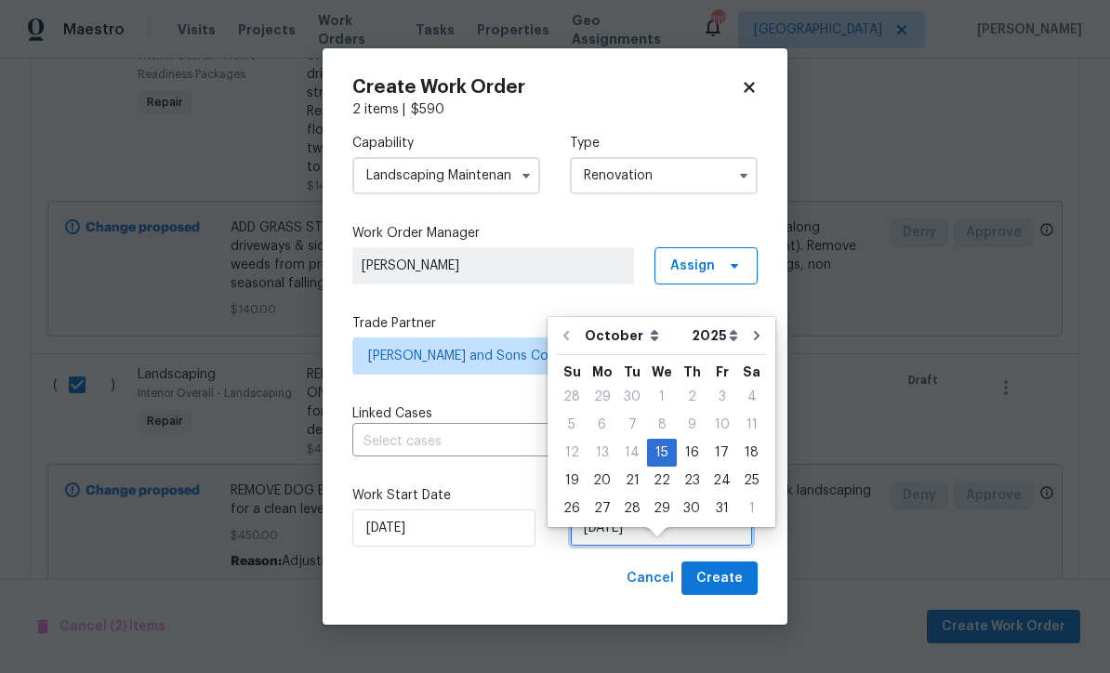
scroll to position [55, 0]
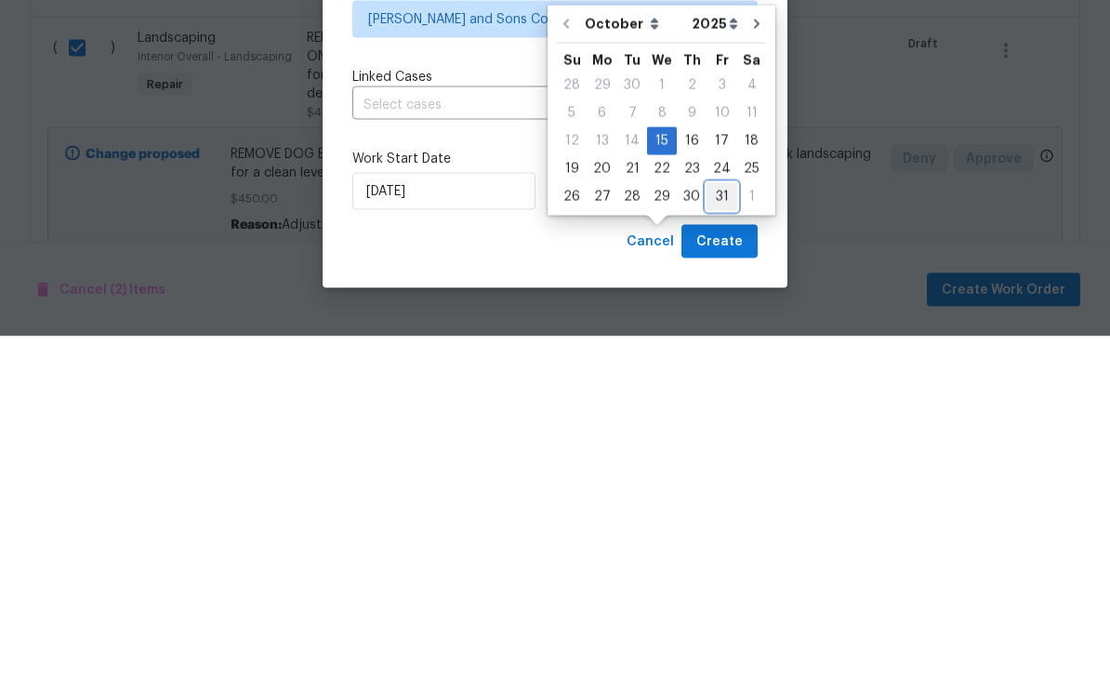
click at [721, 520] on div "31" at bounding box center [721, 533] width 31 height 26
type input "[DATE]"
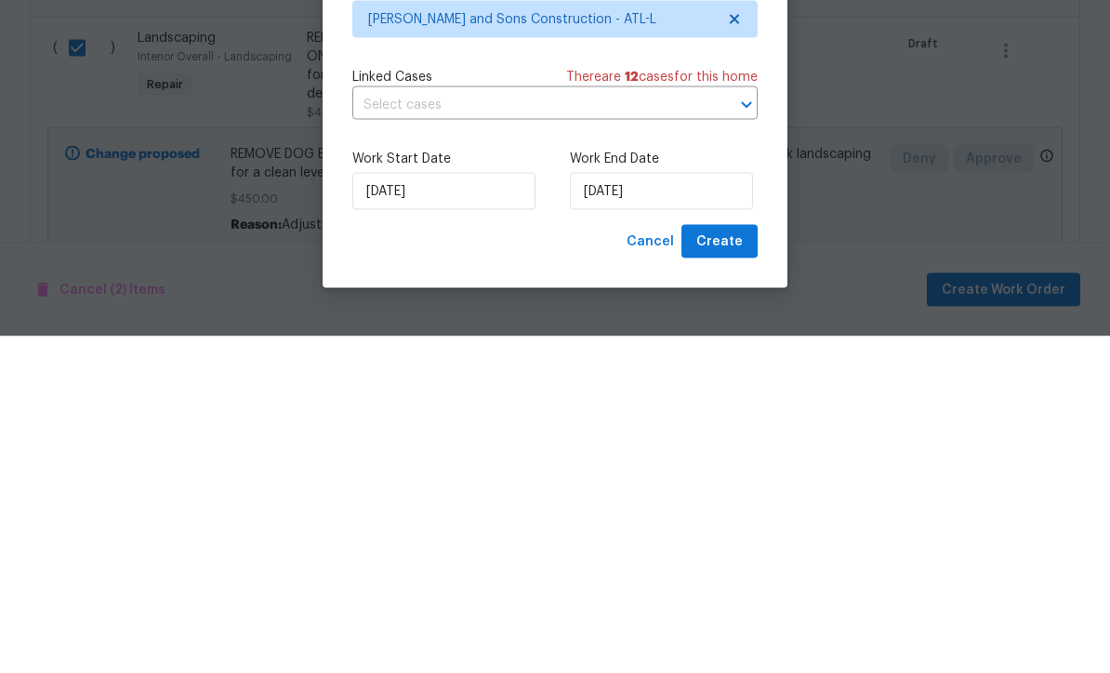
scroll to position [0, 0]
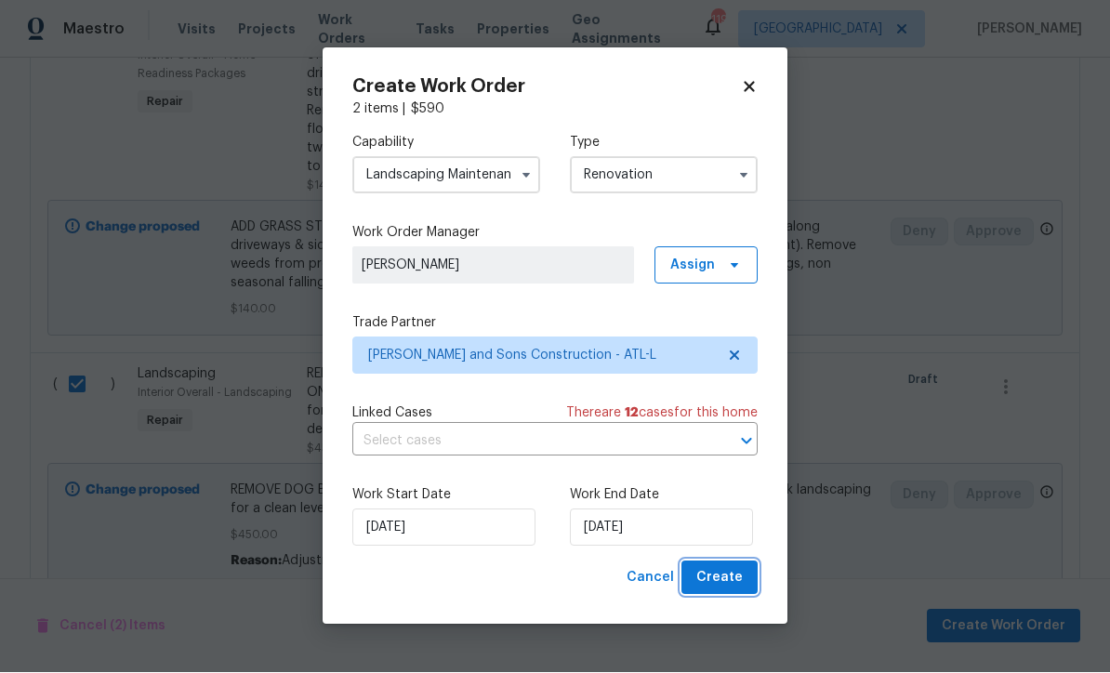
click at [725, 590] on span "Create" at bounding box center [719, 578] width 46 height 23
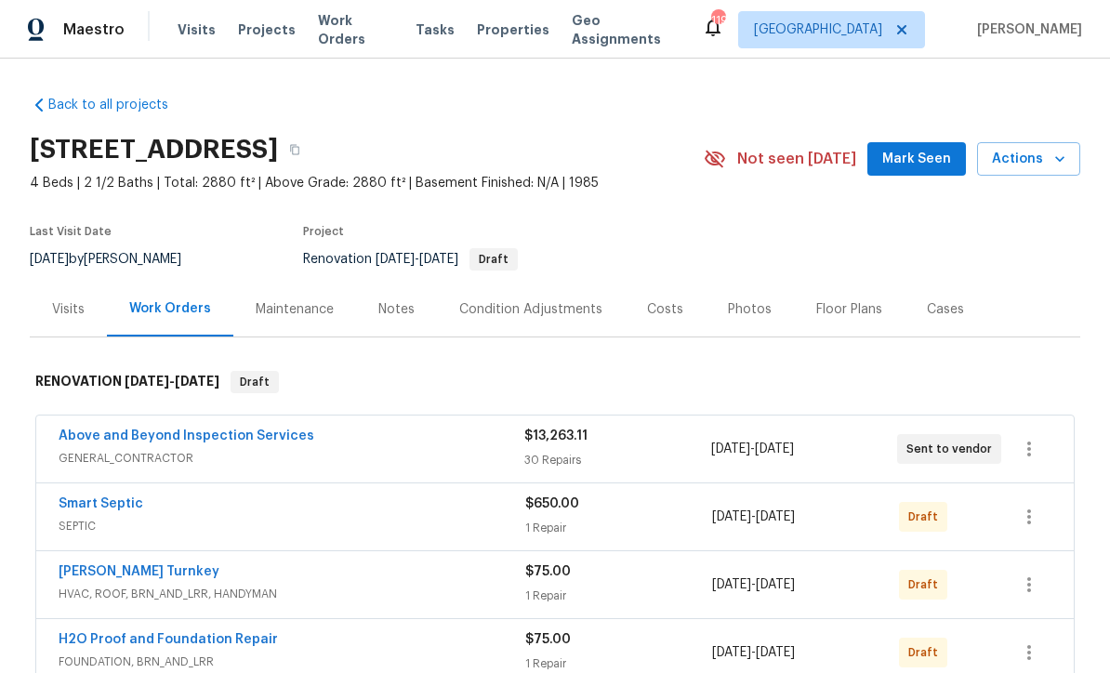
click at [649, 310] on div "Costs" at bounding box center [665, 309] width 36 height 19
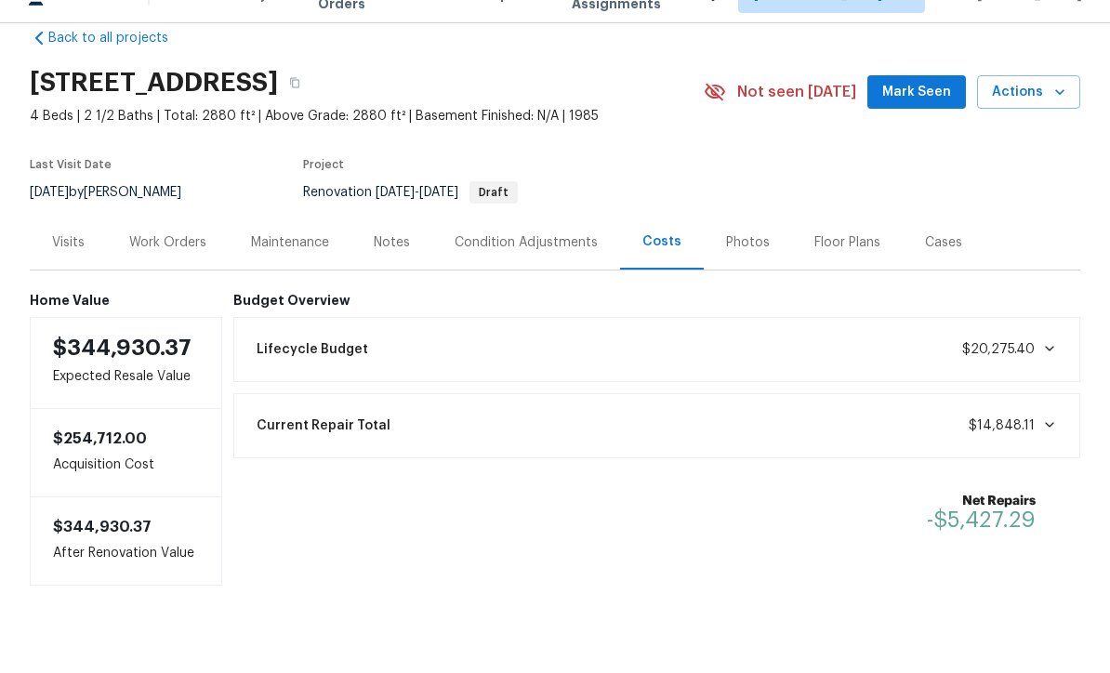
scroll to position [61, 0]
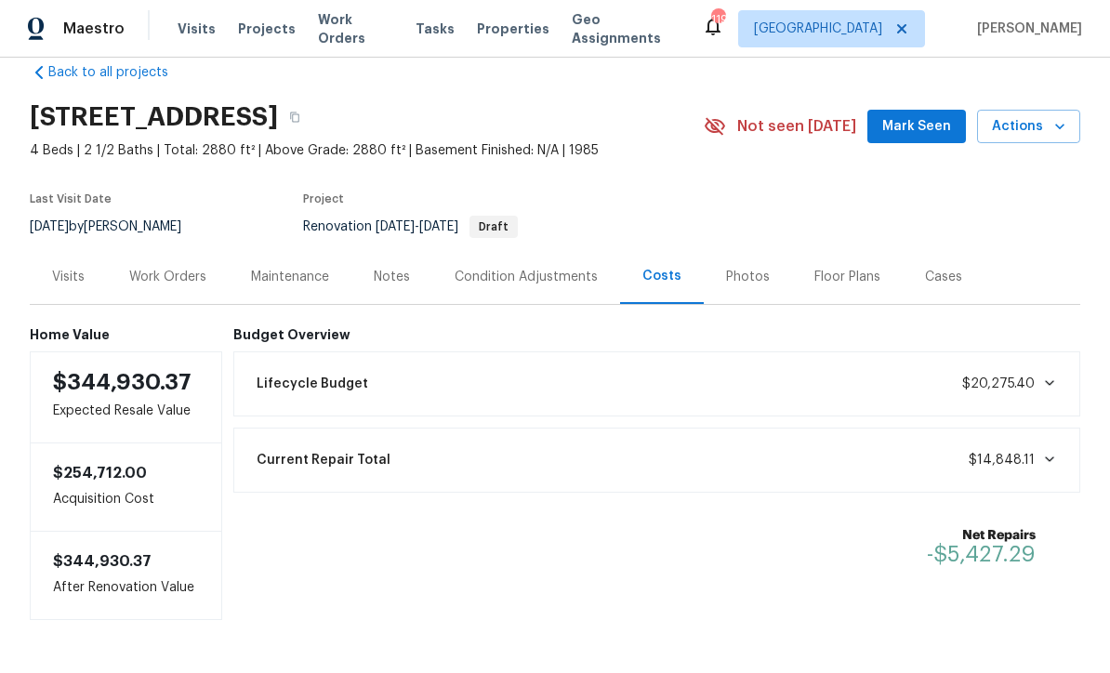
click at [162, 269] on div "Work Orders" at bounding box center [167, 278] width 77 height 19
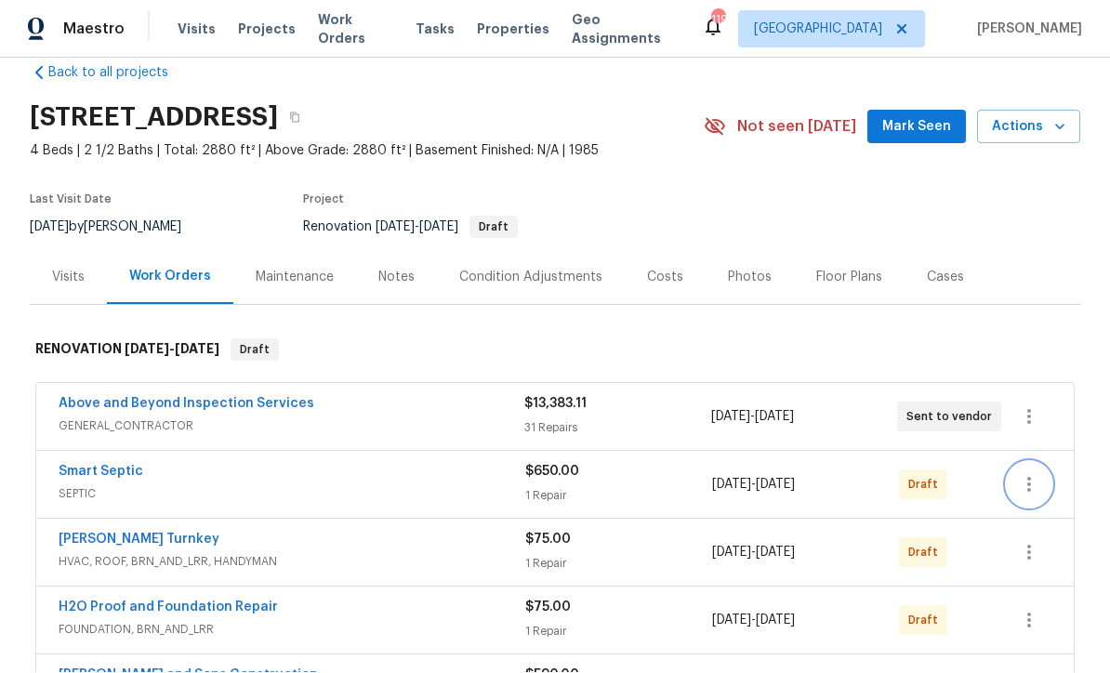
click at [1046, 463] on button "button" at bounding box center [1029, 485] width 45 height 45
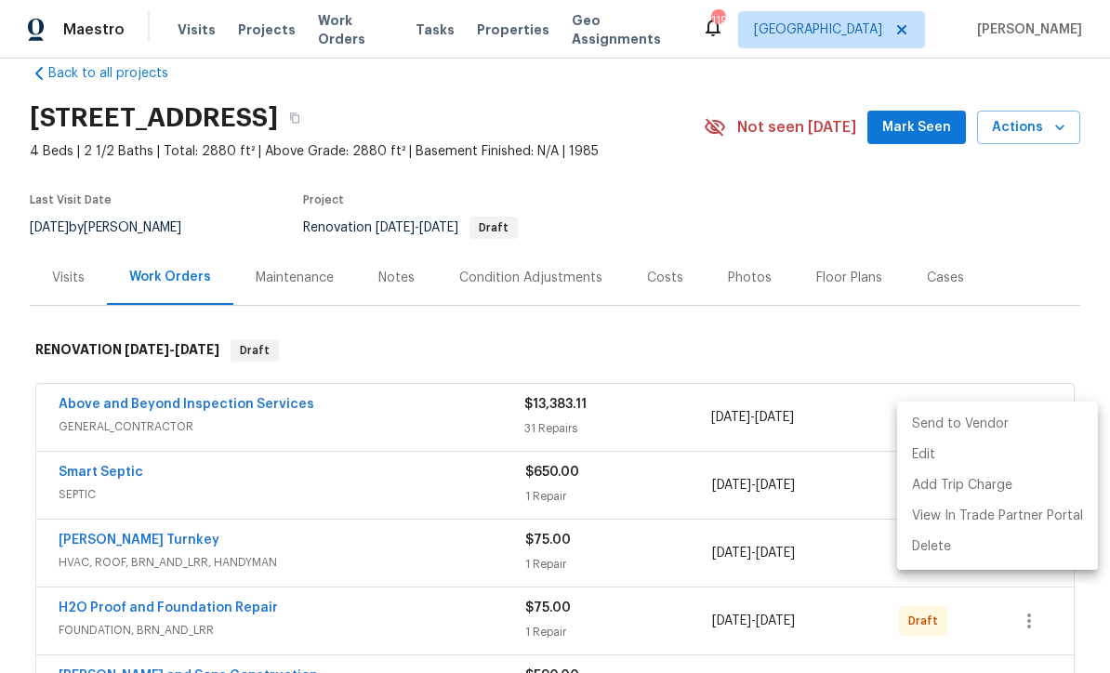
click at [999, 419] on li "Send to Vendor" at bounding box center [997, 424] width 201 height 31
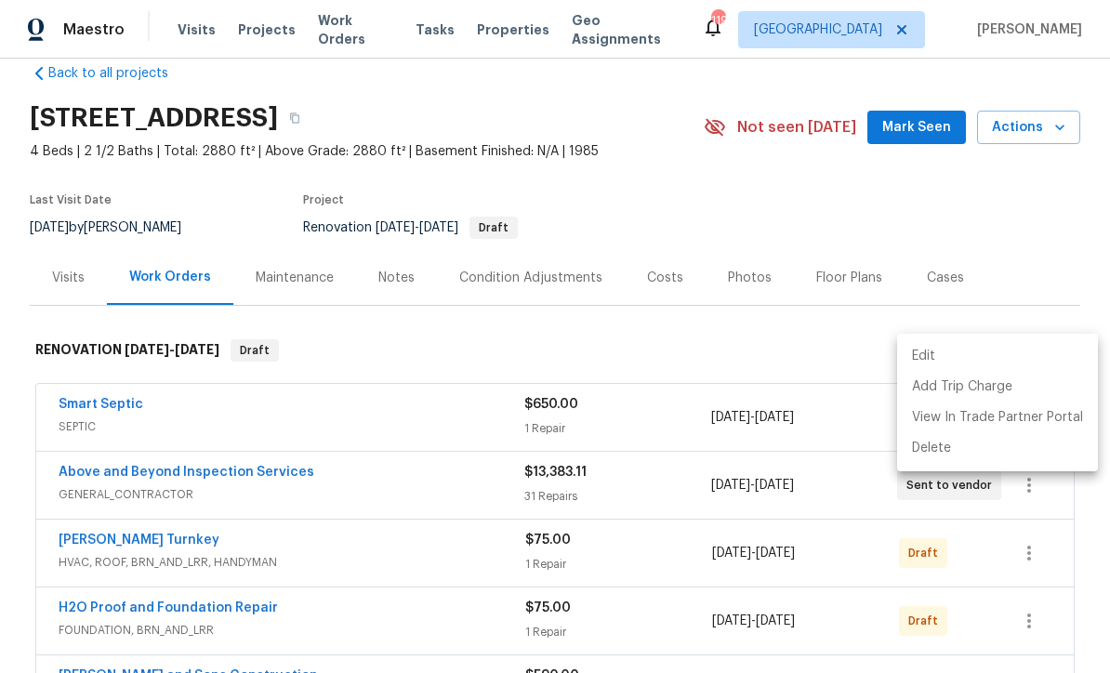
click at [1066, 272] on div at bounding box center [555, 336] width 1110 height 673
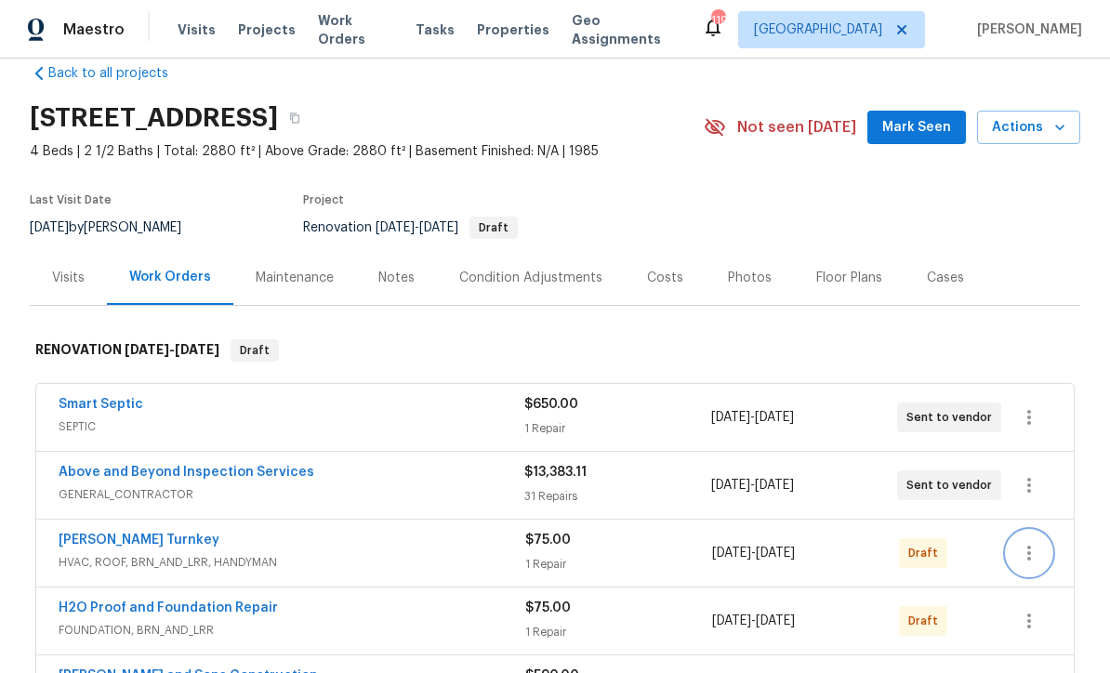
click at [1042, 531] on button "button" at bounding box center [1029, 553] width 45 height 45
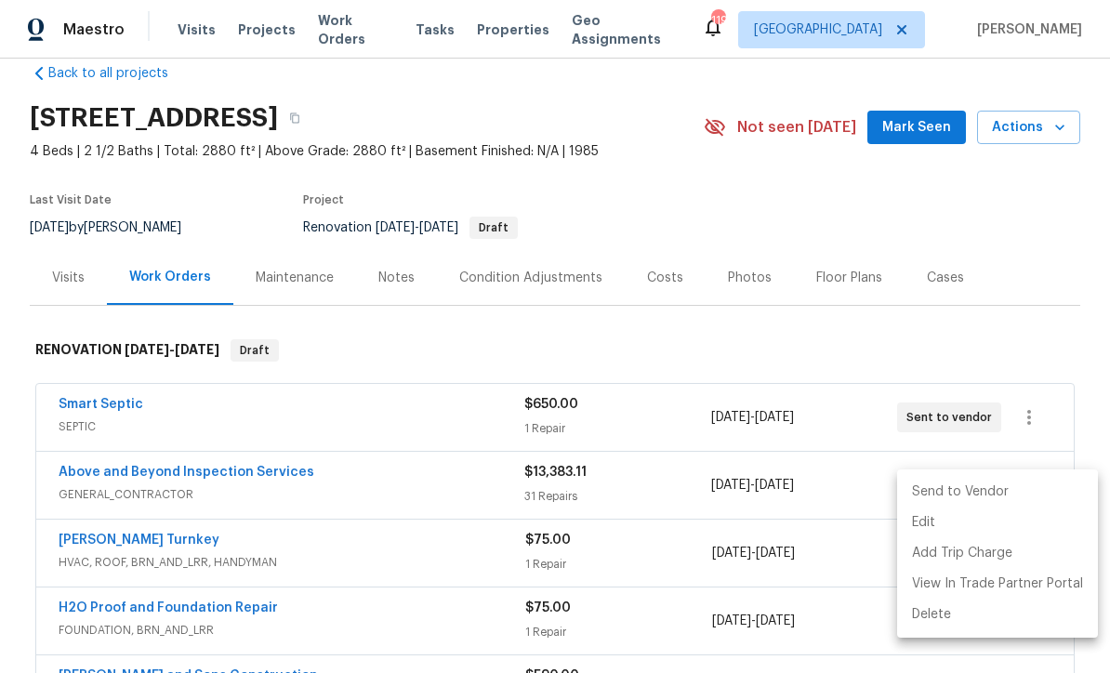
click at [1008, 494] on li "Send to Vendor" at bounding box center [997, 492] width 201 height 31
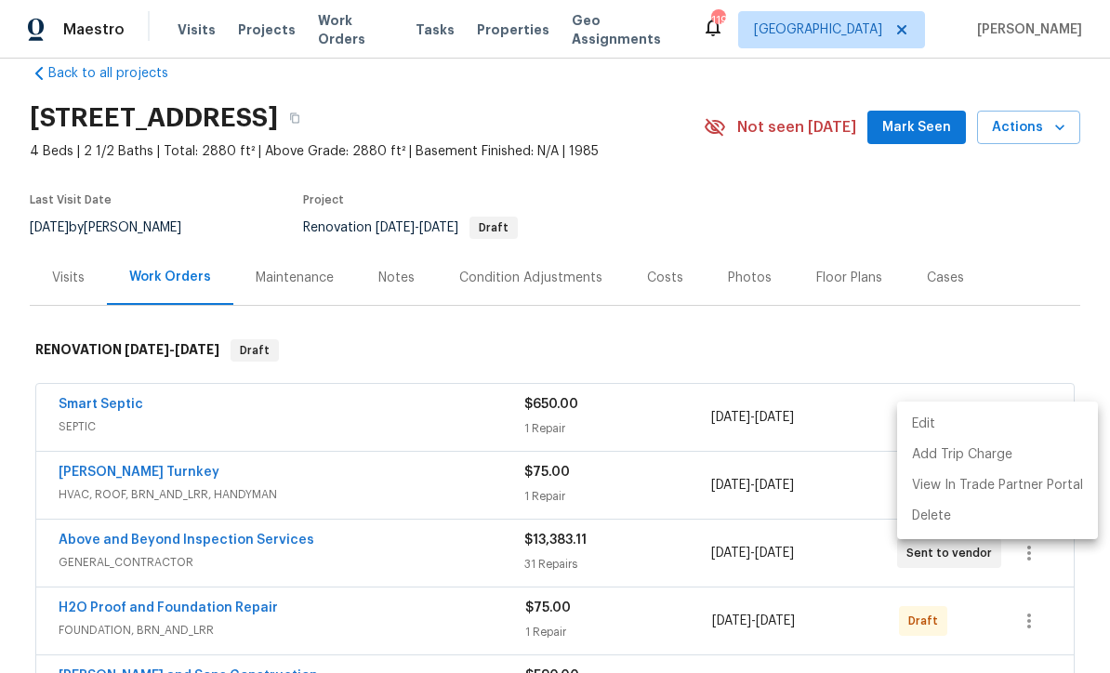
click at [1061, 263] on div at bounding box center [555, 336] width 1110 height 673
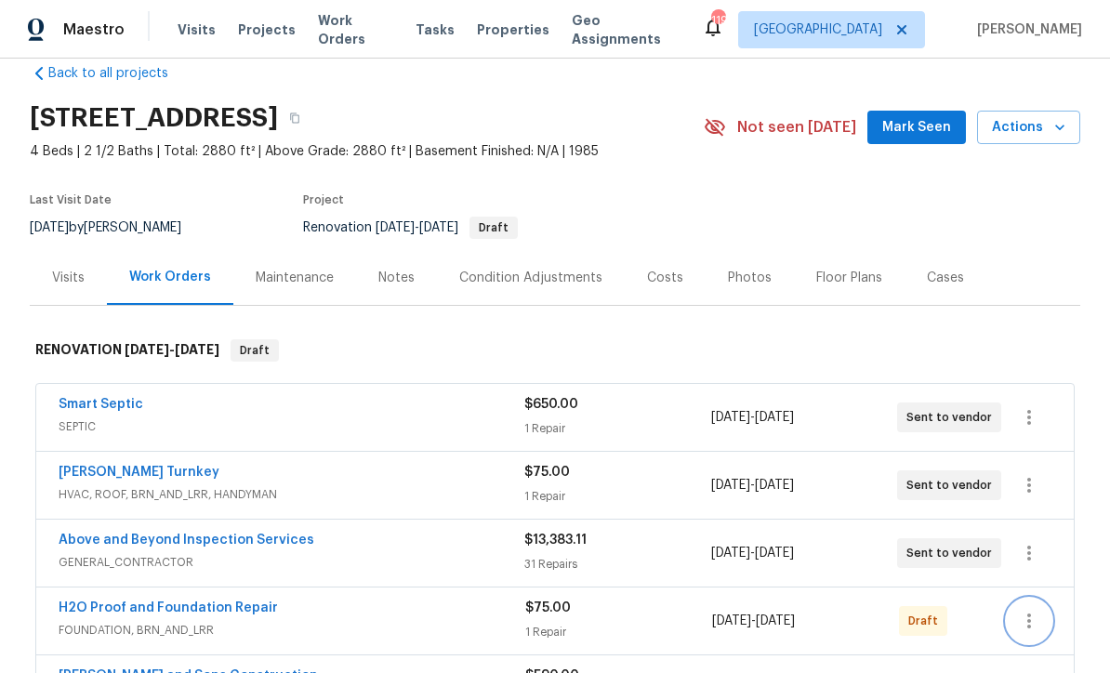
click at [1035, 610] on icon "button" at bounding box center [1029, 621] width 22 height 22
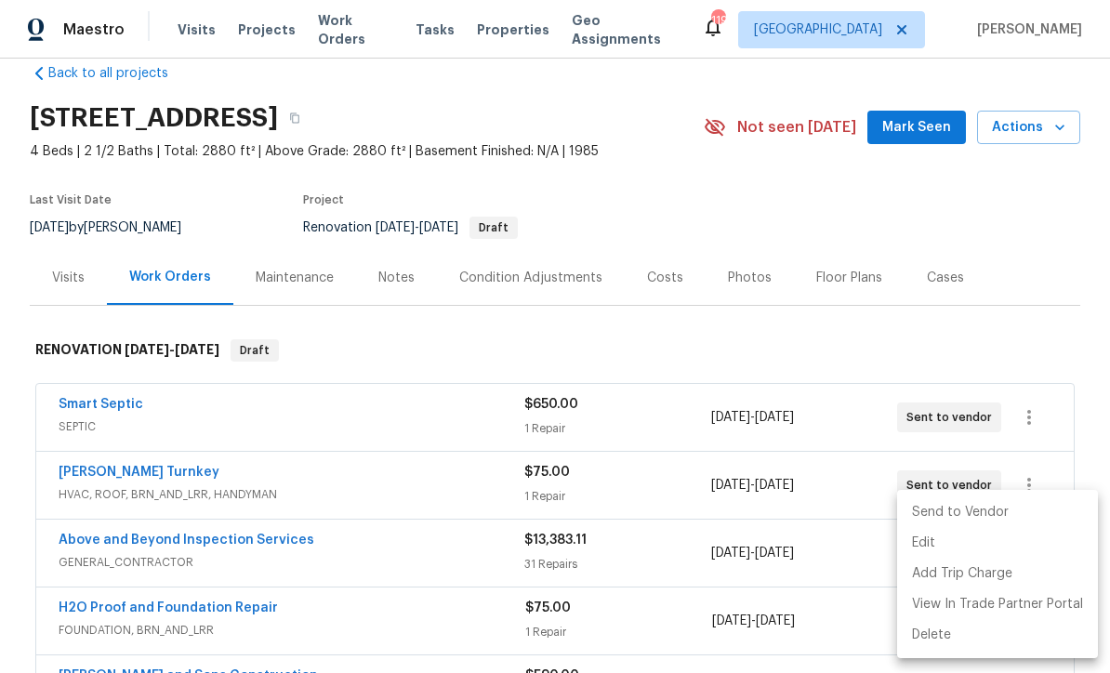
click at [1008, 513] on li "Send to Vendor" at bounding box center [997, 512] width 201 height 31
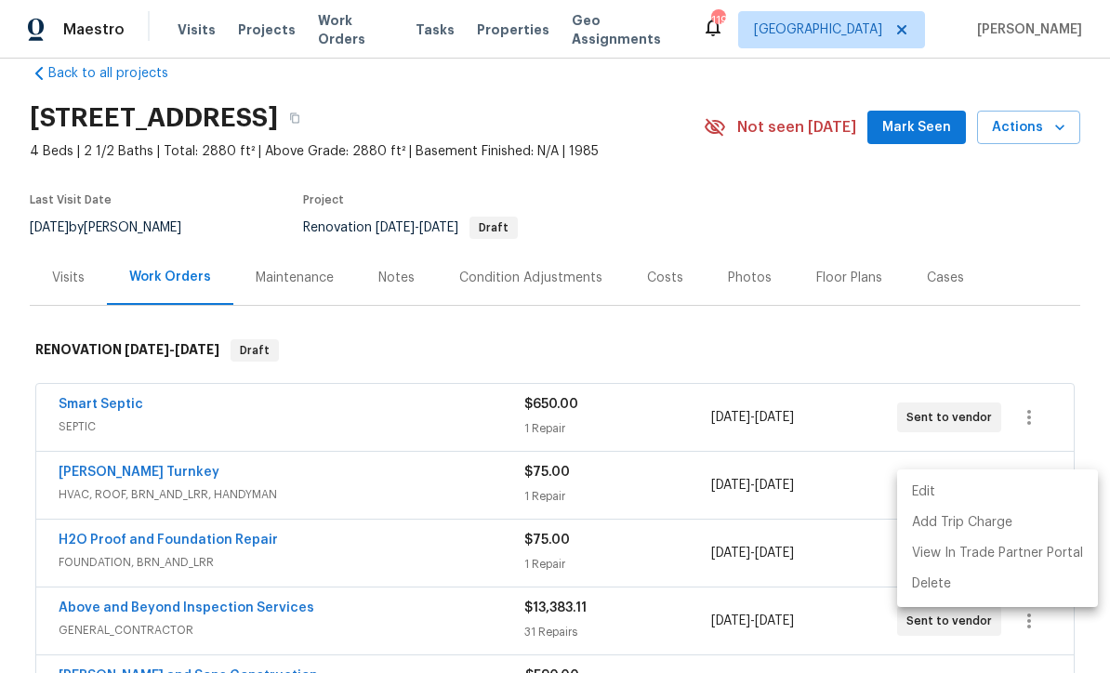
click at [1058, 258] on div at bounding box center [555, 336] width 1110 height 673
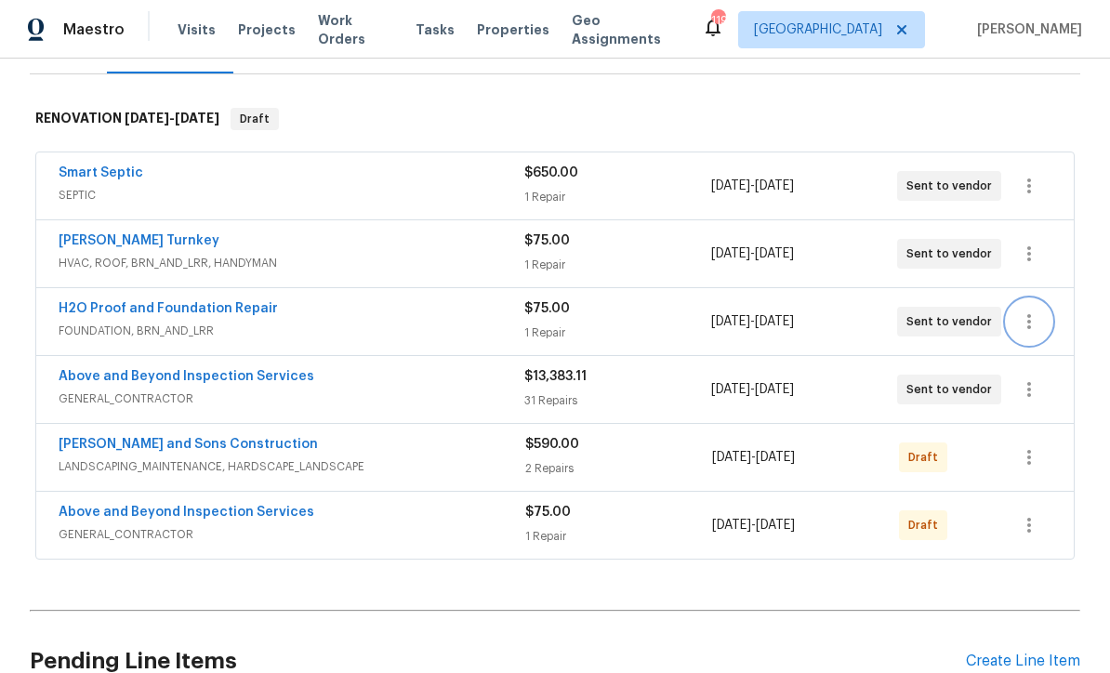
scroll to position [320, 0]
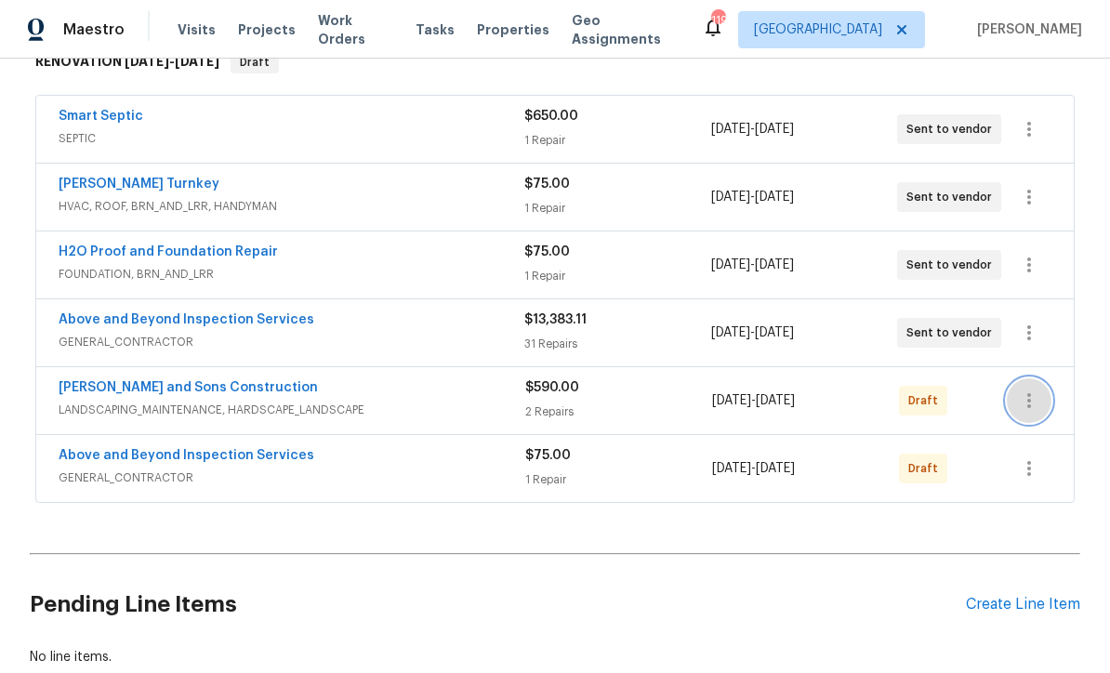
click at [1041, 378] on button "button" at bounding box center [1029, 400] width 45 height 45
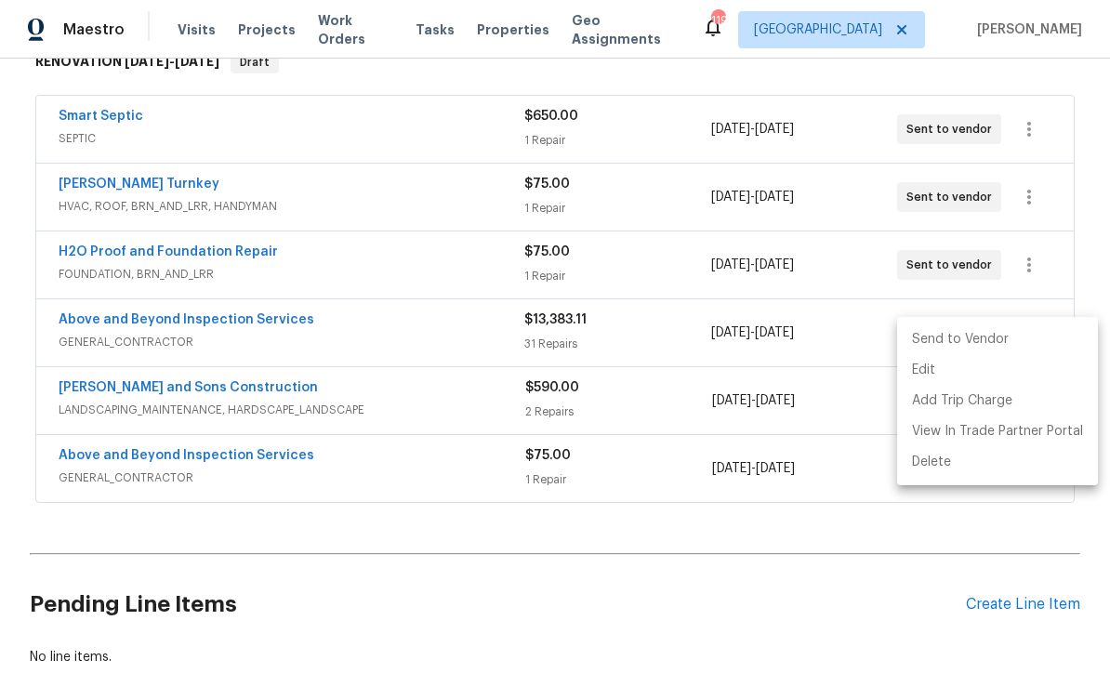
click at [1023, 348] on li "Send to Vendor" at bounding box center [997, 339] width 201 height 31
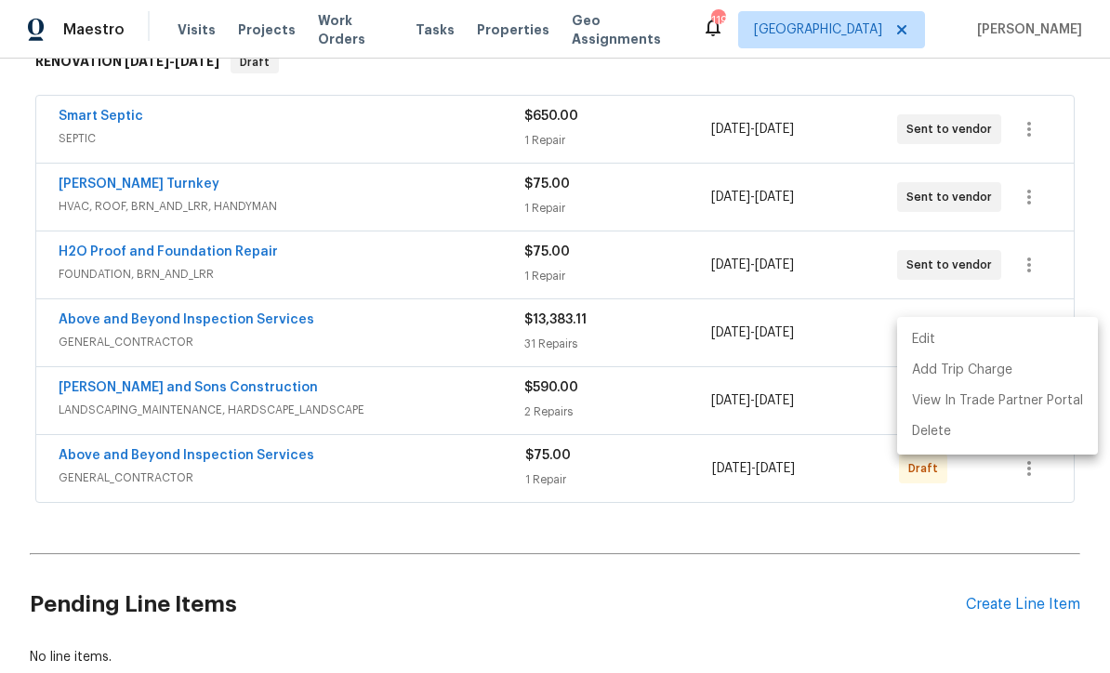
click at [942, 558] on div at bounding box center [555, 336] width 1110 height 673
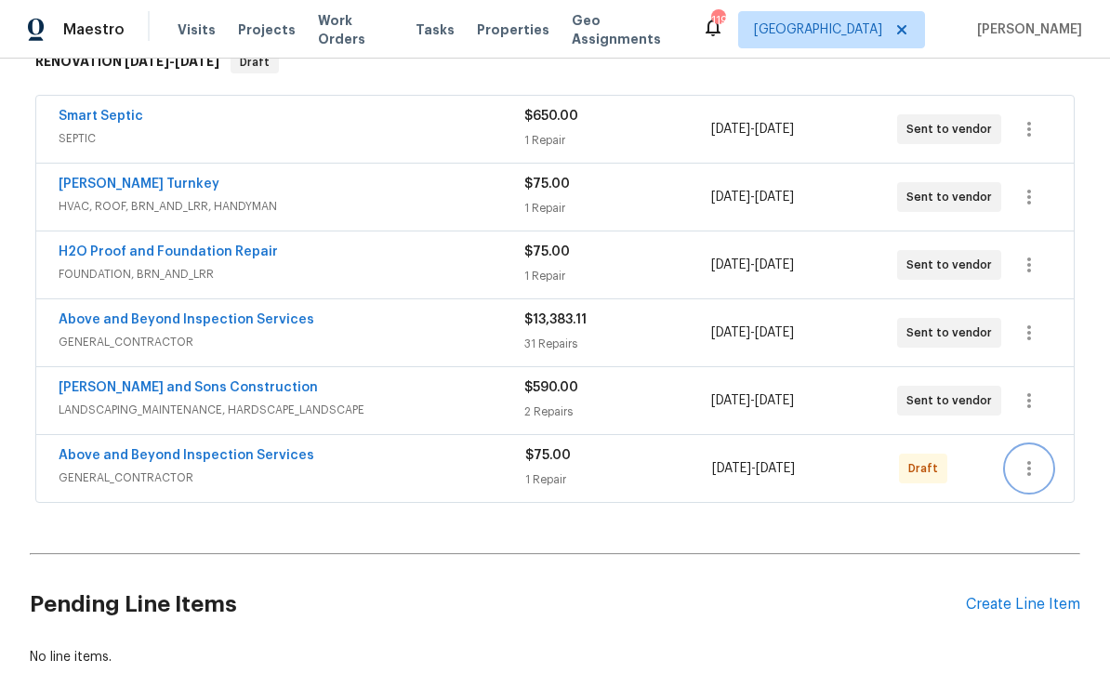
click at [1037, 457] on icon "button" at bounding box center [1029, 468] width 22 height 22
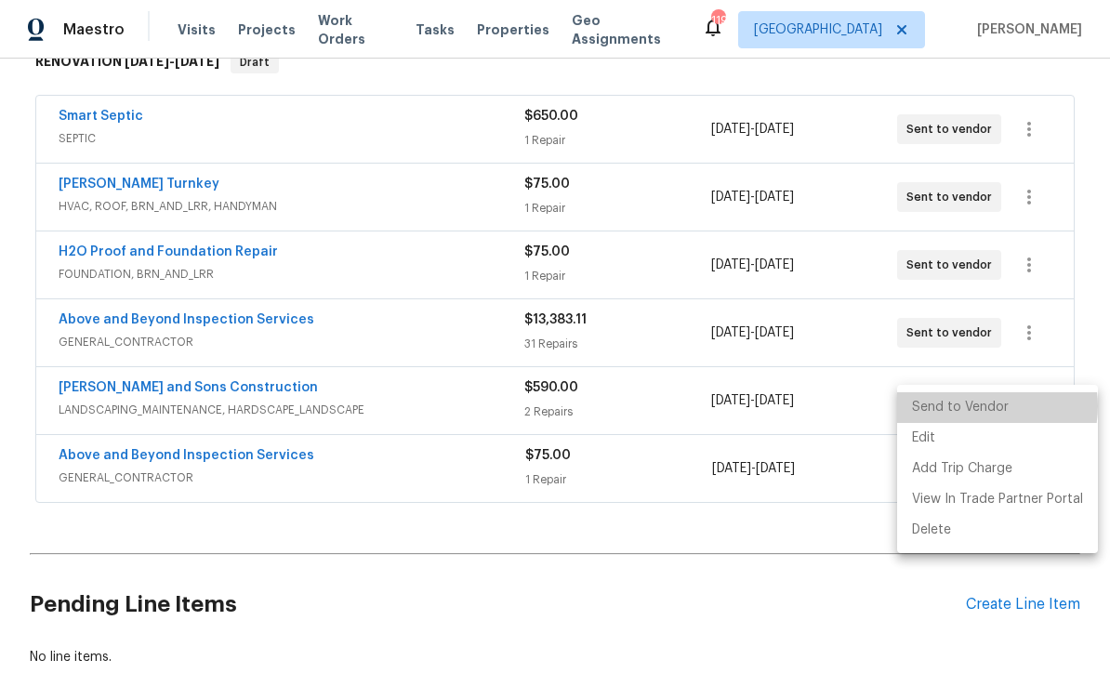
click at [988, 407] on li "Send to Vendor" at bounding box center [997, 407] width 201 height 31
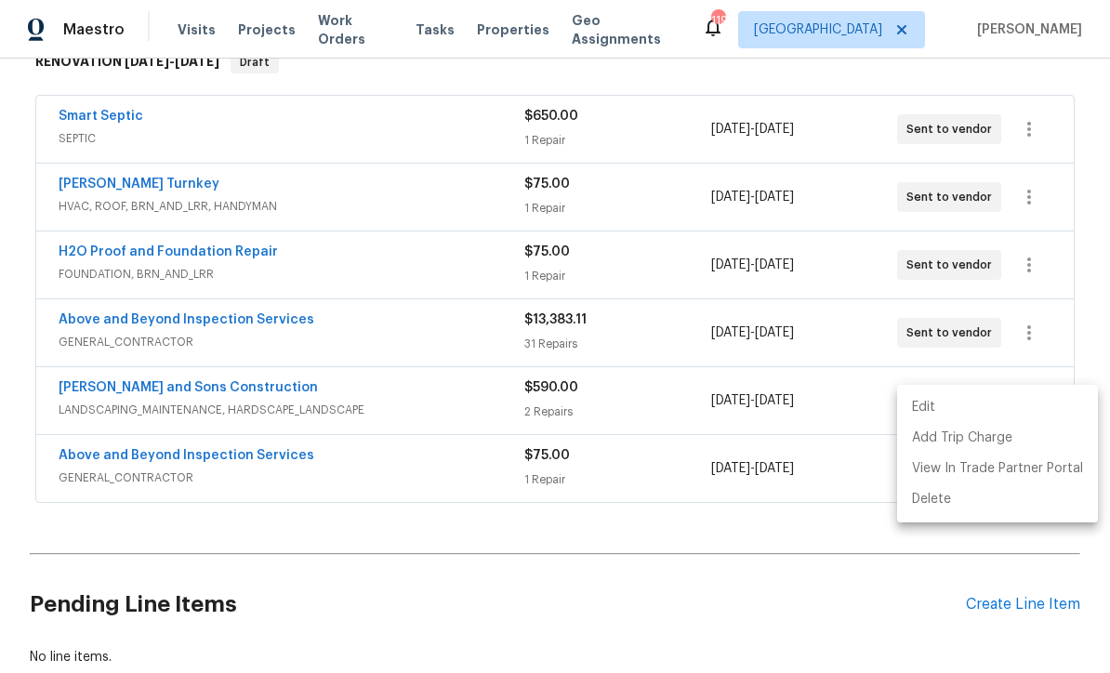
click at [430, 550] on div at bounding box center [555, 336] width 1110 height 673
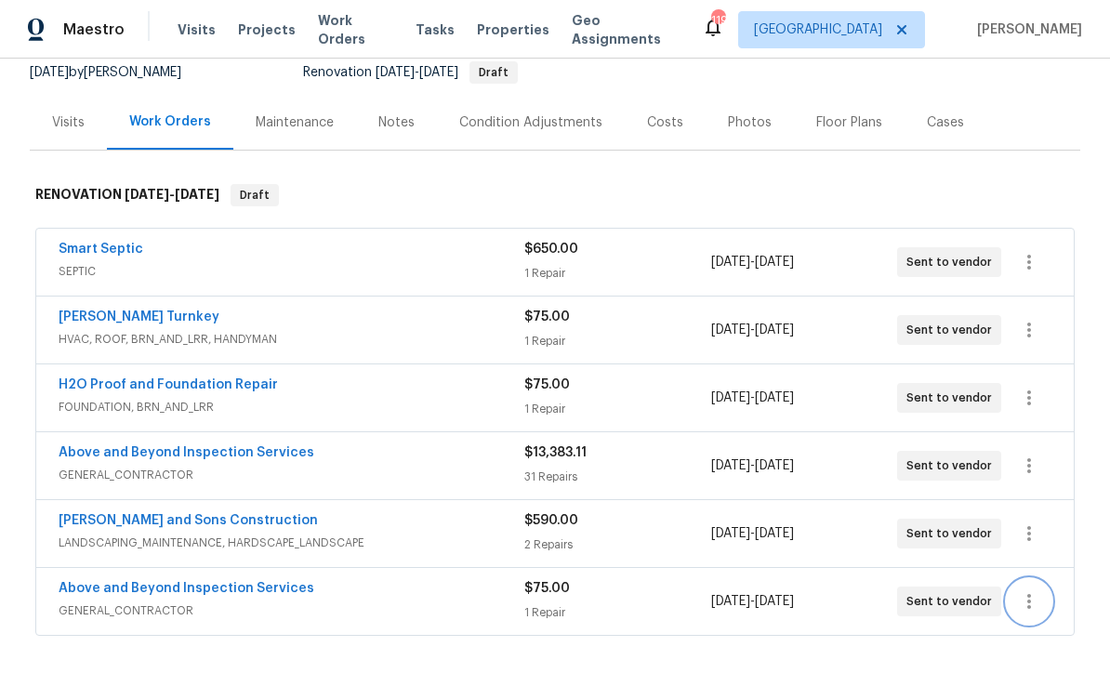
scroll to position [0, 0]
